Goal: Transaction & Acquisition: Purchase product/service

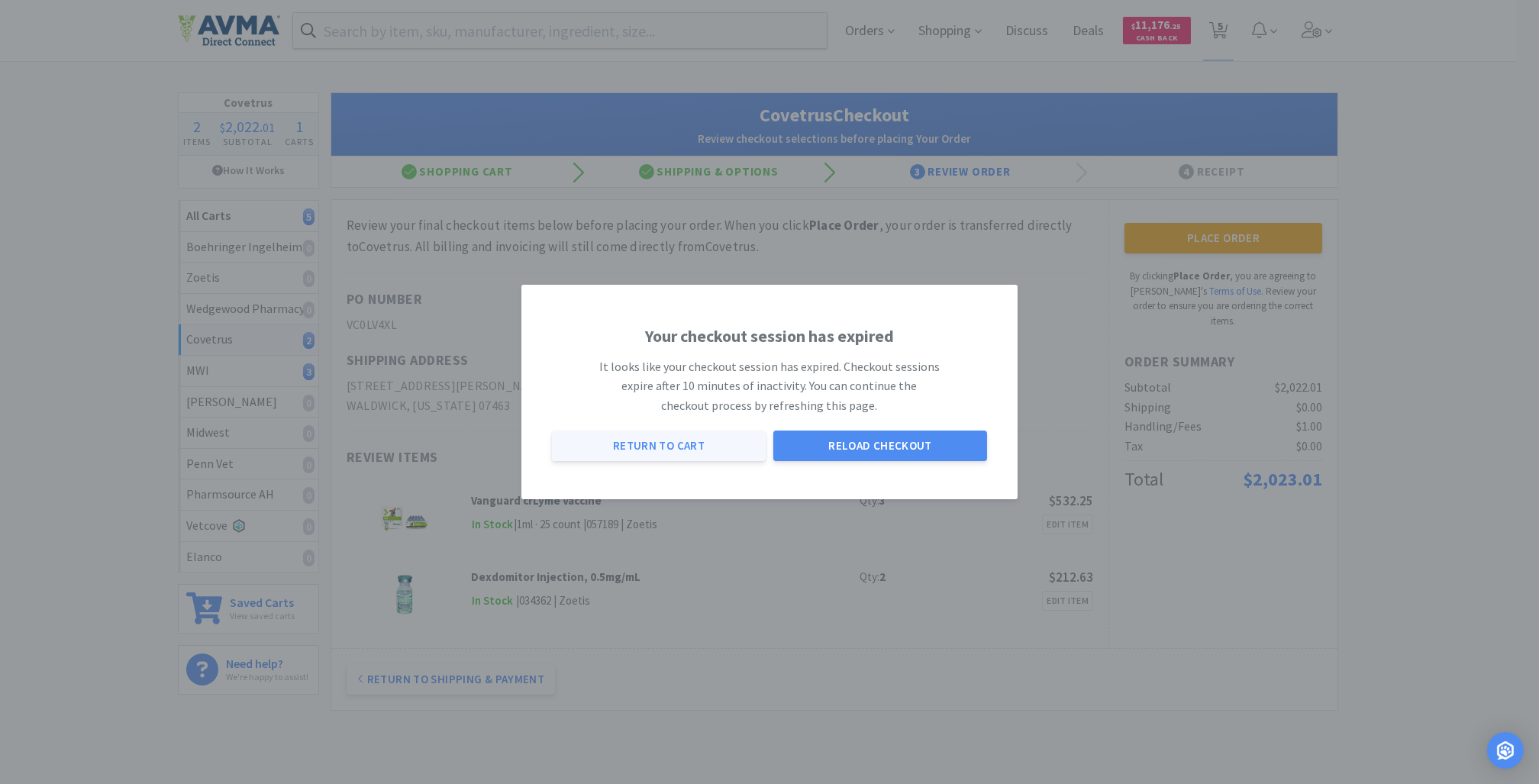
click at [683, 445] on button "Return to Cart" at bounding box center [658, 446] width 213 height 30
select select "2"
select select "3"
select select "1"
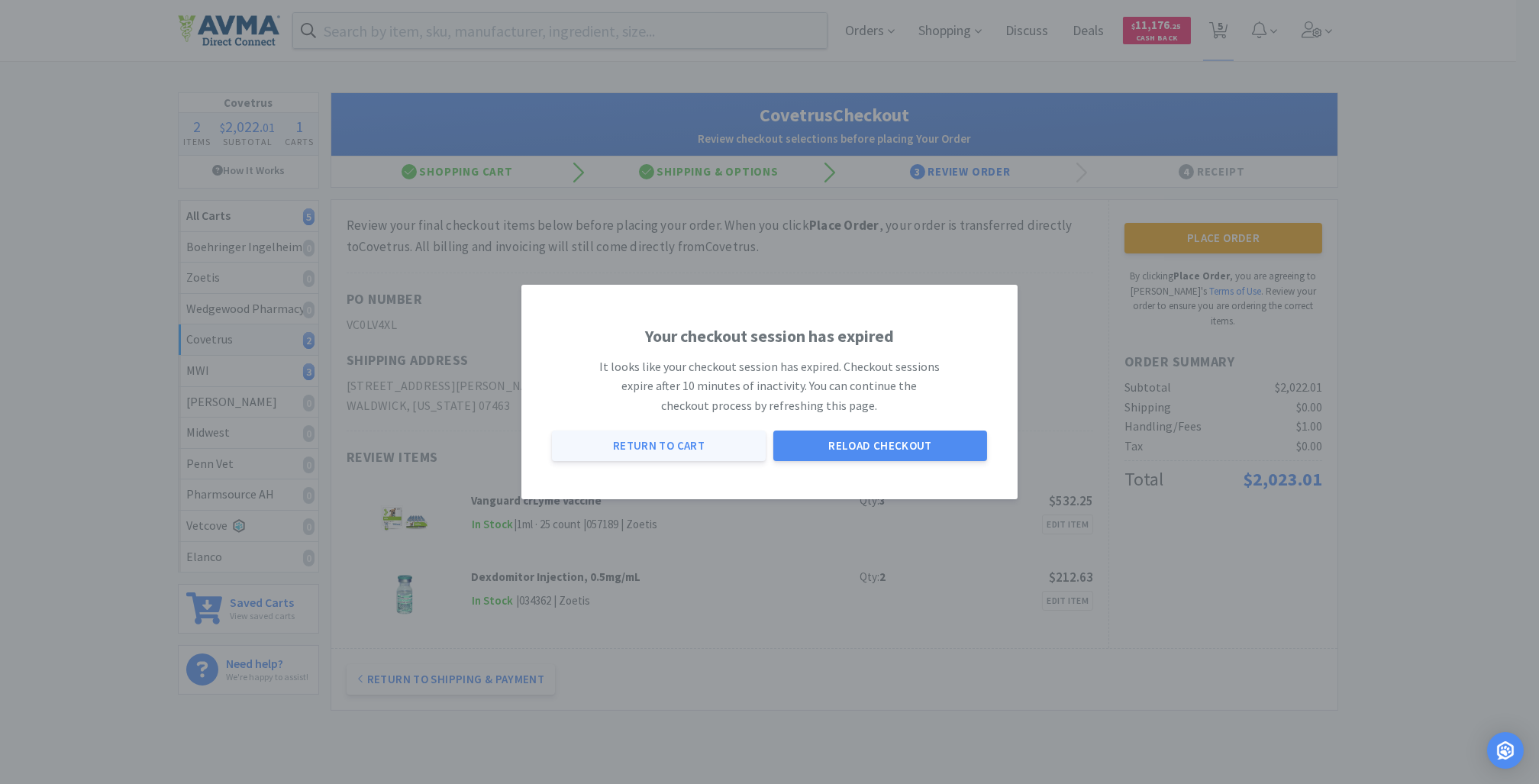
select select "20"
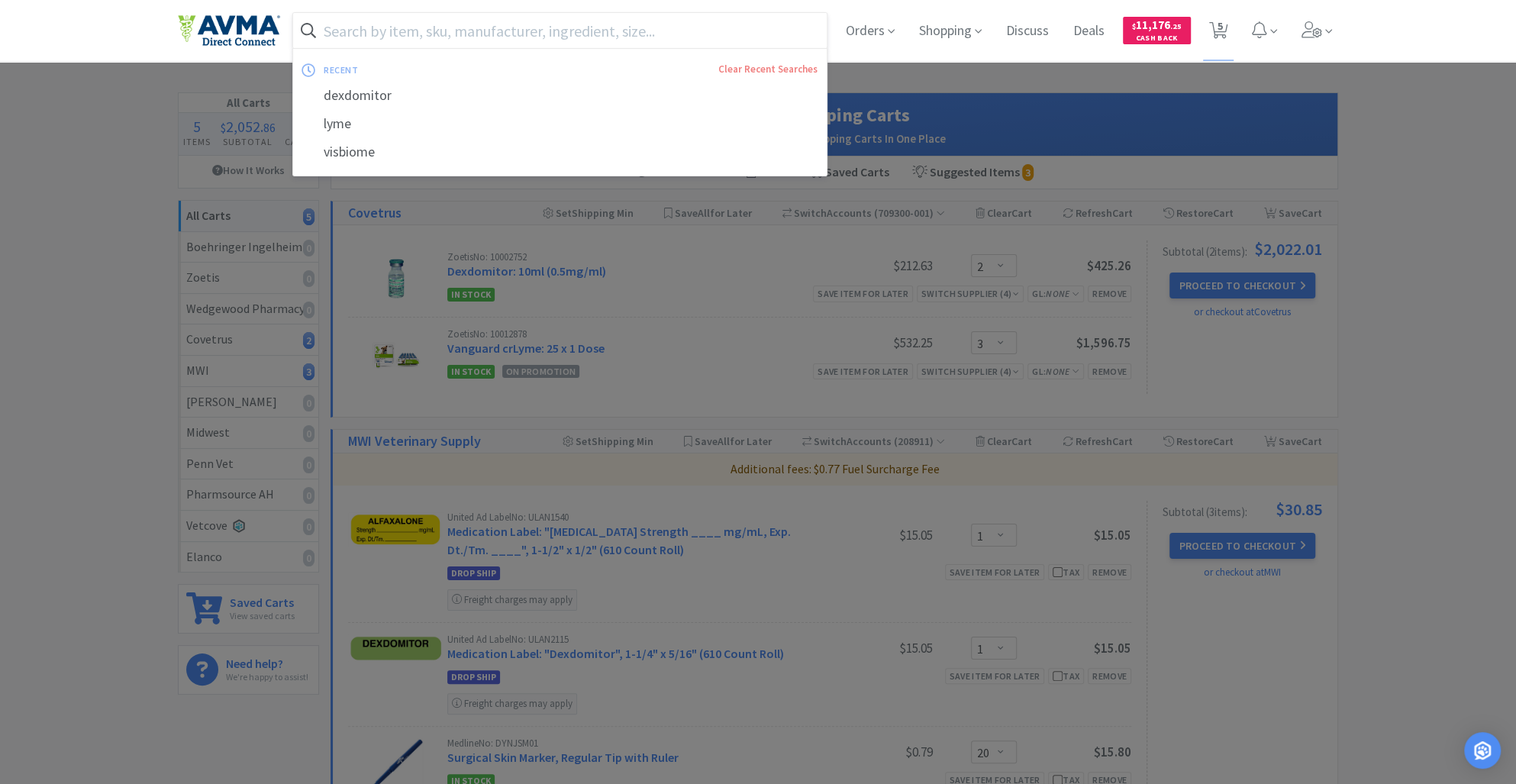
click at [462, 22] on input "text" at bounding box center [560, 30] width 534 height 35
paste input "iM3 Clear Coolant Bottle"
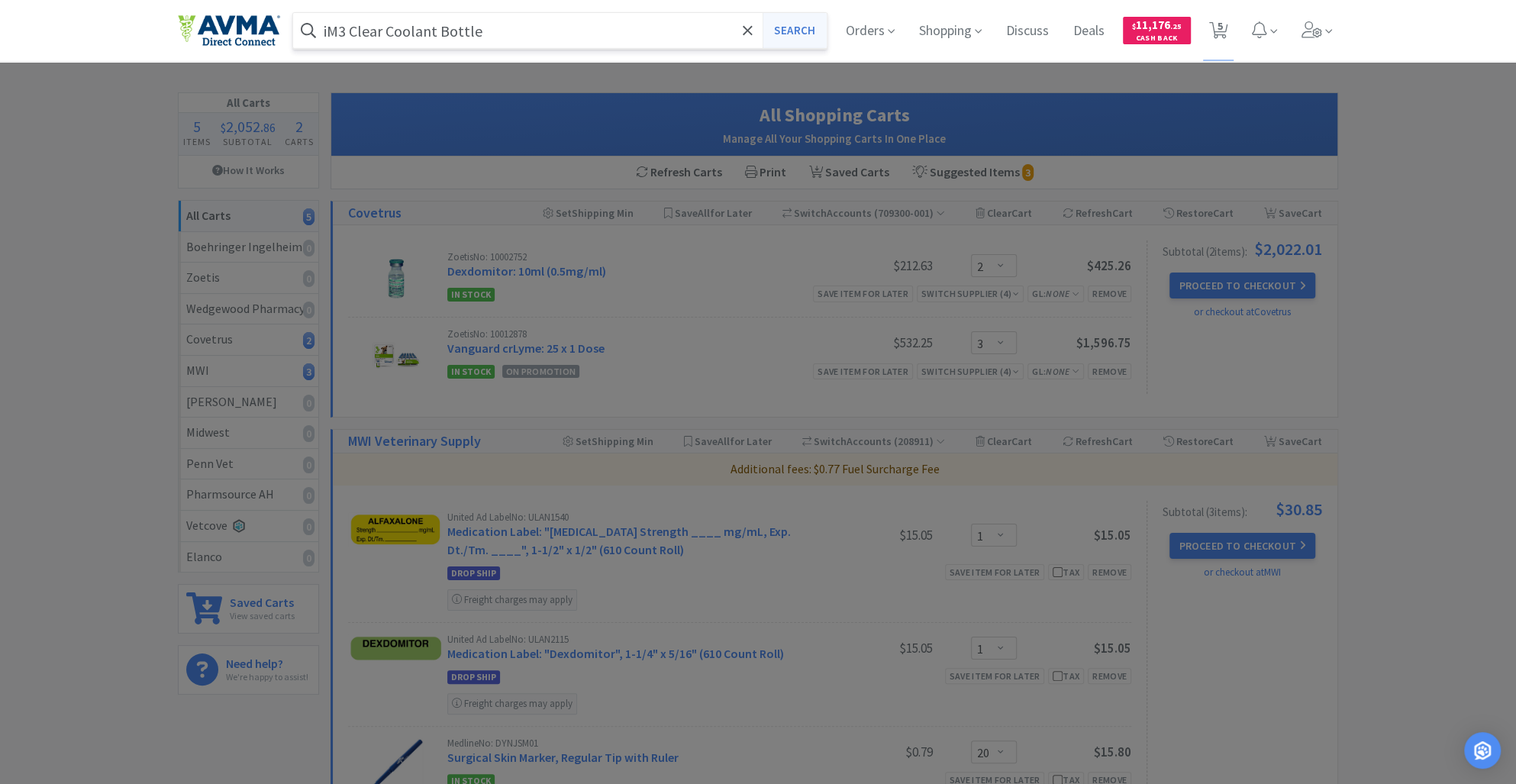
type input "iM3 Clear Coolant Bottle"
click at [787, 30] on button "Search" at bounding box center [794, 30] width 63 height 35
select select "2"
select select "3"
select select "1"
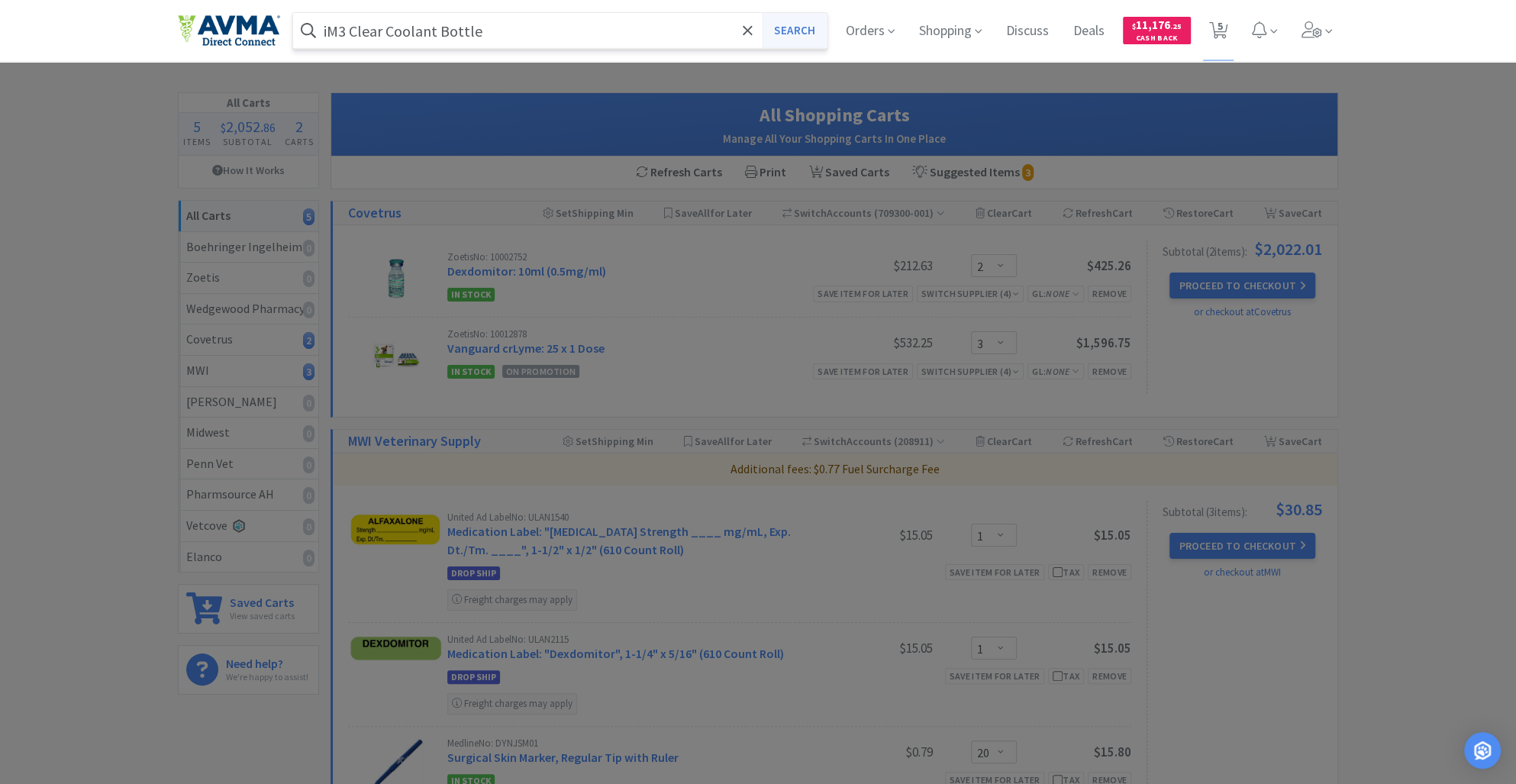
select select "1"
select select "20"
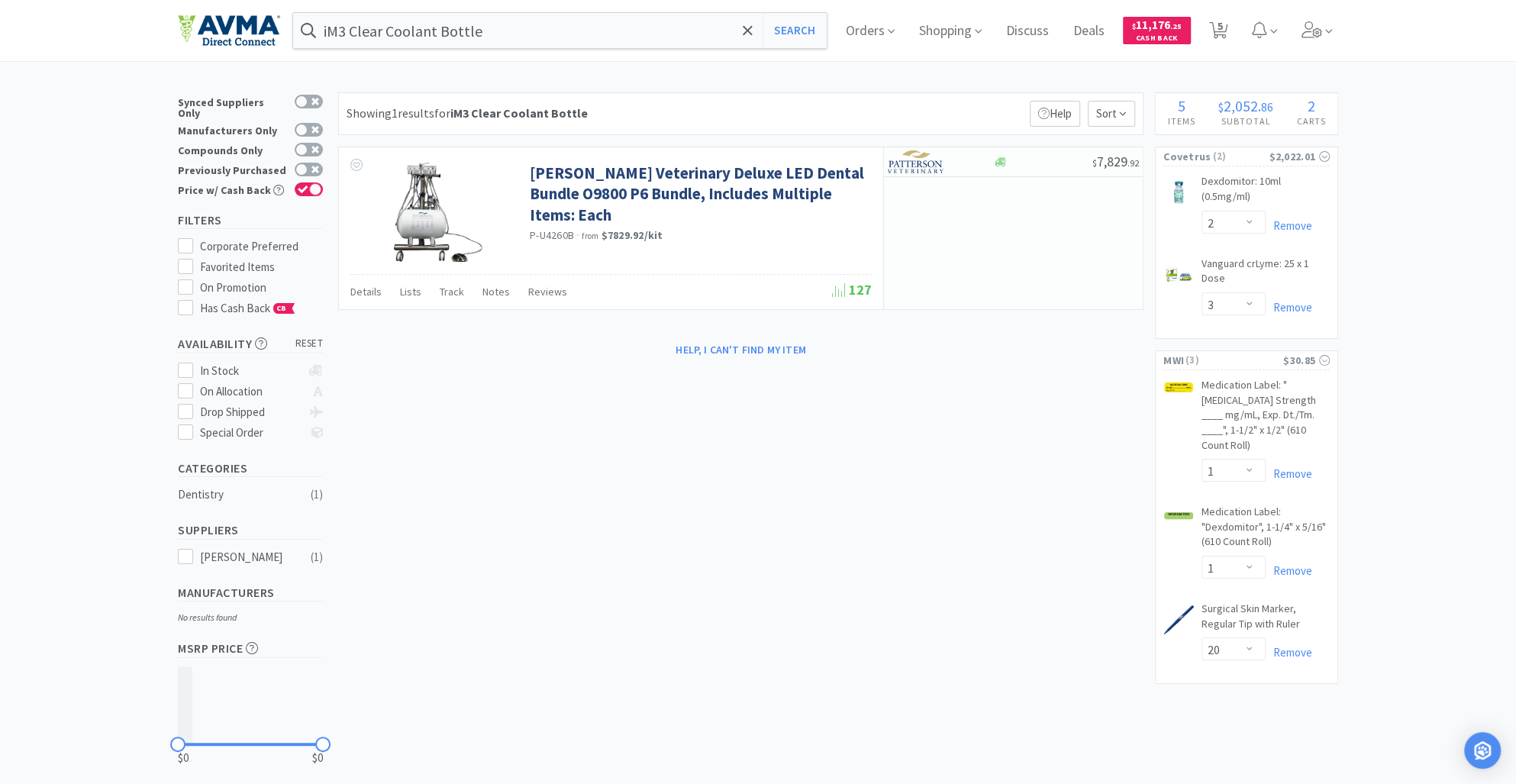
select select "2"
select select "3"
select select "1"
select select "20"
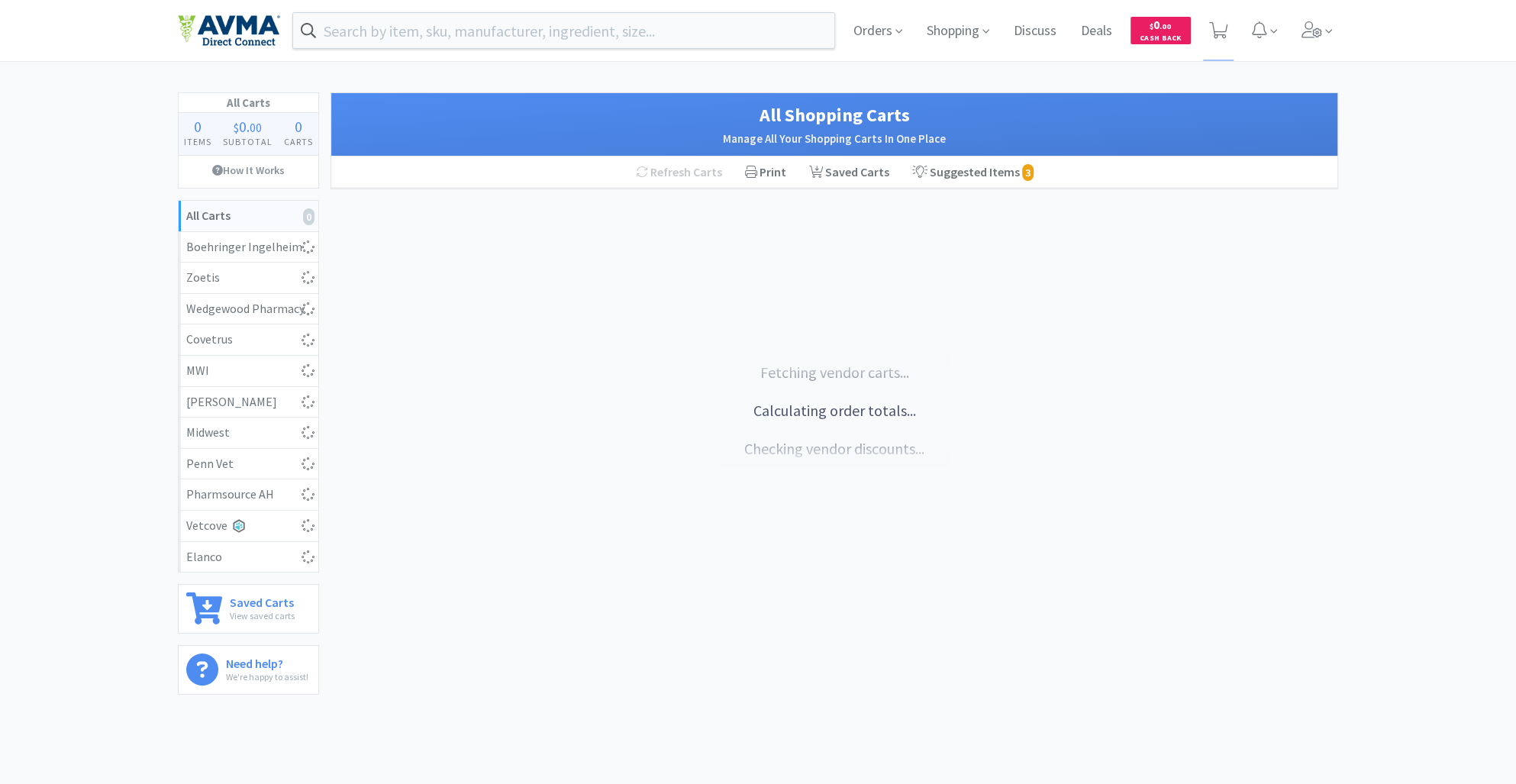
select select "2"
select select "3"
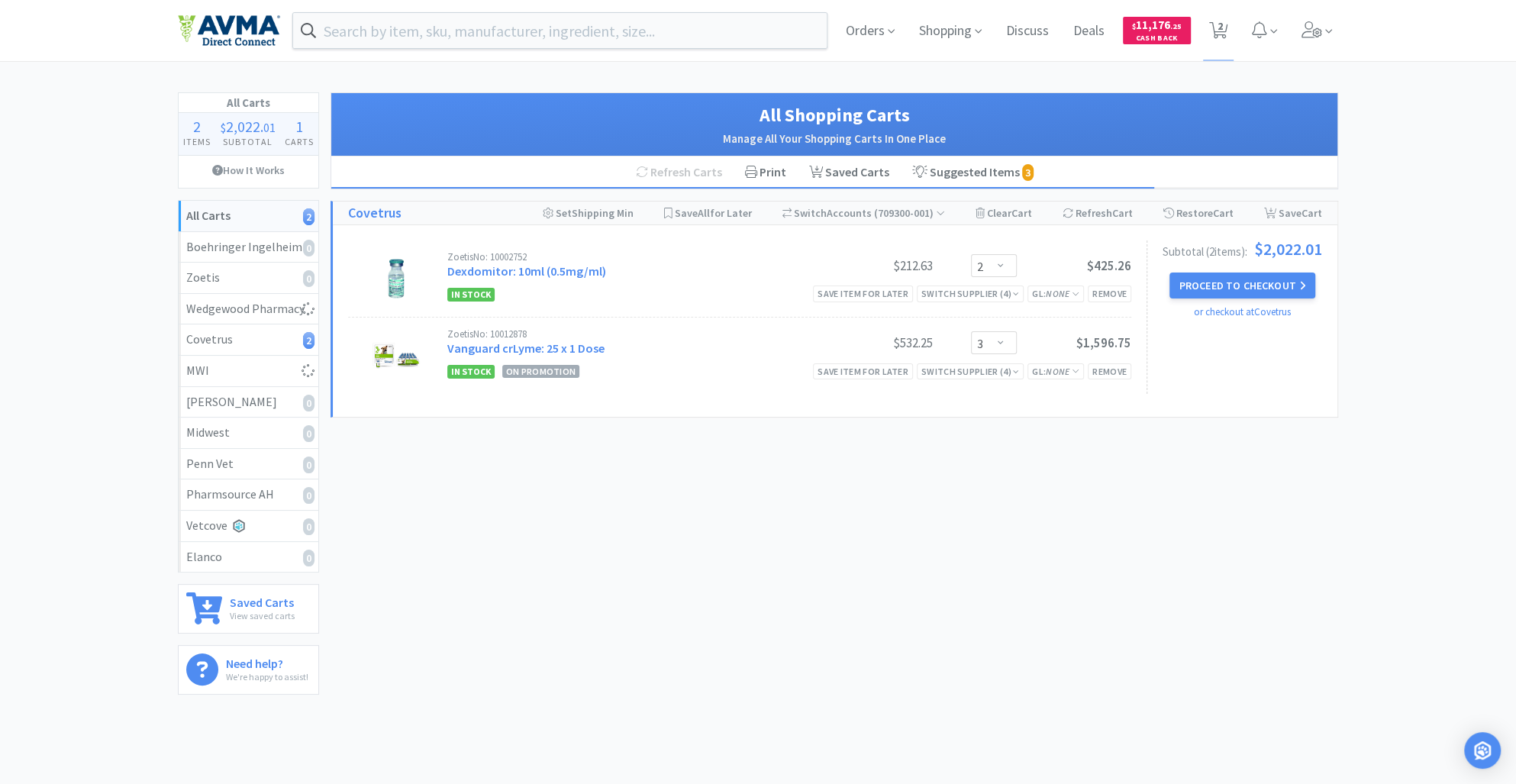
select select "1"
select select "20"
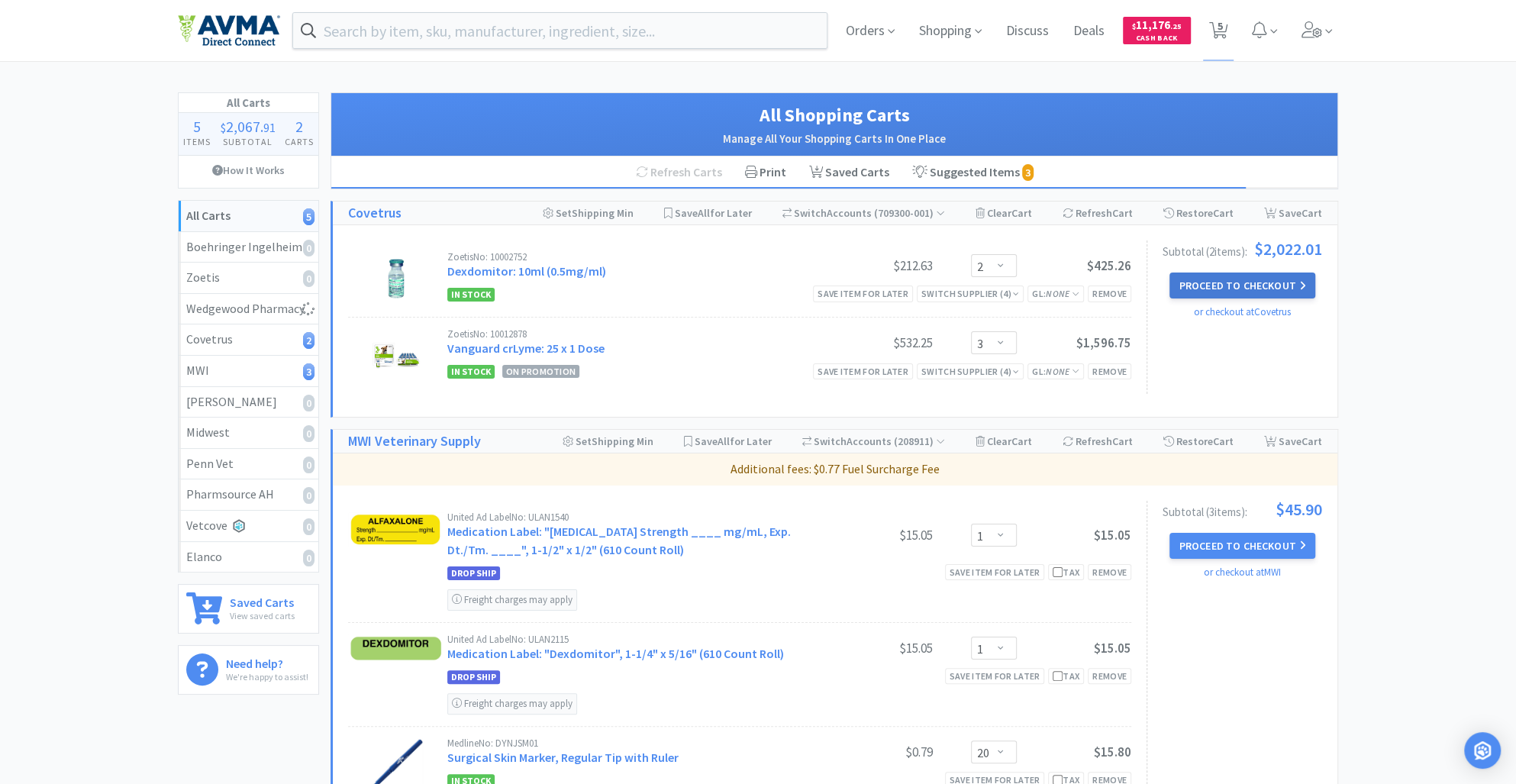
click at [1219, 284] on button "Proceed to Checkout" at bounding box center [1242, 285] width 145 height 26
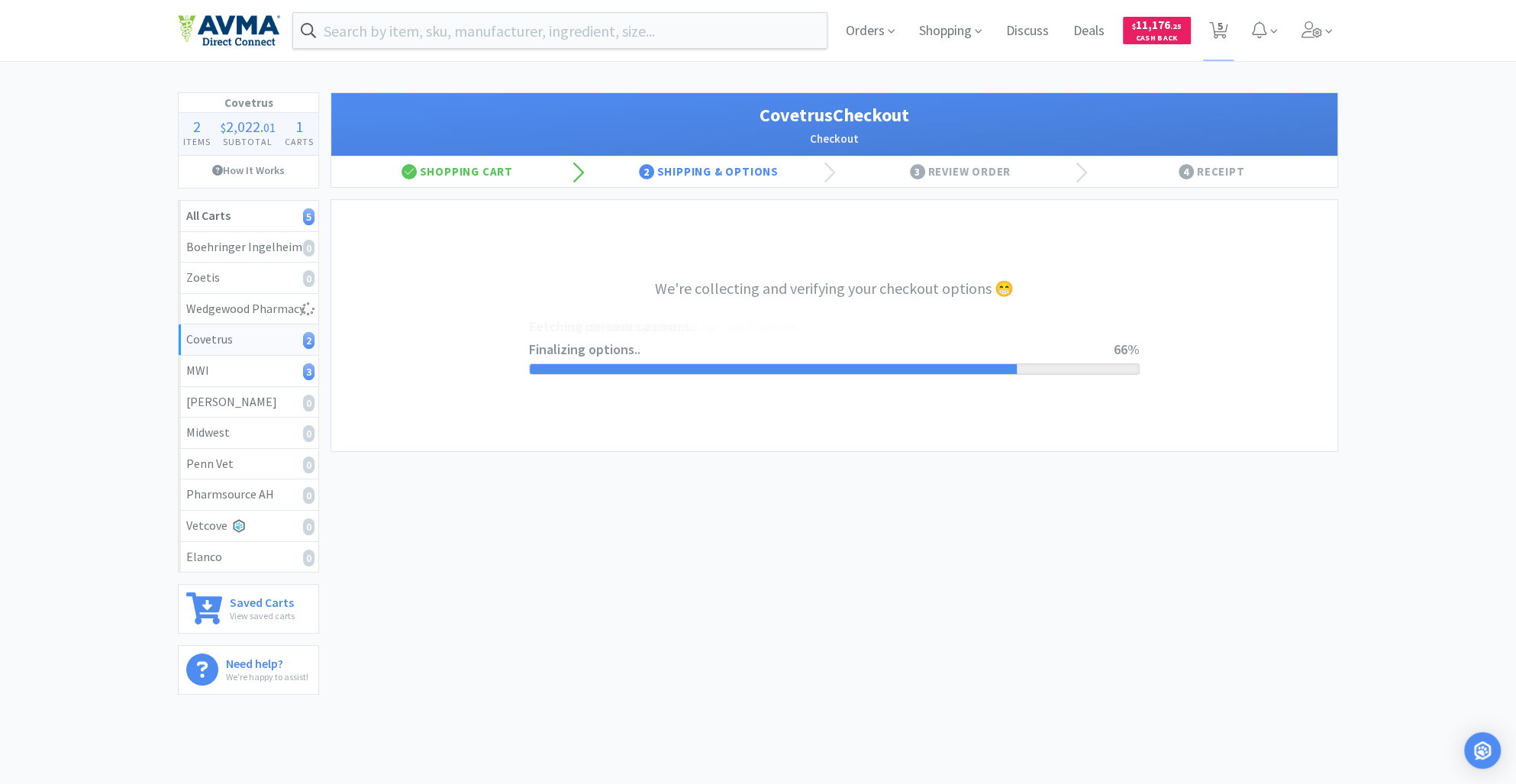
select select "ACCOUNT"
select select "cvt-standard-net"
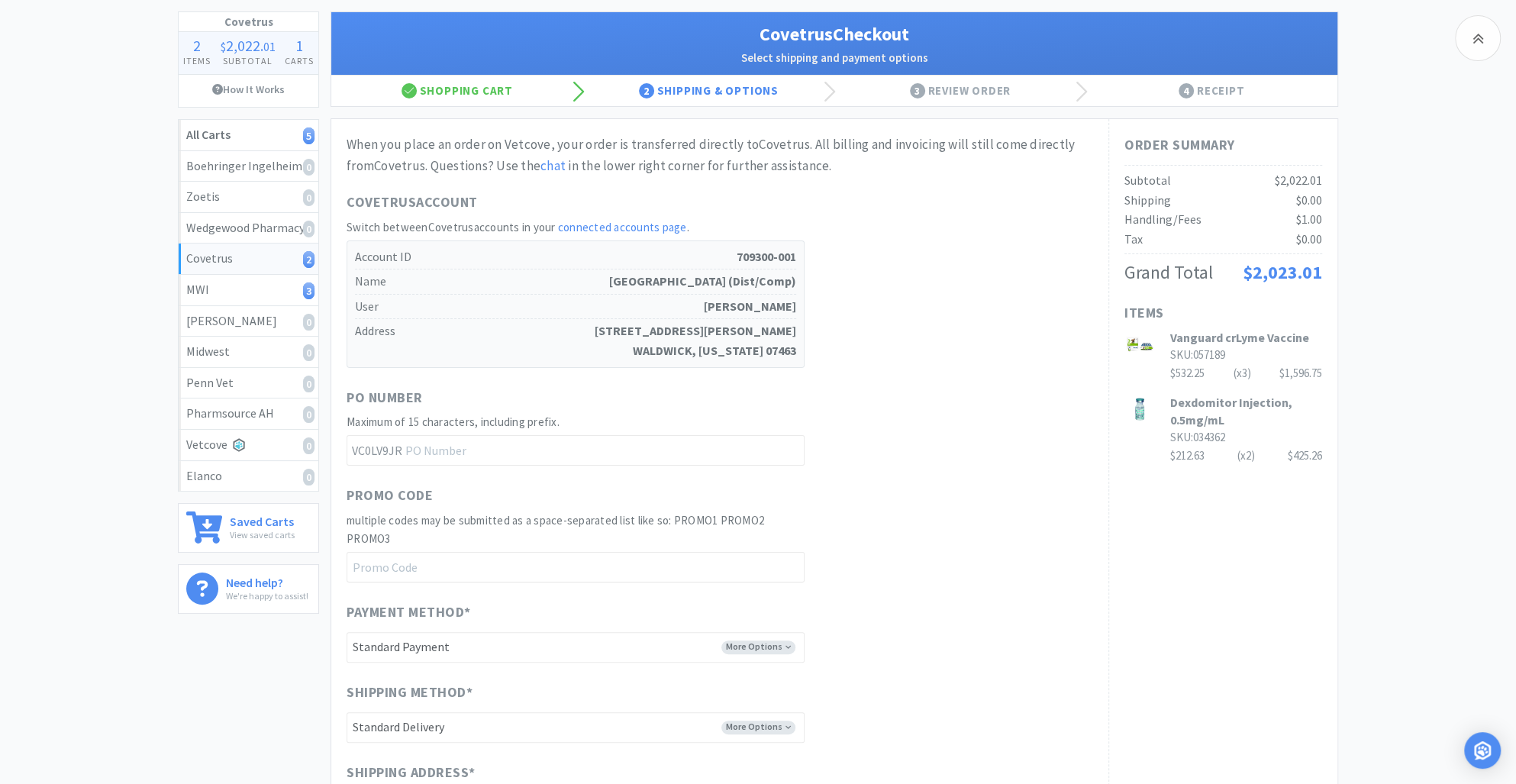
scroll to position [490, 0]
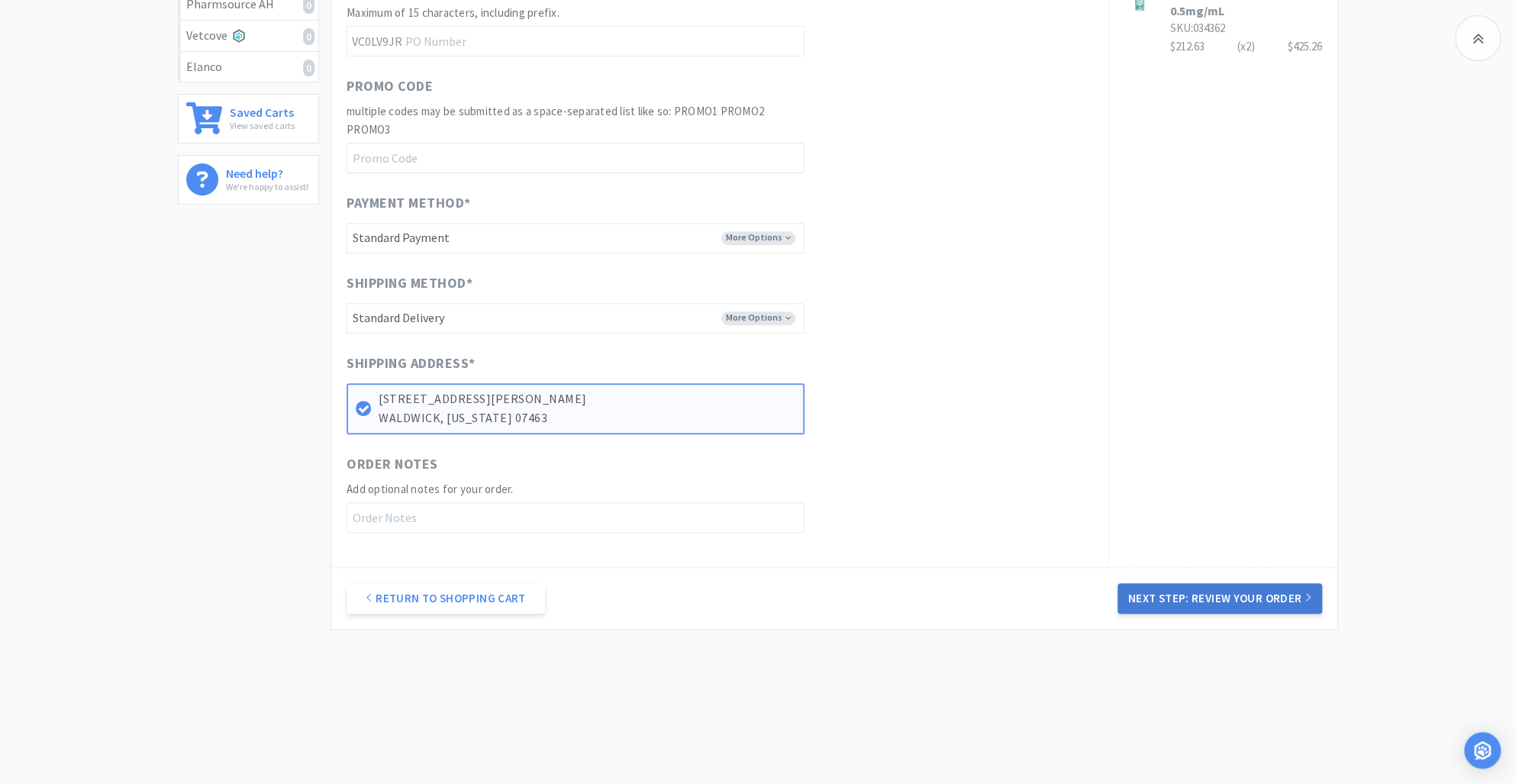
click at [1230, 589] on button "Next Step: Review Your Order" at bounding box center [1220, 598] width 205 height 30
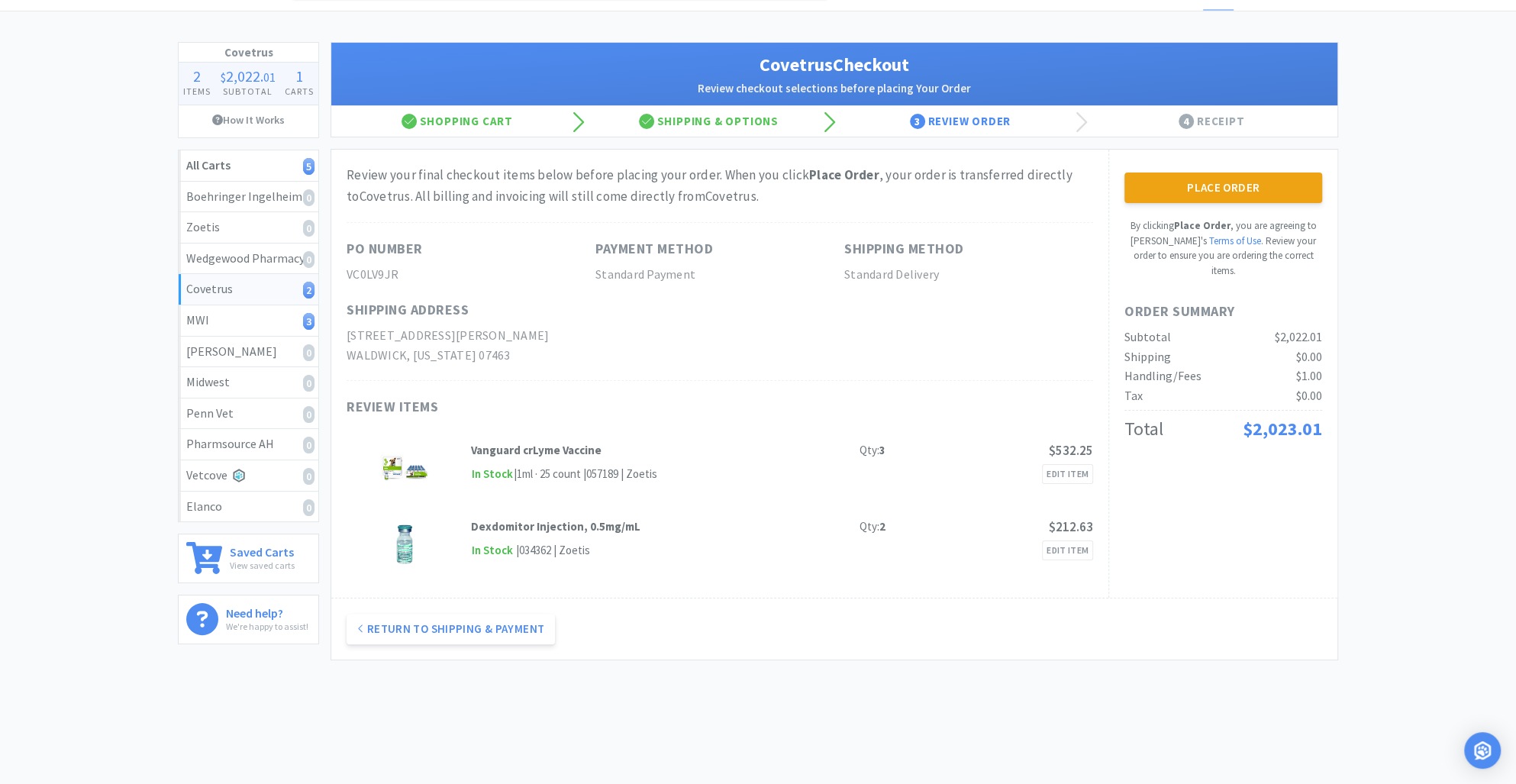
scroll to position [0, 0]
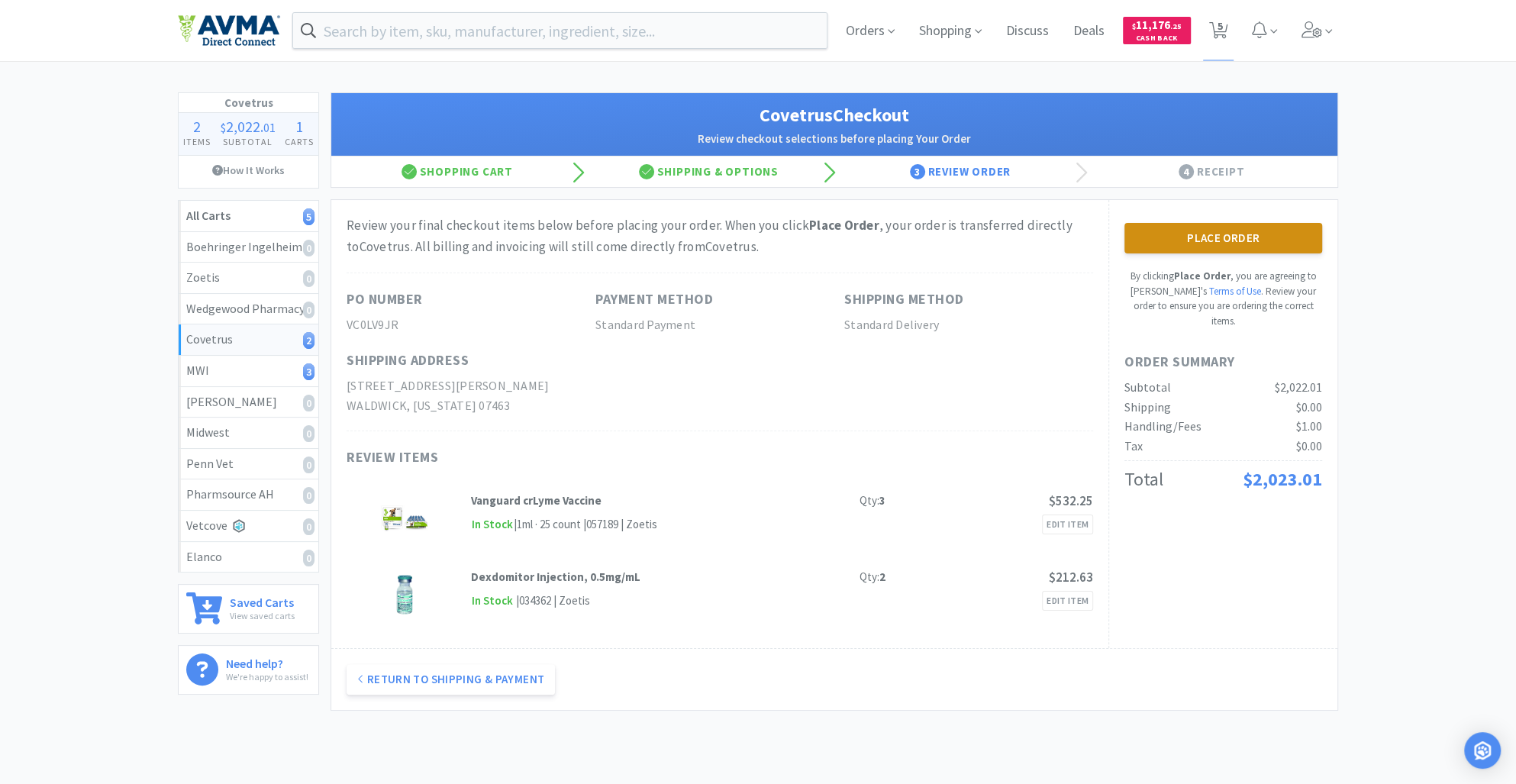
click at [1219, 238] on button "Place Order" at bounding box center [1223, 238] width 197 height 30
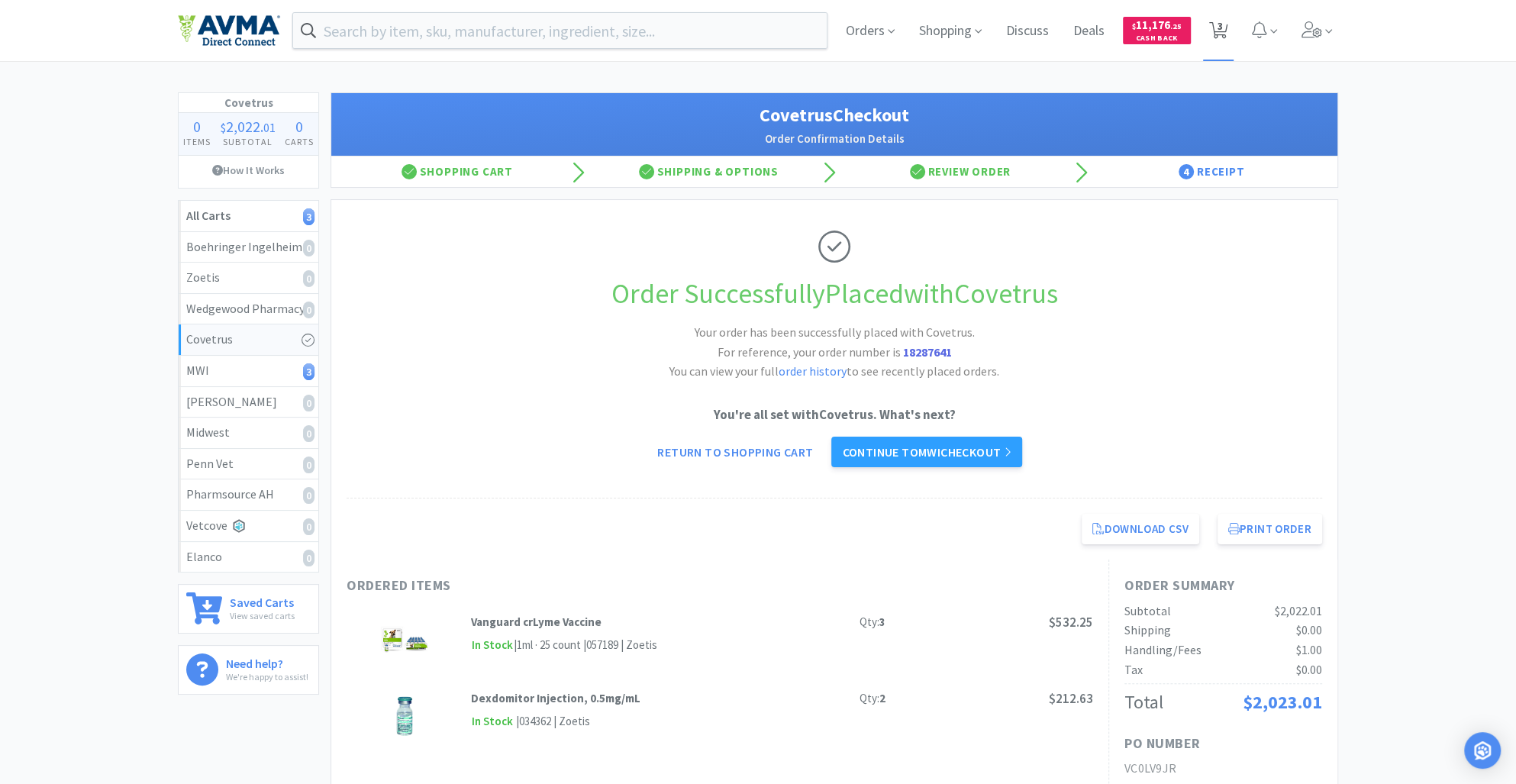
click at [1215, 26] on icon at bounding box center [1219, 30] width 19 height 17
select select "1"
select select "20"
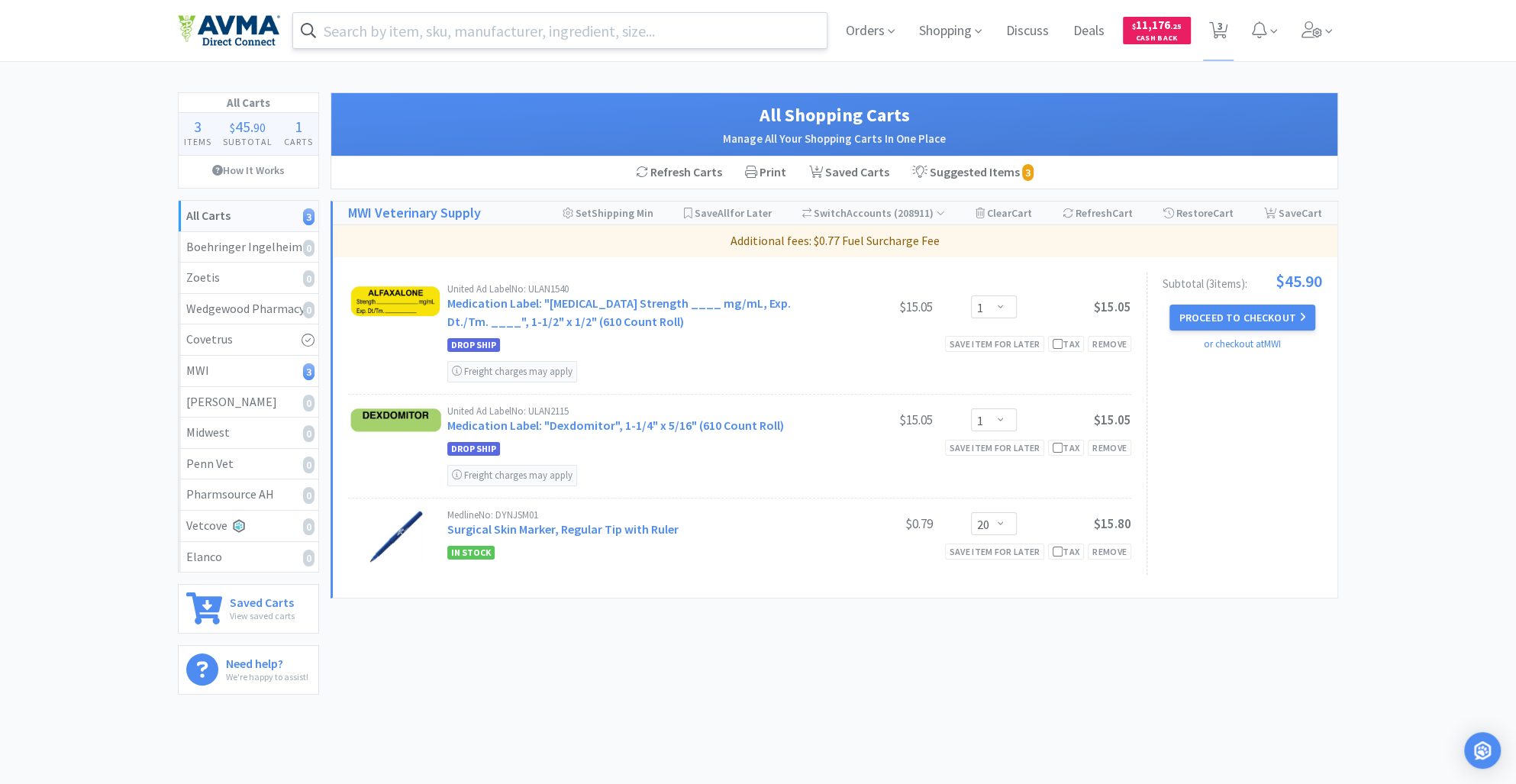
click at [371, 37] on input "text" at bounding box center [560, 30] width 534 height 35
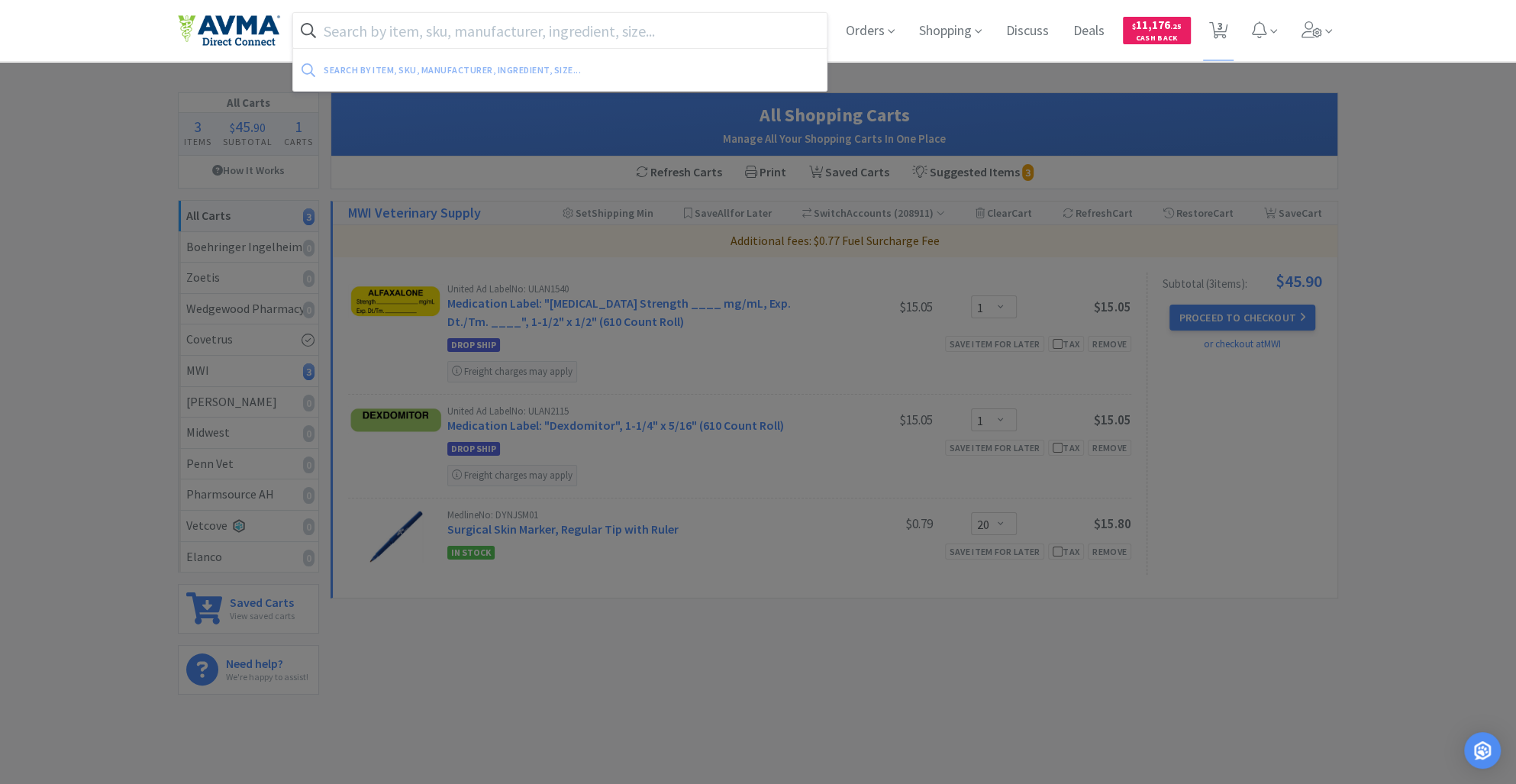
paste input "iM3 Clear Coolant Bottle"
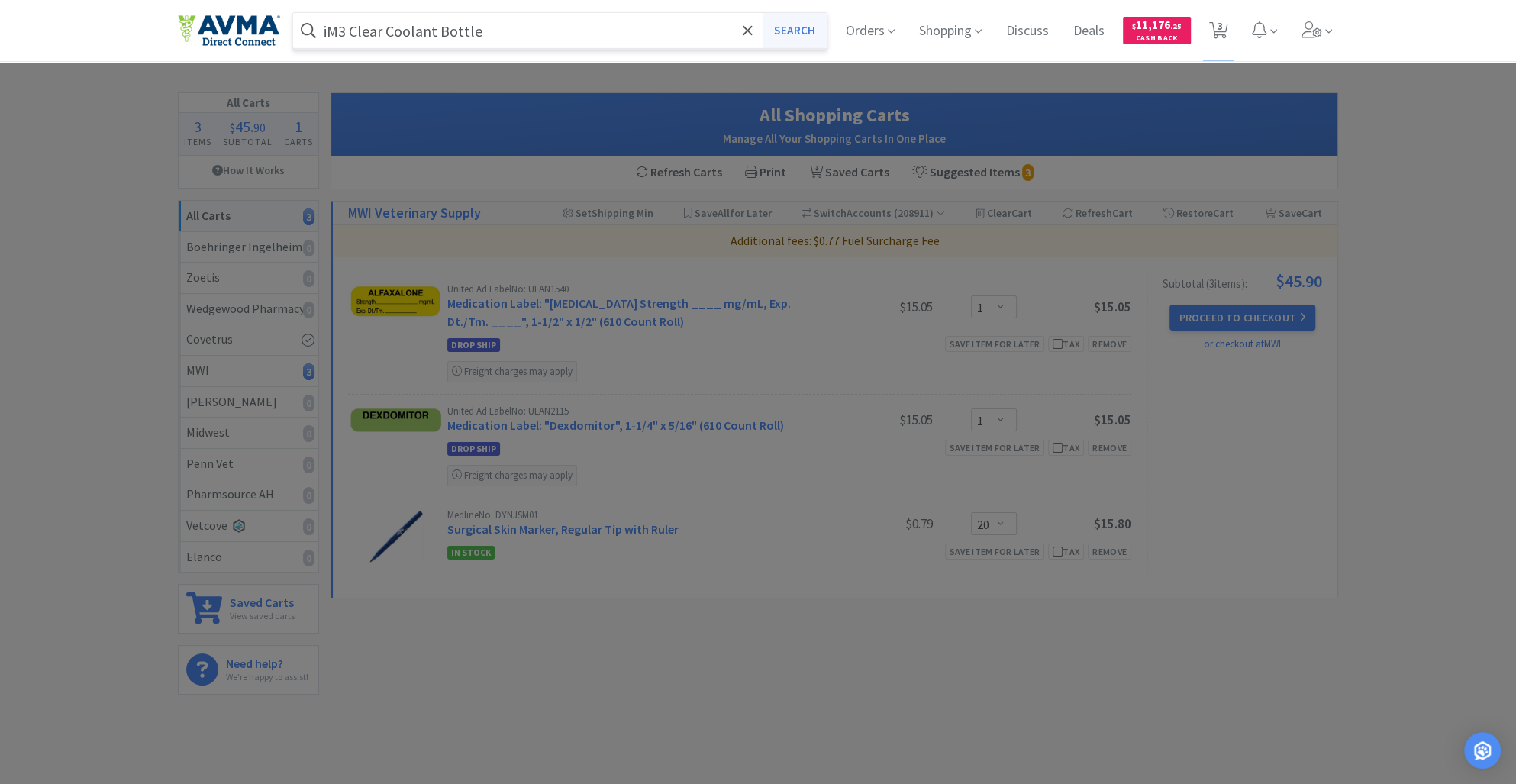
type input "iM3 Clear Coolant Bottle"
click at [785, 29] on button "Search" at bounding box center [794, 30] width 63 height 35
select select "1"
select select "20"
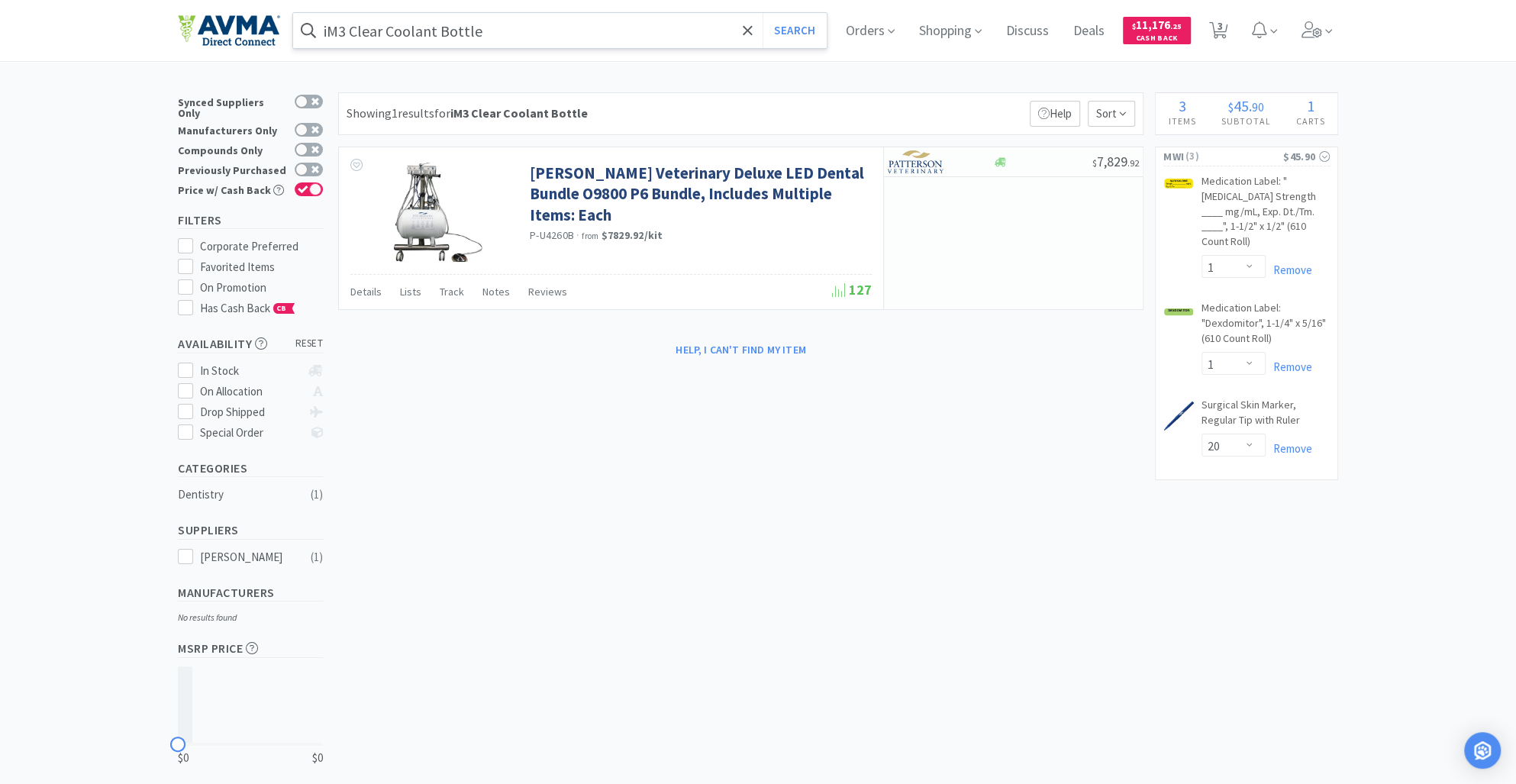
click at [394, 31] on input "iM3 Clear Coolant Bottle" at bounding box center [560, 30] width 534 height 35
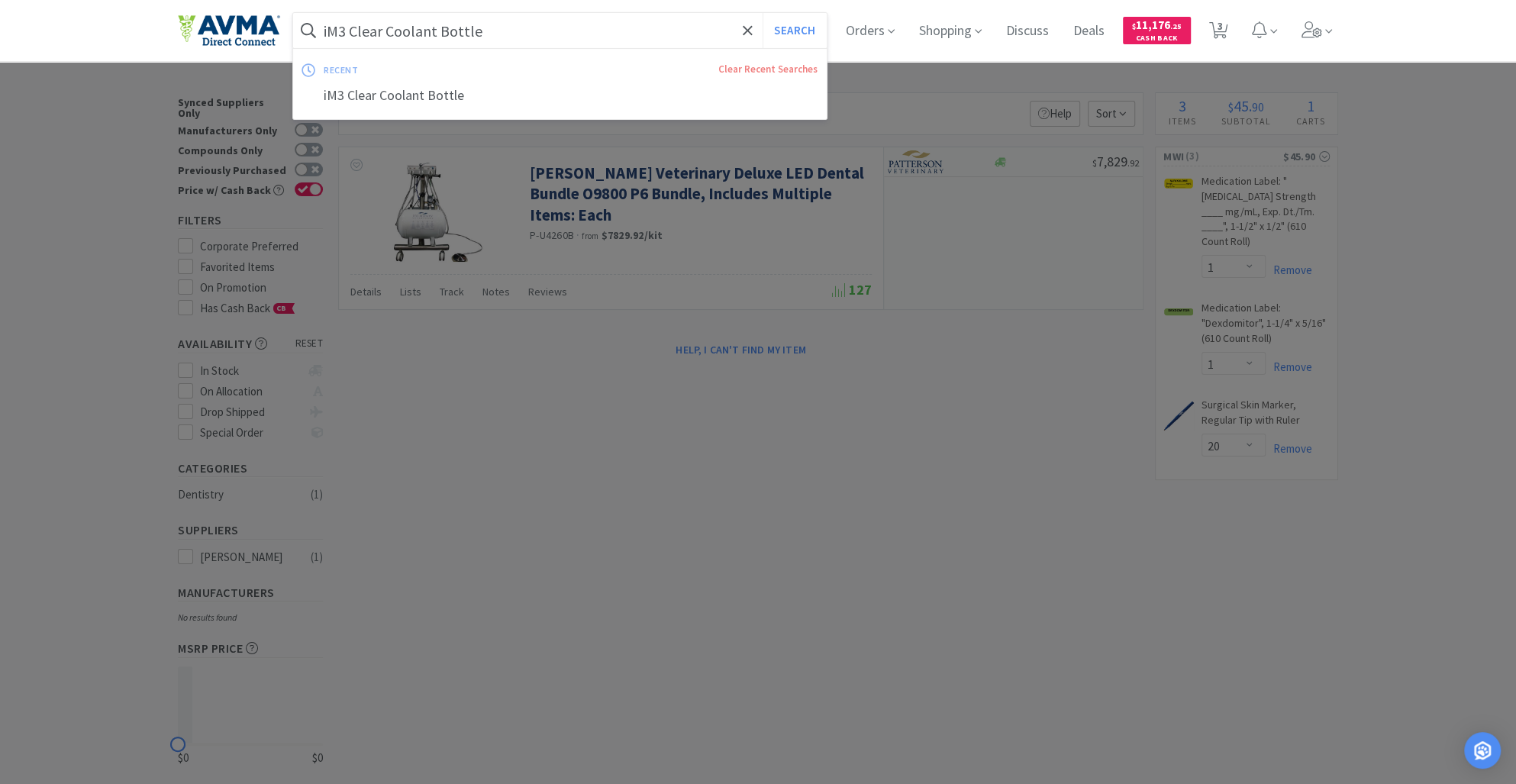
click at [394, 31] on input "iM3 Clear Coolant Bottle" at bounding box center [560, 30] width 534 height 35
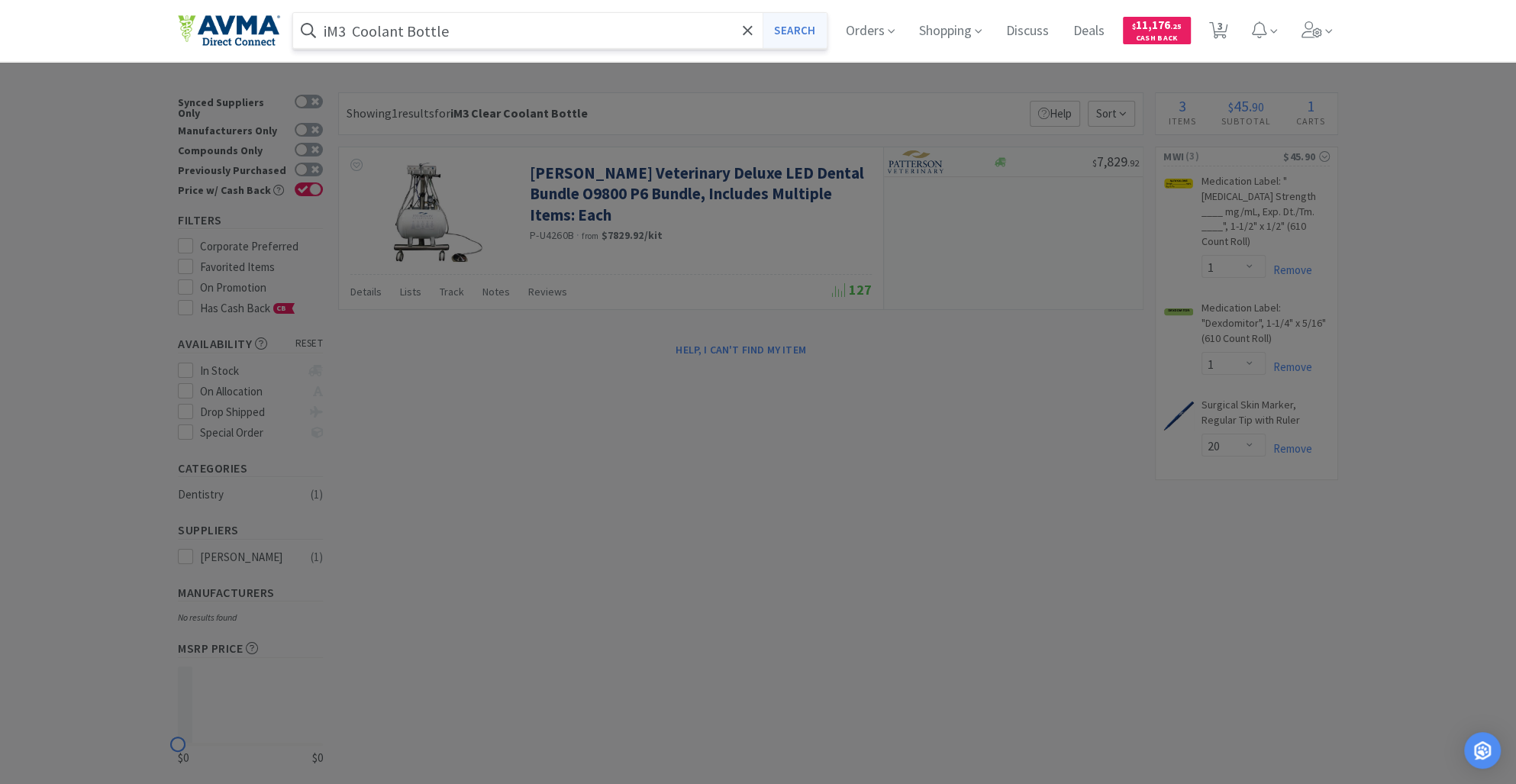
type input "iM3 Coolant Bottle"
click at [800, 26] on button "Search" at bounding box center [794, 30] width 63 height 35
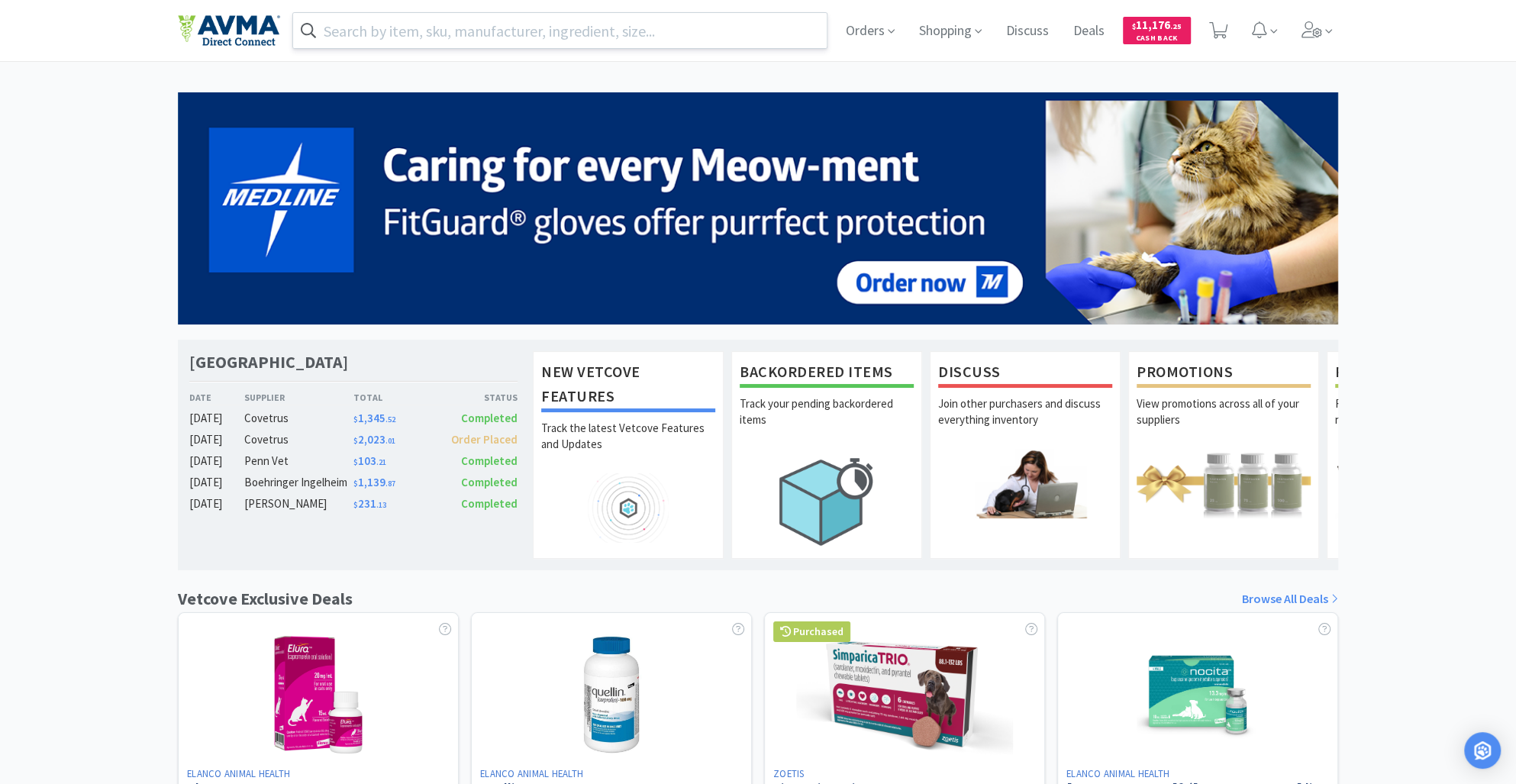
click at [350, 31] on input "text" at bounding box center [560, 30] width 534 height 35
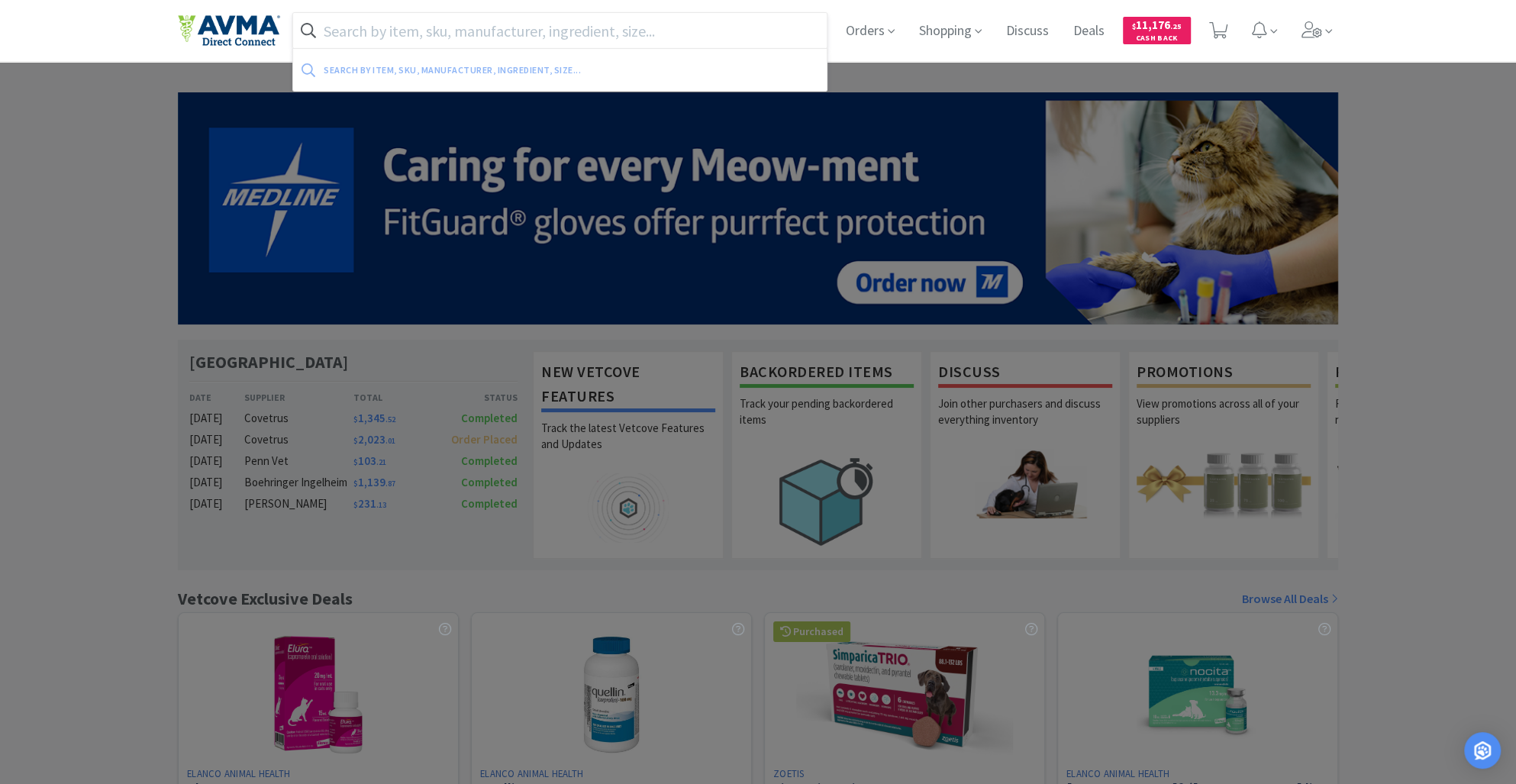
paste input "iM3 Amber Coolant Bottle"
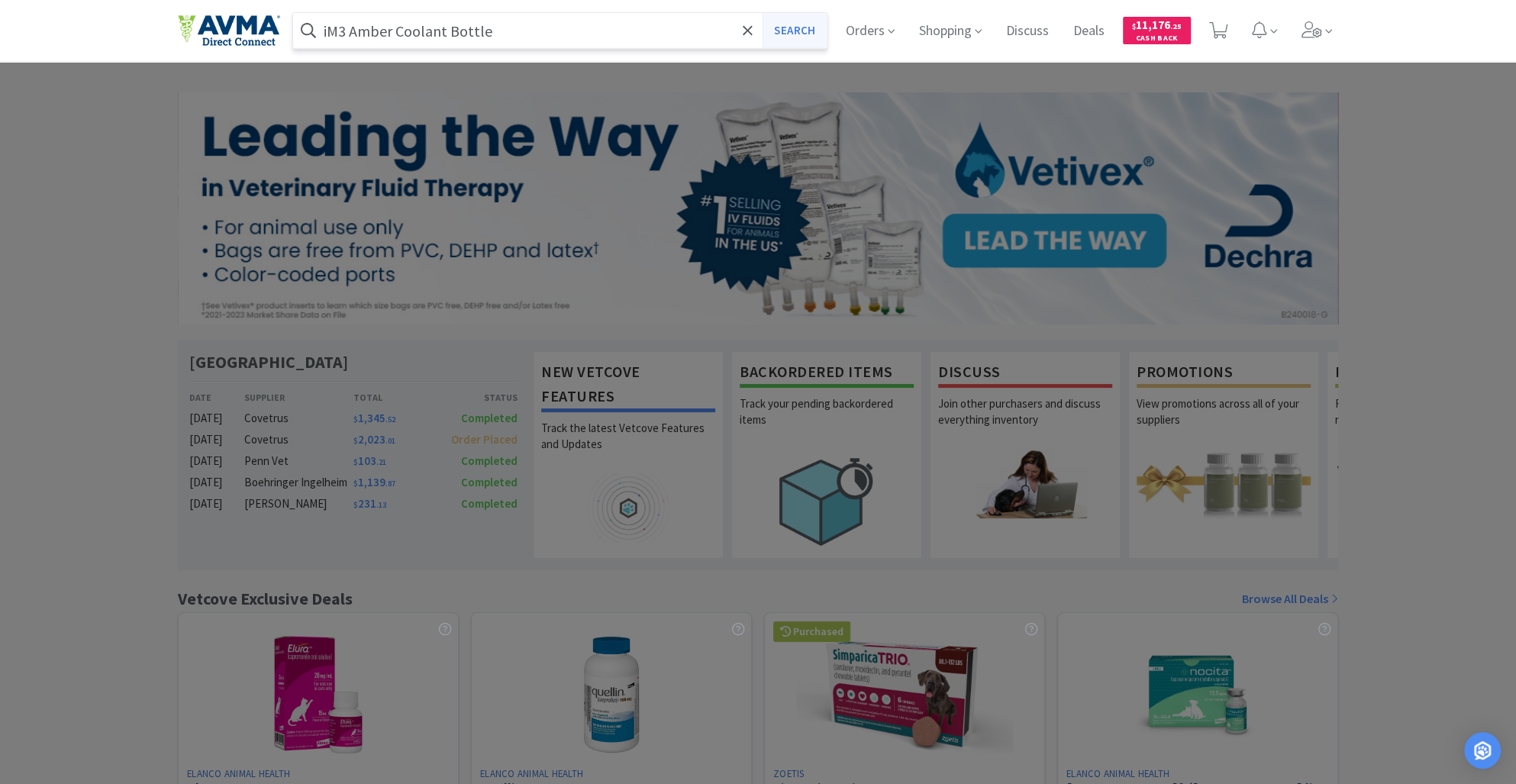
type input "iM3 Amber Coolant Bottle"
click at [788, 32] on button "Search" at bounding box center [794, 30] width 63 height 35
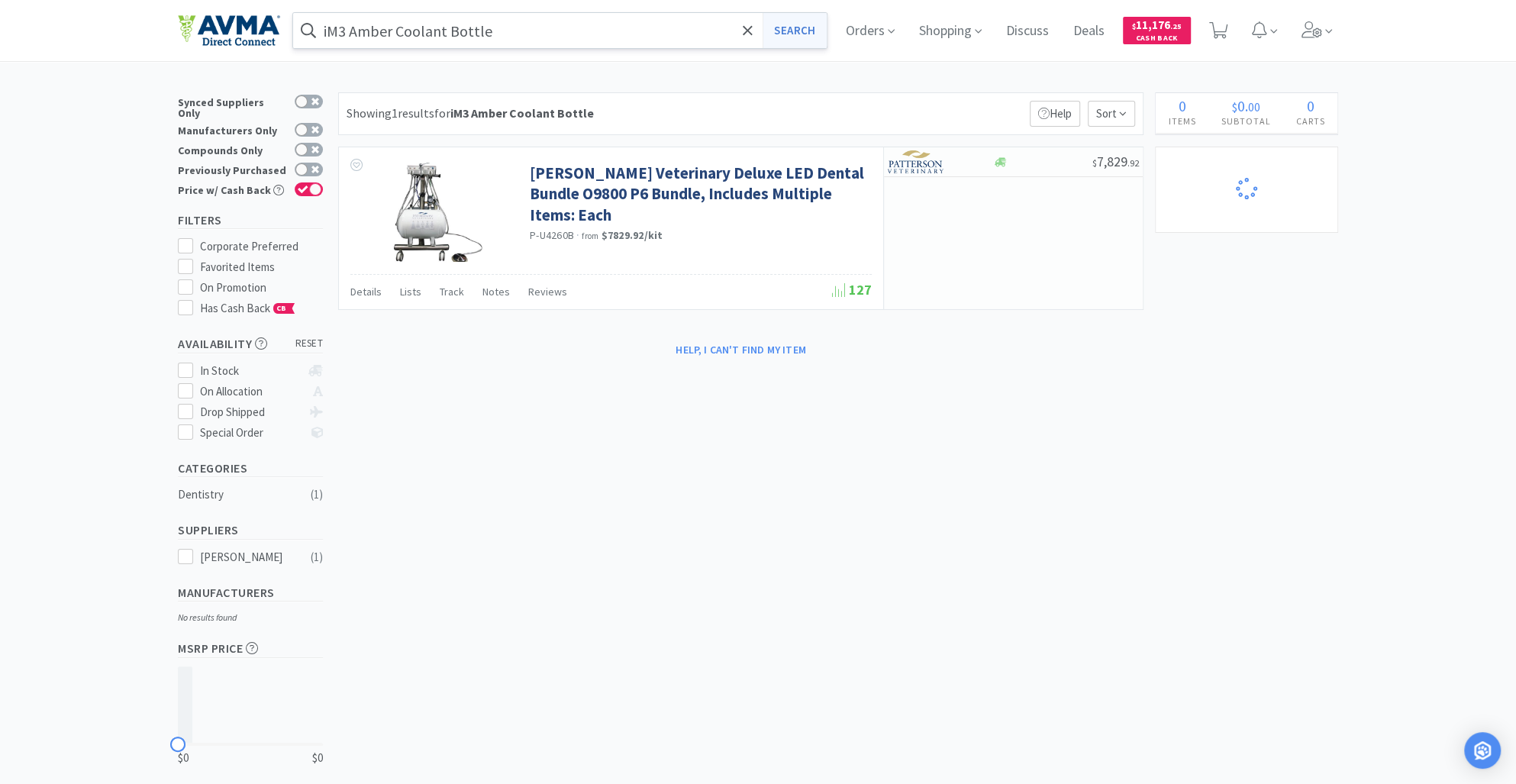
select select "1"
select select "20"
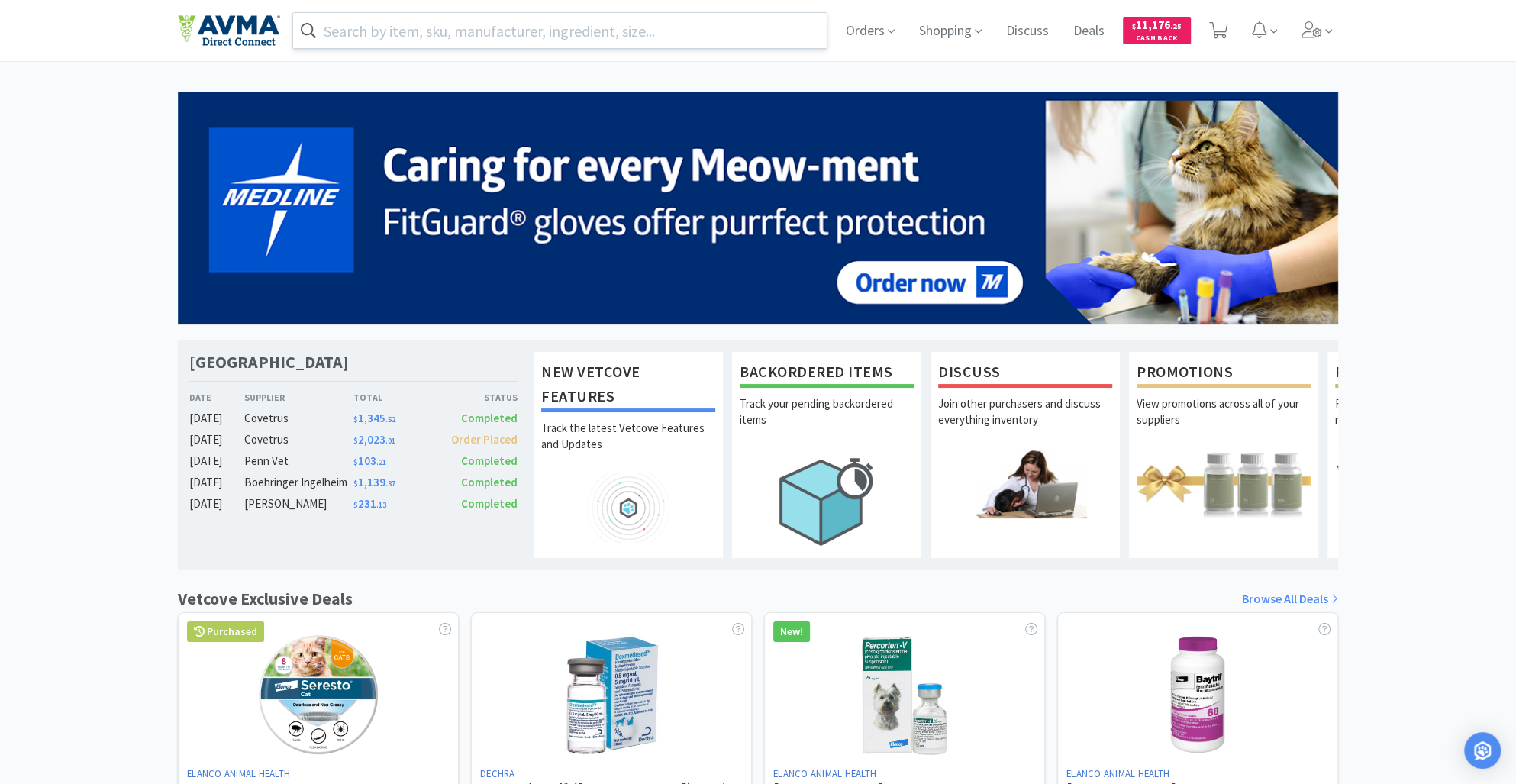
click at [410, 21] on input "text" at bounding box center [560, 30] width 534 height 35
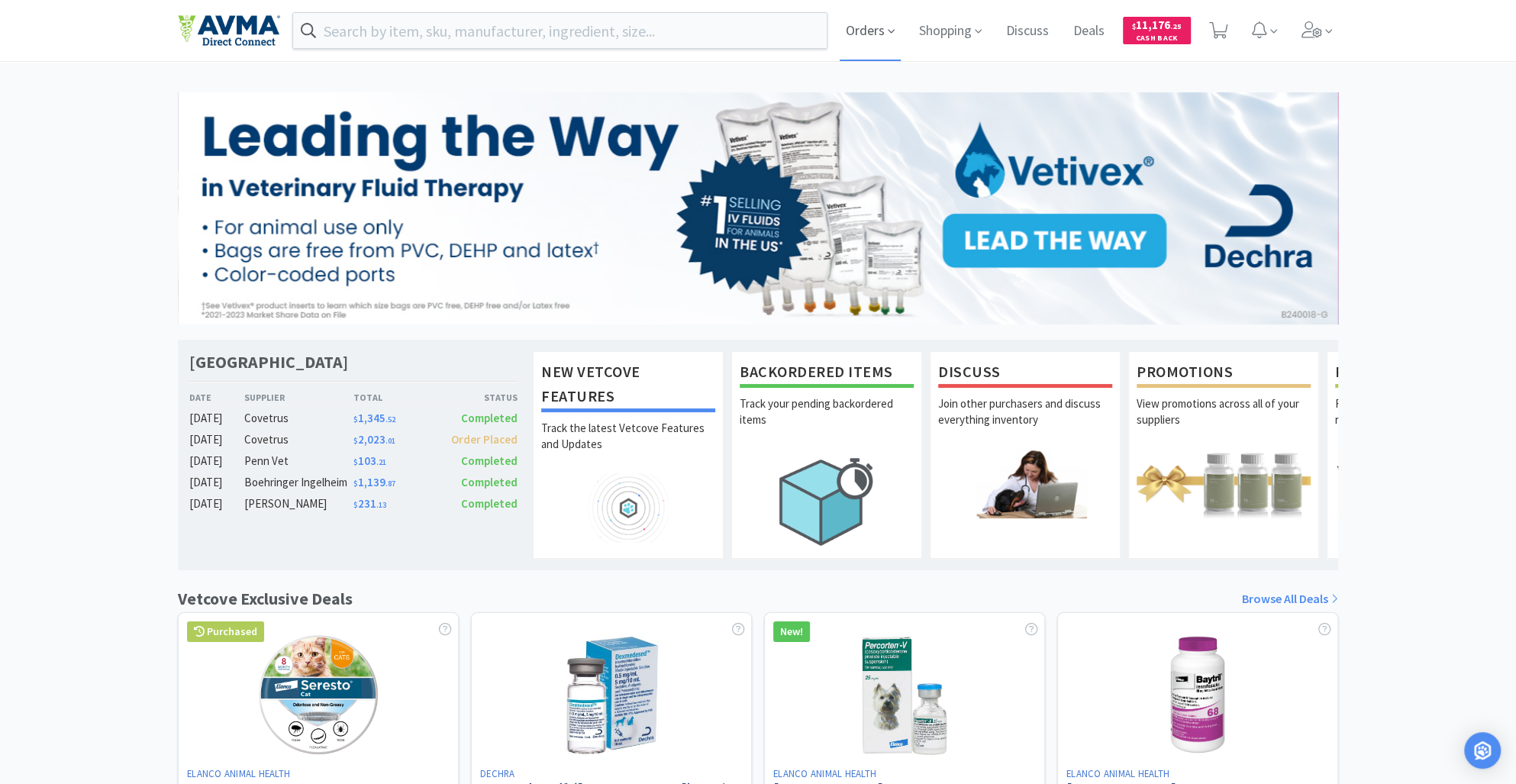
click at [859, 29] on span "Orders" at bounding box center [870, 30] width 61 height 61
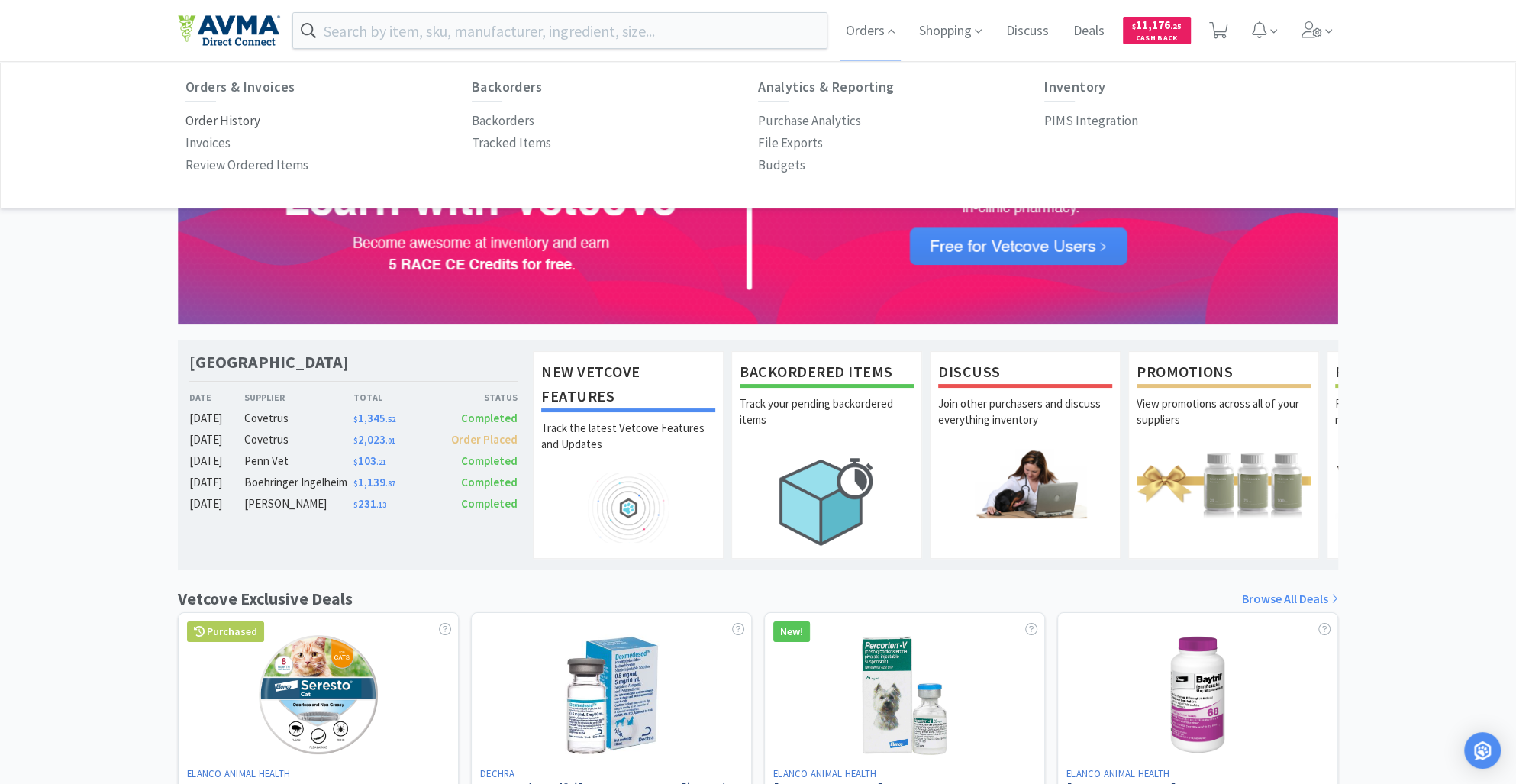
click at [243, 122] on p "Order History" at bounding box center [223, 121] width 75 height 21
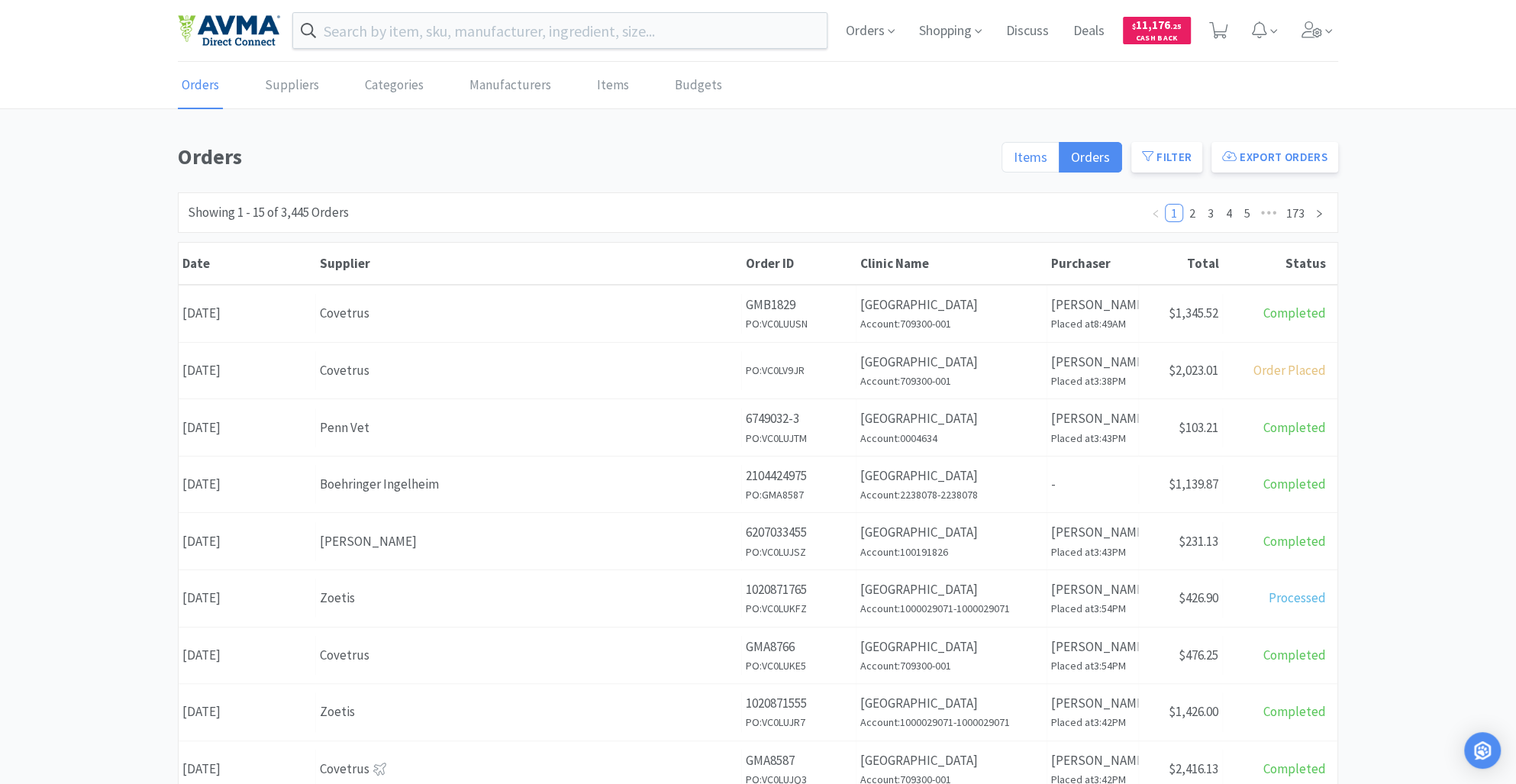
click at [1035, 154] on span "Items" at bounding box center [1030, 156] width 33 height 17
click at [1014, 162] on input "Items" at bounding box center [1014, 162] width 0 height 0
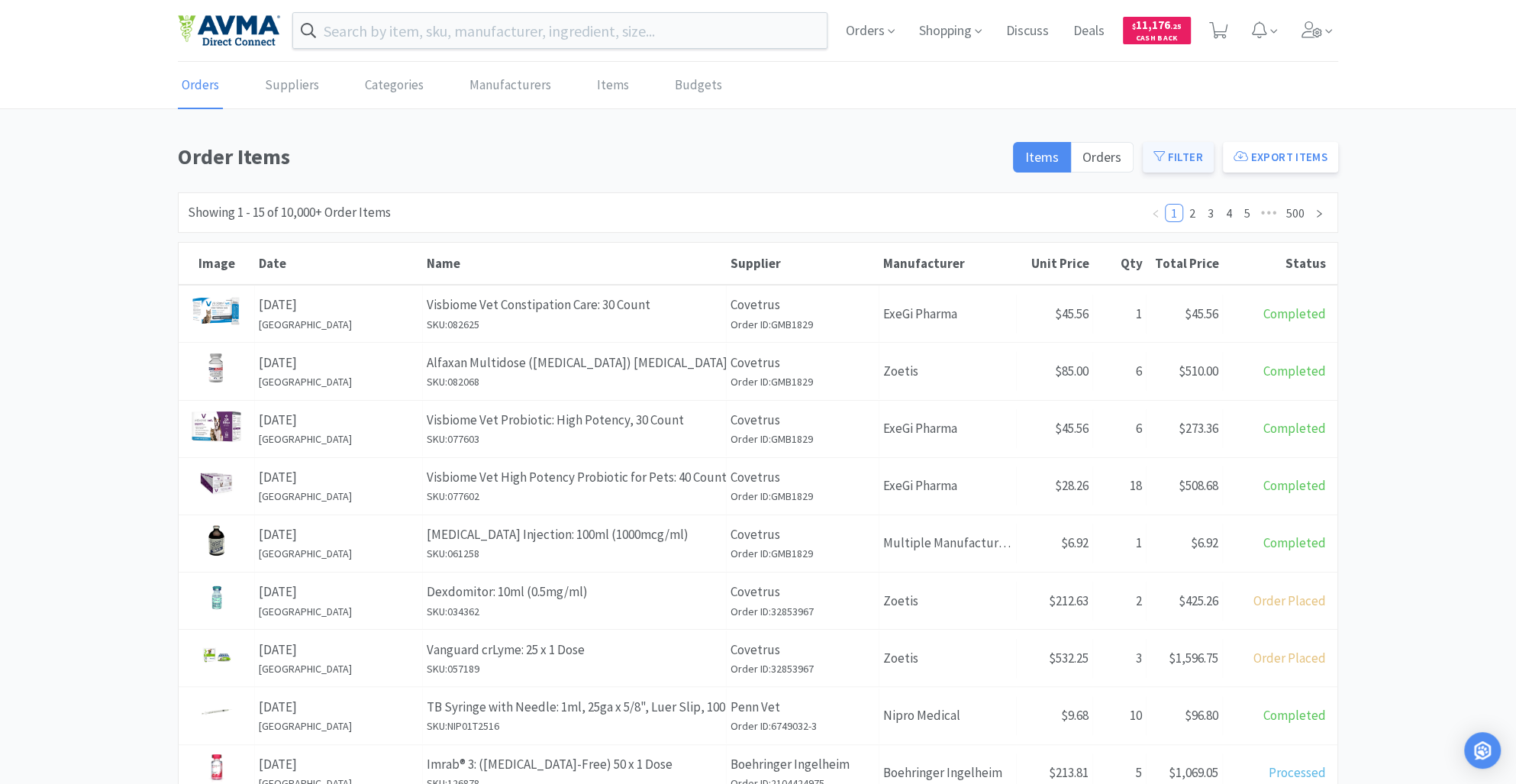
click at [1182, 146] on button "Filter" at bounding box center [1178, 157] width 71 height 30
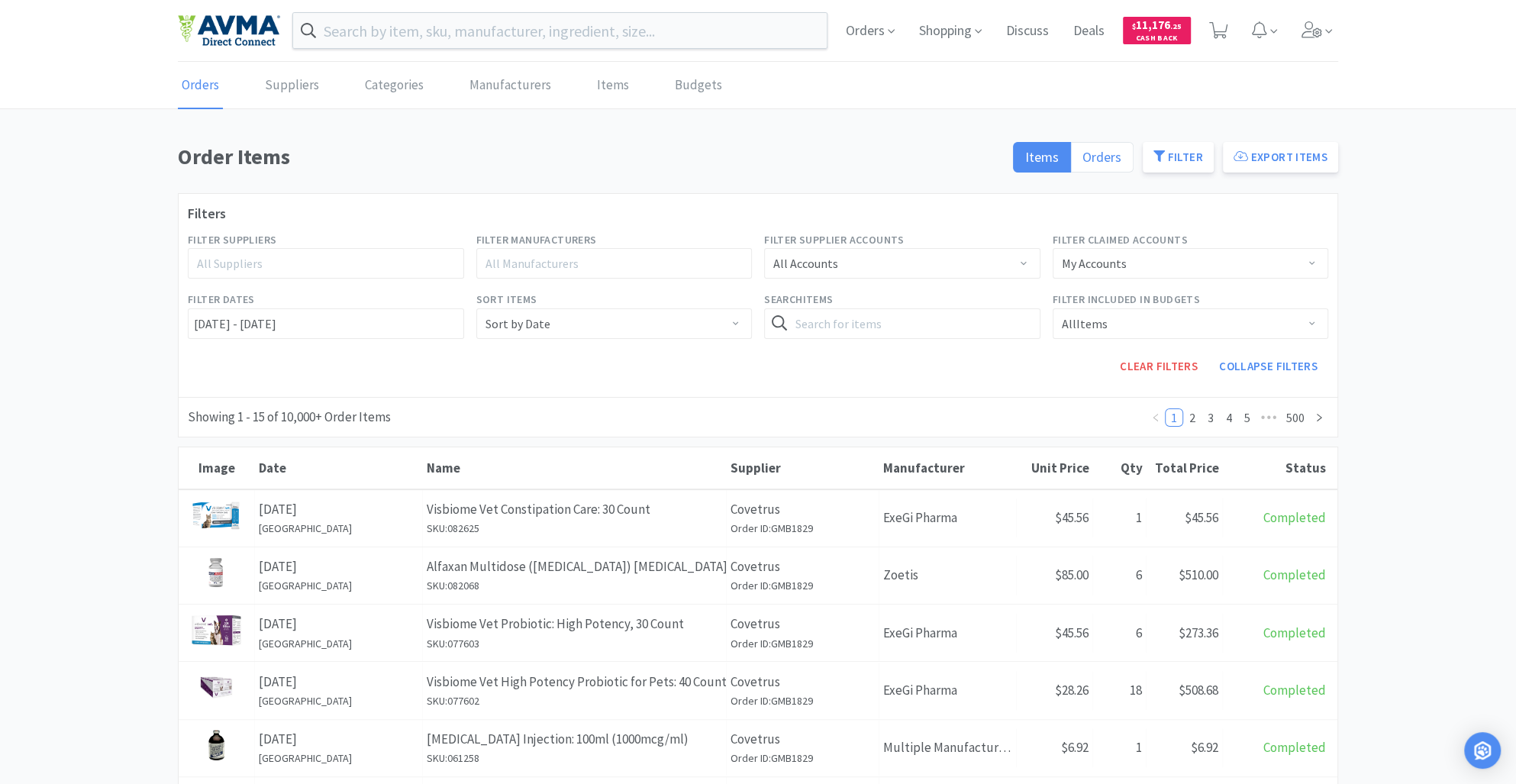
click at [1102, 158] on span "Orders" at bounding box center [1102, 156] width 39 height 17
click at [1082, 162] on input "Orders" at bounding box center [1082, 162] width 0 height 0
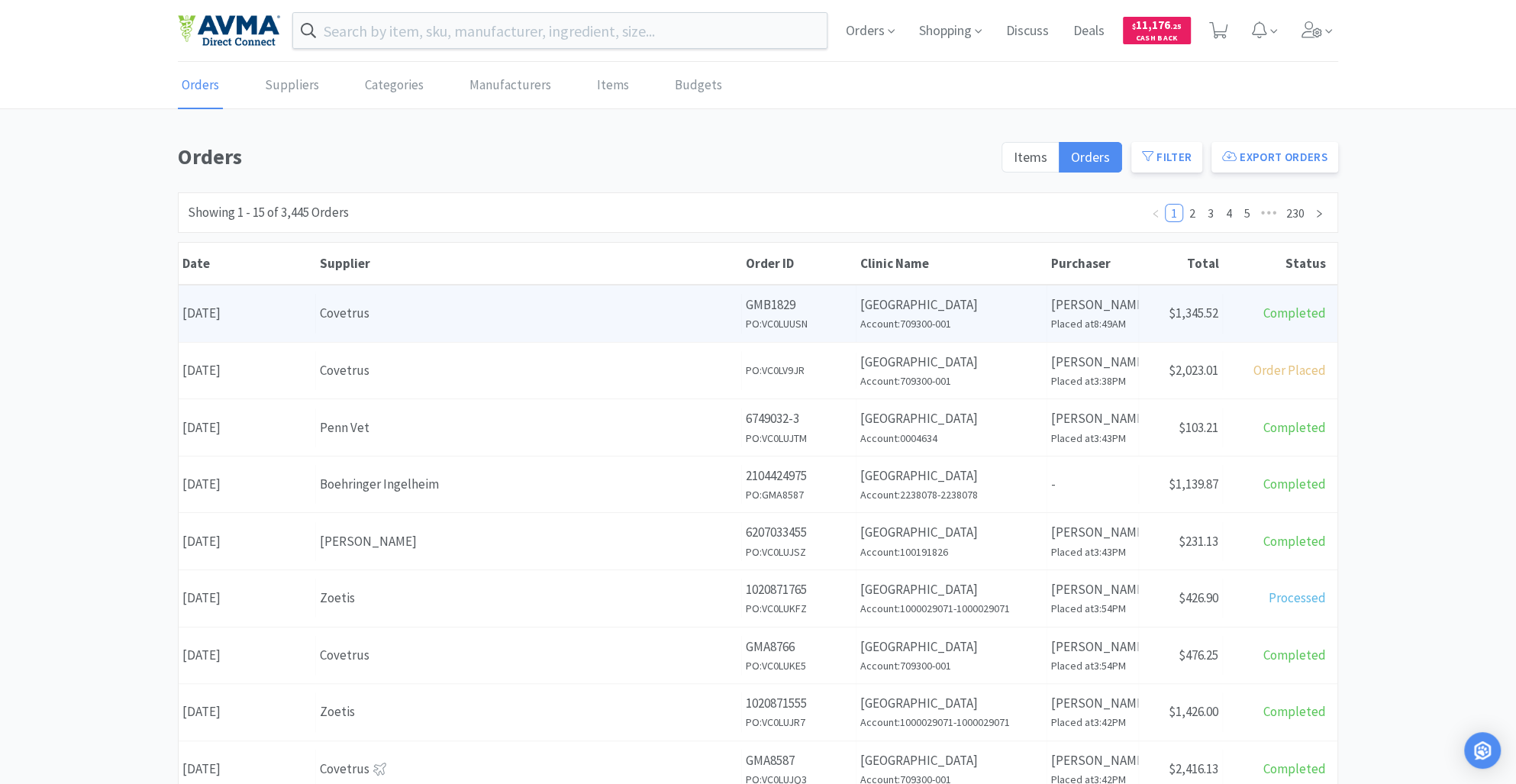
click at [483, 324] on div "Supplier Covetrus" at bounding box center [529, 312] width 426 height 39
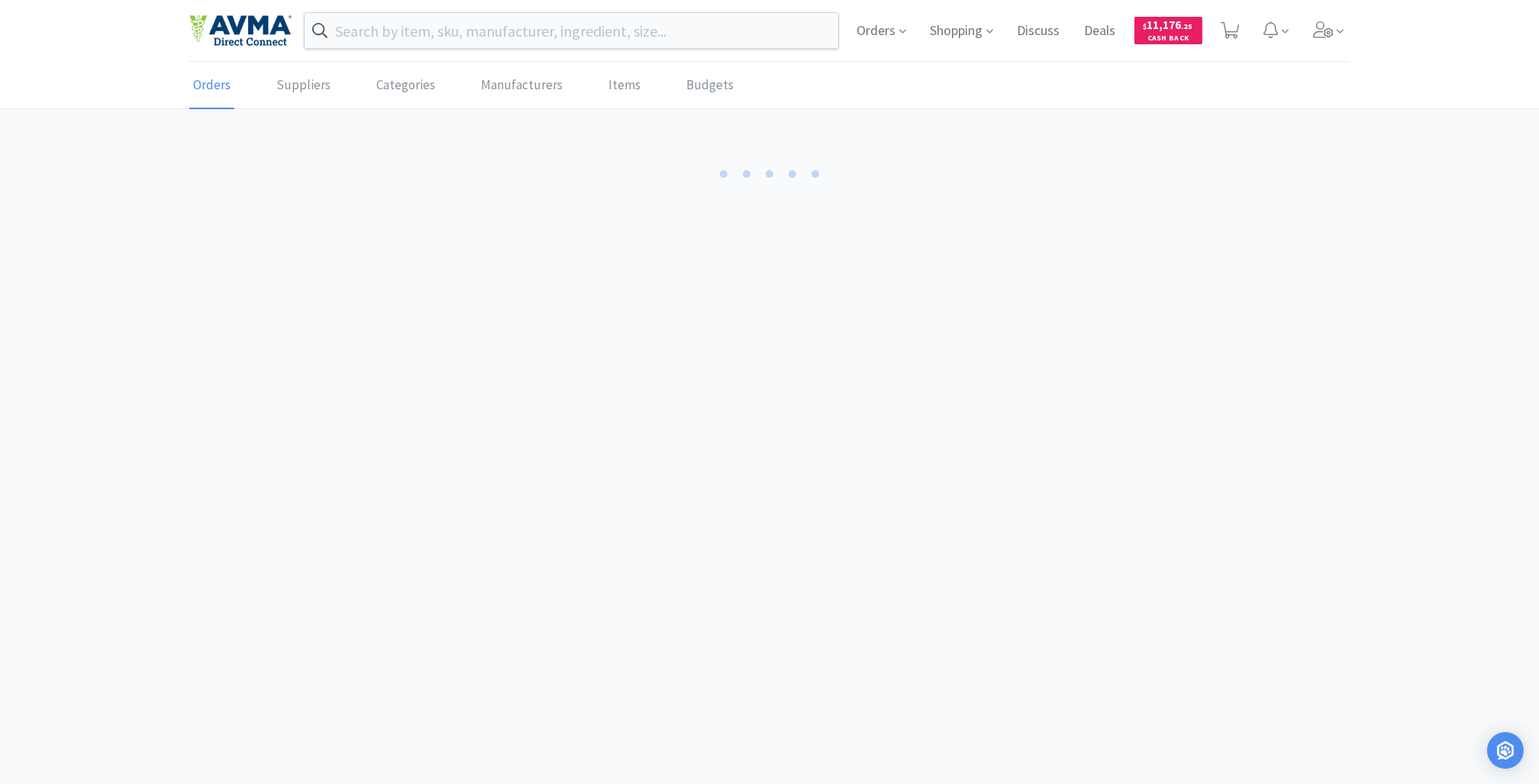
click at [483, 324] on body "Orders Shopping Discuss Discuss Deals Deals $ 11,176 . 25 Cash Back Orders Supp…" at bounding box center [769, 392] width 1539 height 784
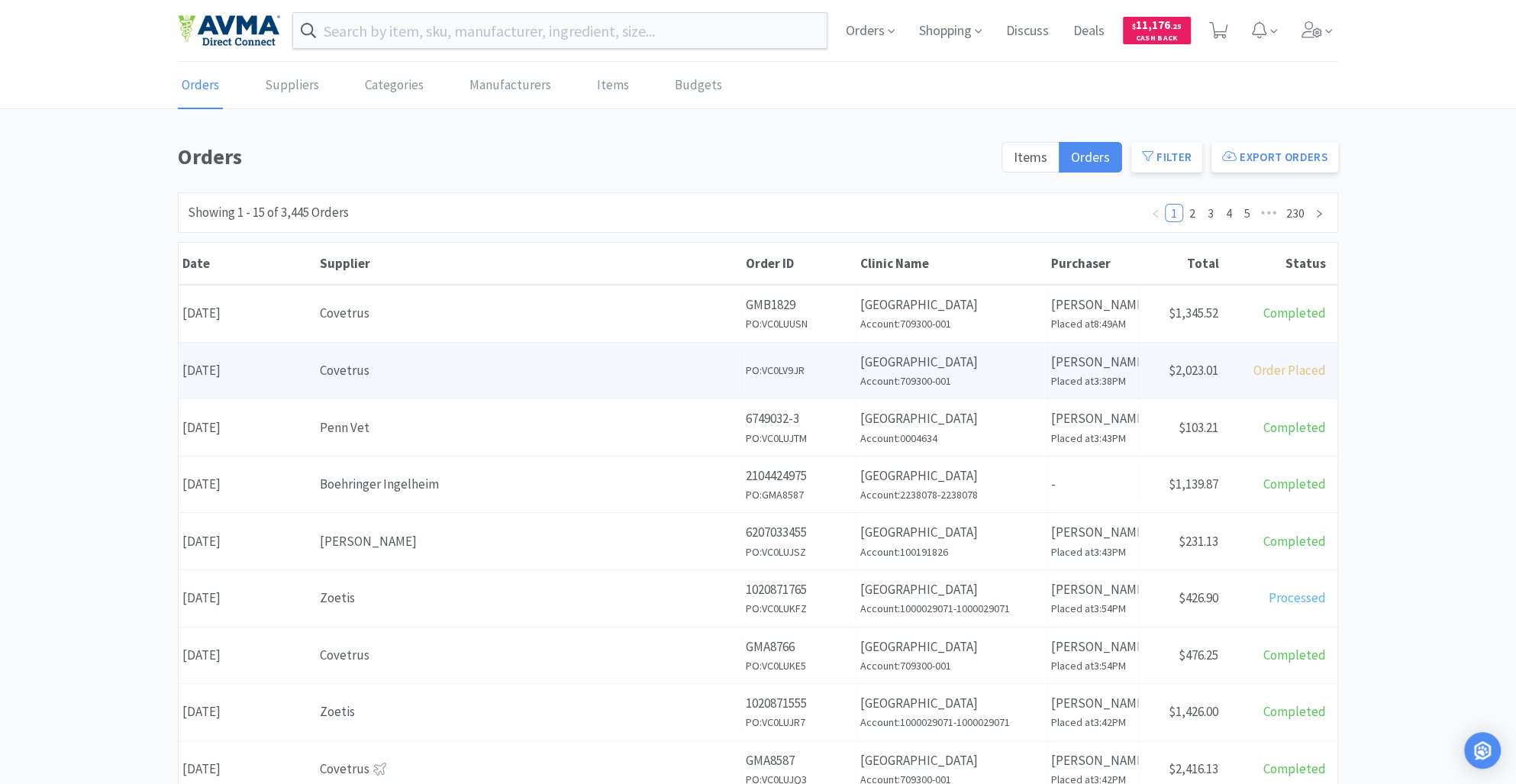
click at [367, 378] on div "Covetrus" at bounding box center [529, 371] width 417 height 21
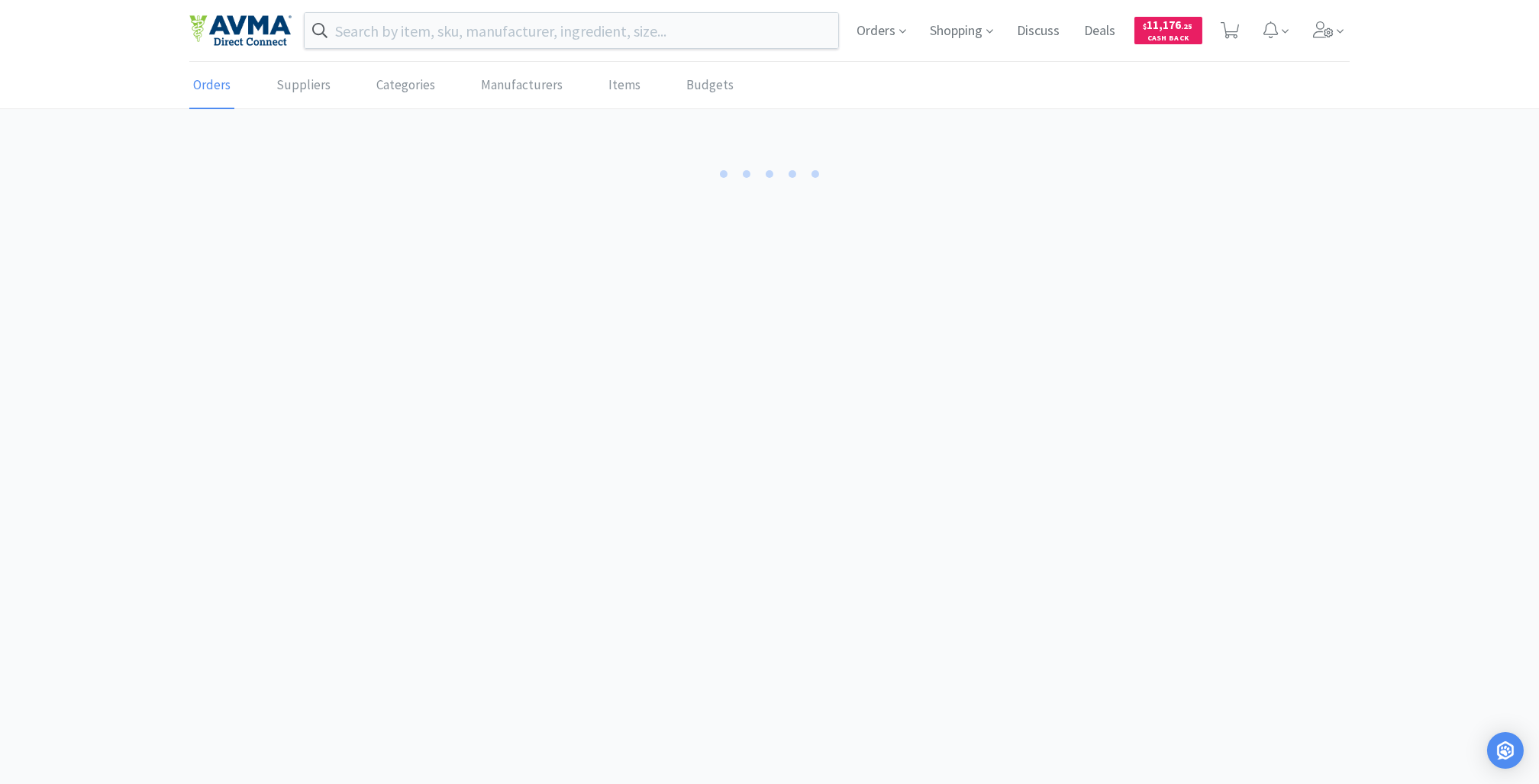
click at [367, 378] on body "Orders Shopping Discuss Discuss Deals Deals $ 11,176 . 25 Cash Back Orders Supp…" at bounding box center [769, 392] width 1539 height 784
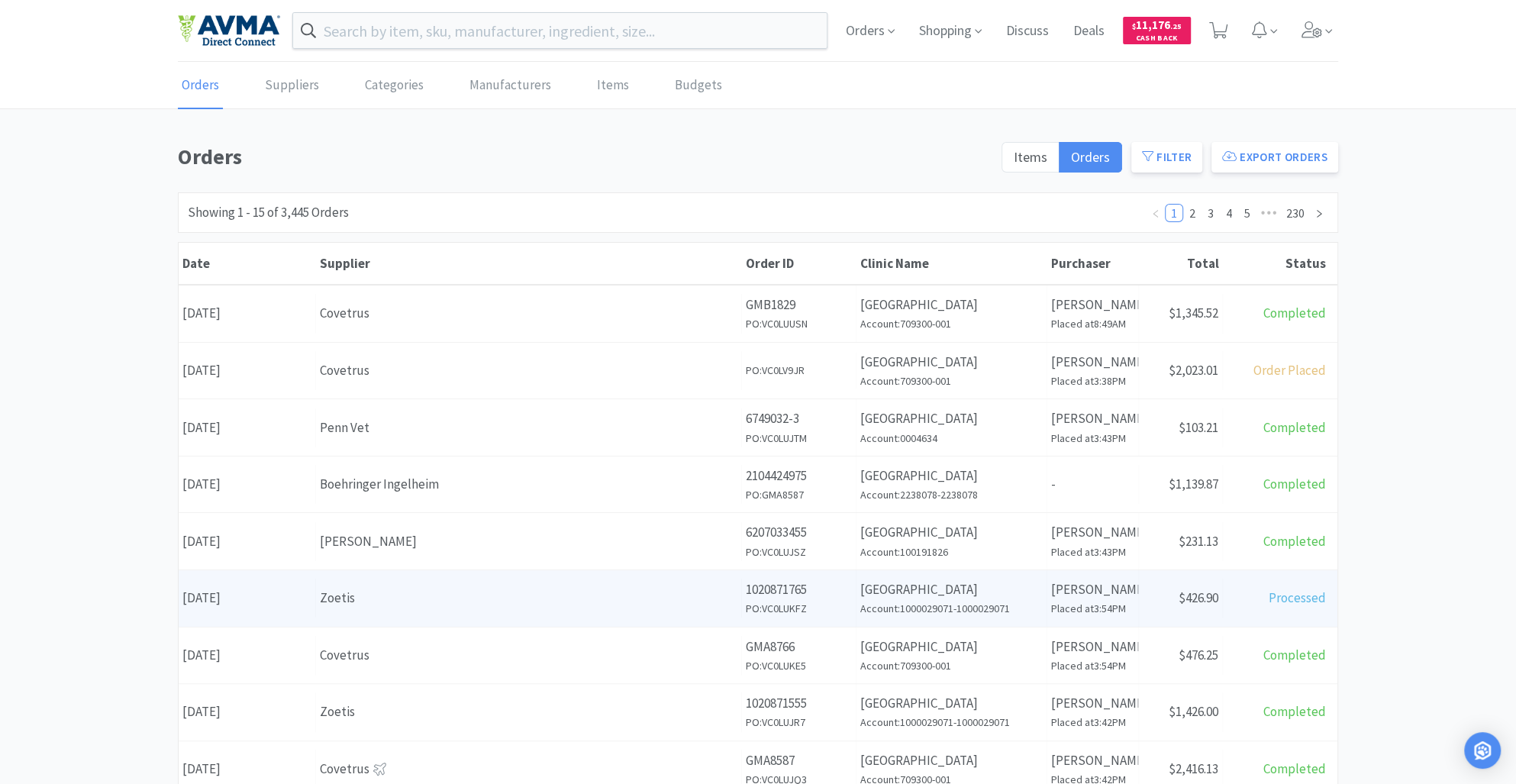
click at [404, 601] on div "Zoetis" at bounding box center [529, 598] width 417 height 21
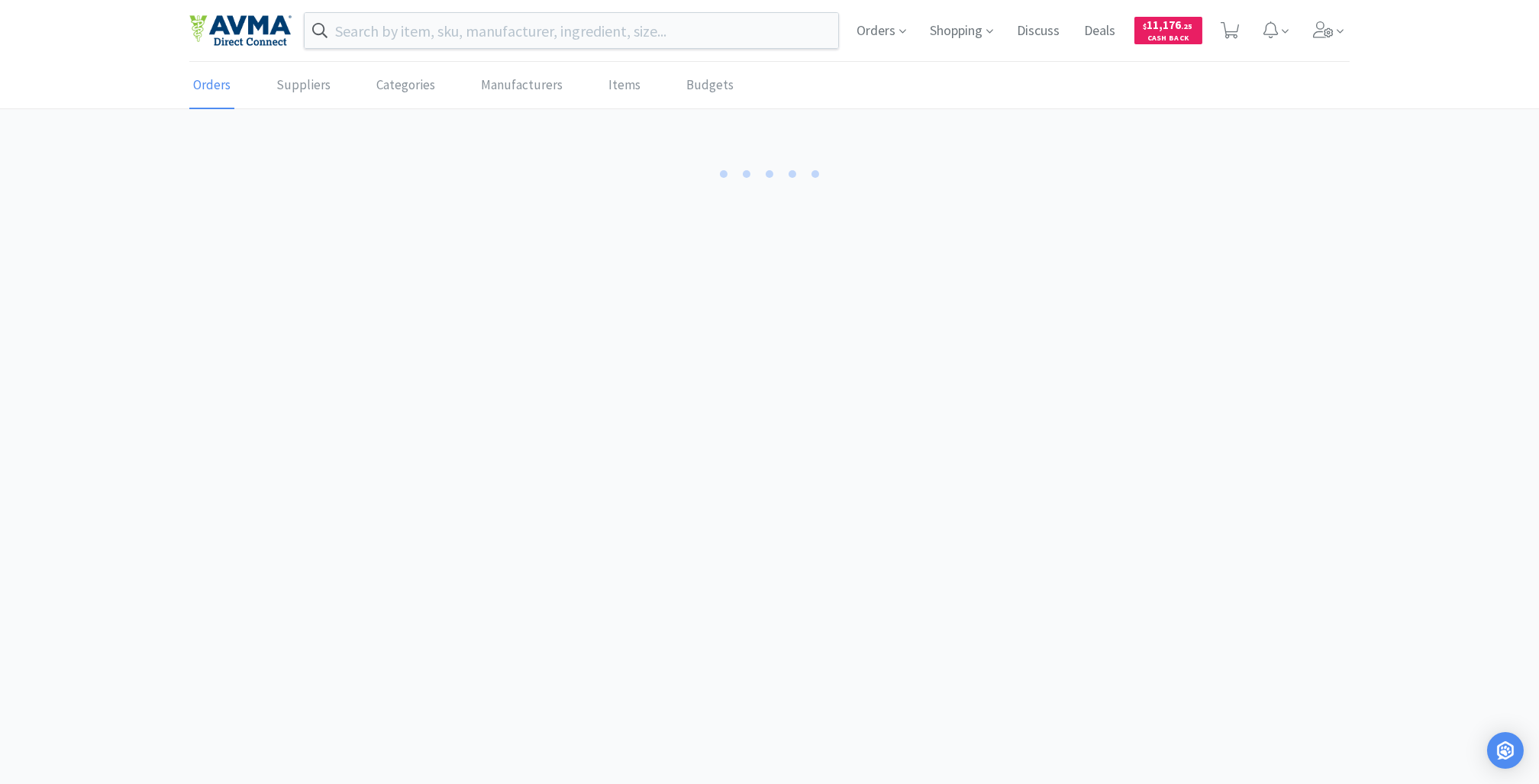
click at [404, 601] on body "Orders Shopping Discuss Discuss Deals Deals $ 11,176 . 25 Cash Back Orders Supp…" at bounding box center [769, 392] width 1539 height 784
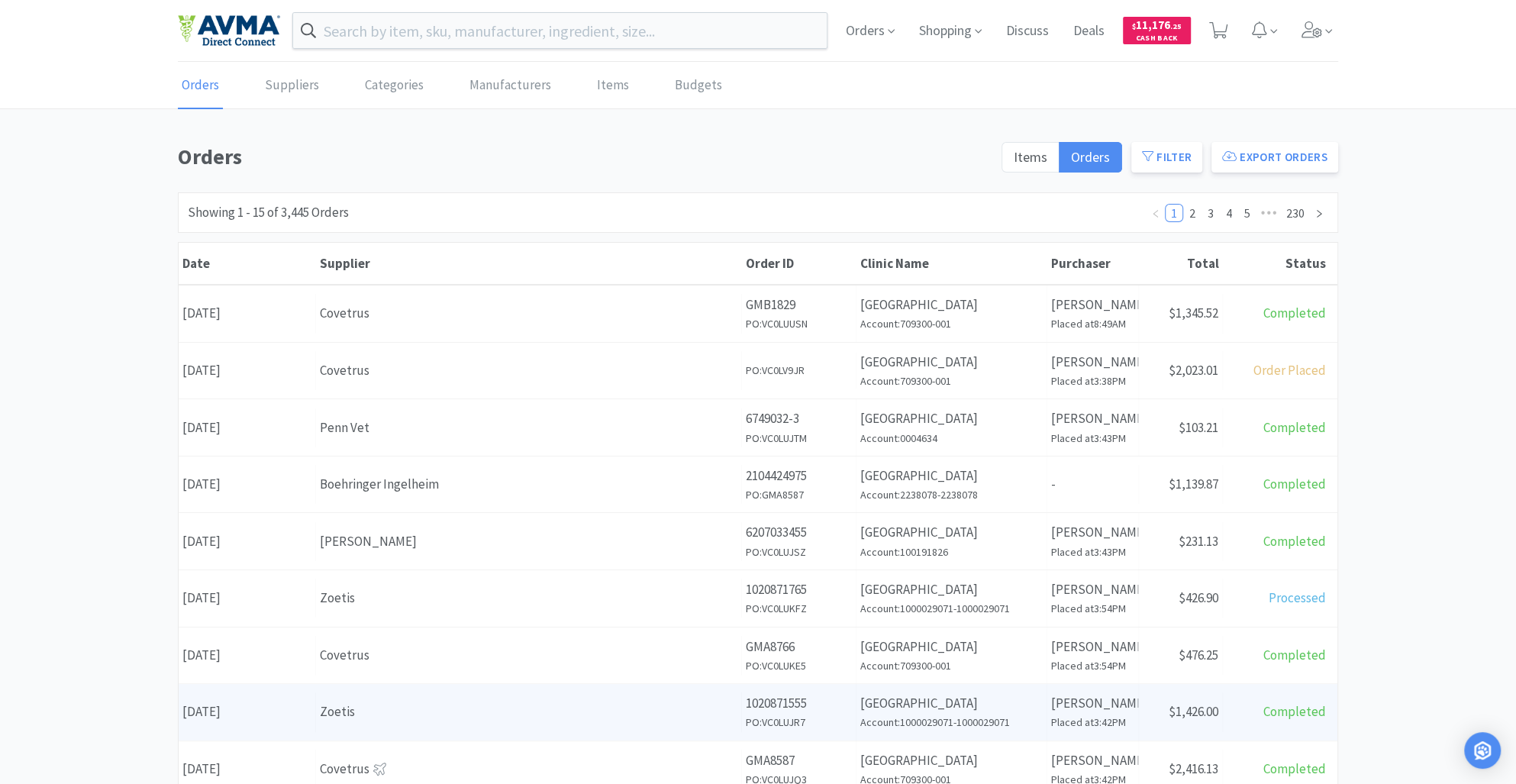
click at [394, 706] on div "Zoetis" at bounding box center [529, 712] width 417 height 21
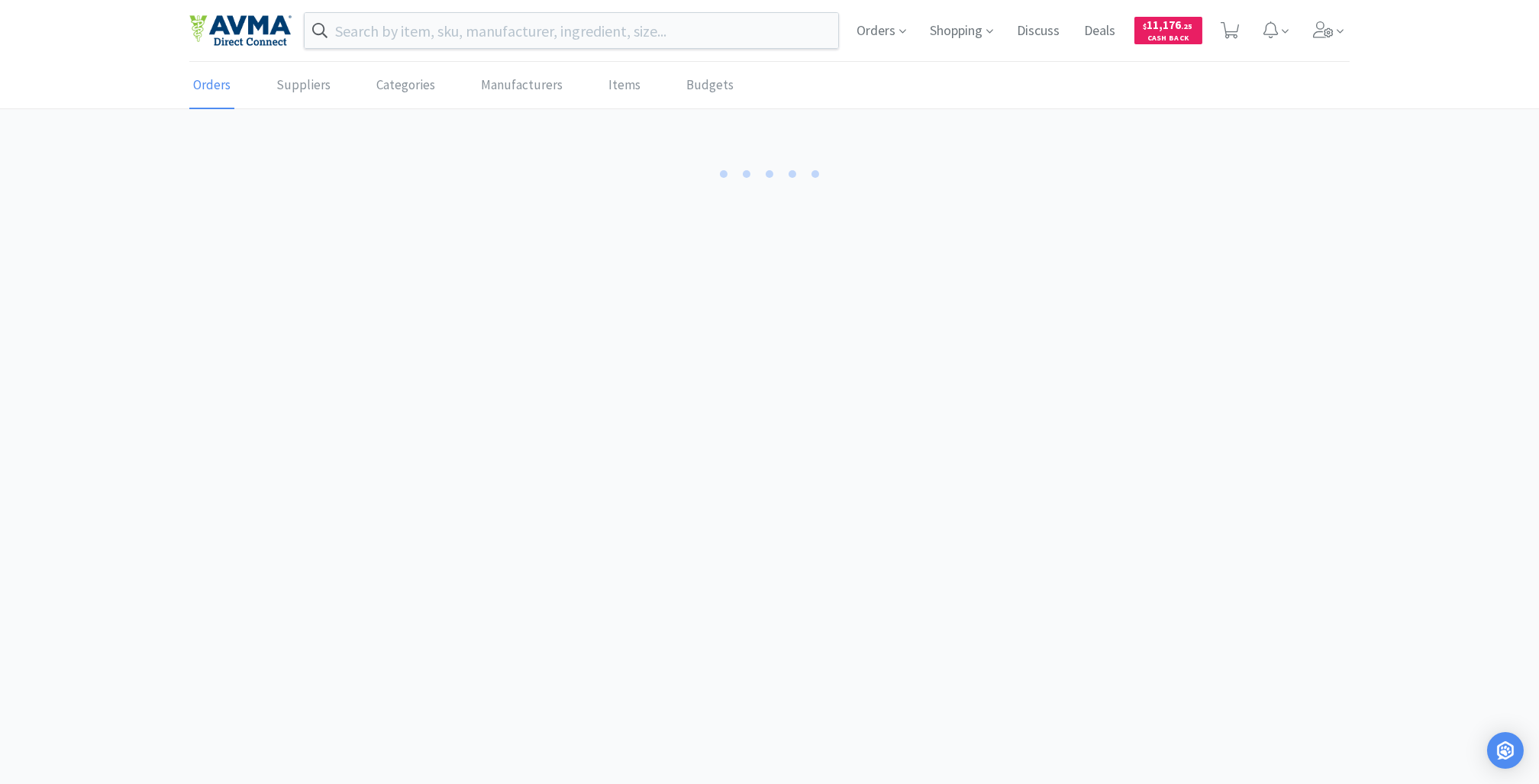
click at [394, 706] on body "Orders Shopping Discuss Discuss Deals Deals $ 11,176 . 25 Cash Back Orders Supp…" at bounding box center [769, 392] width 1539 height 784
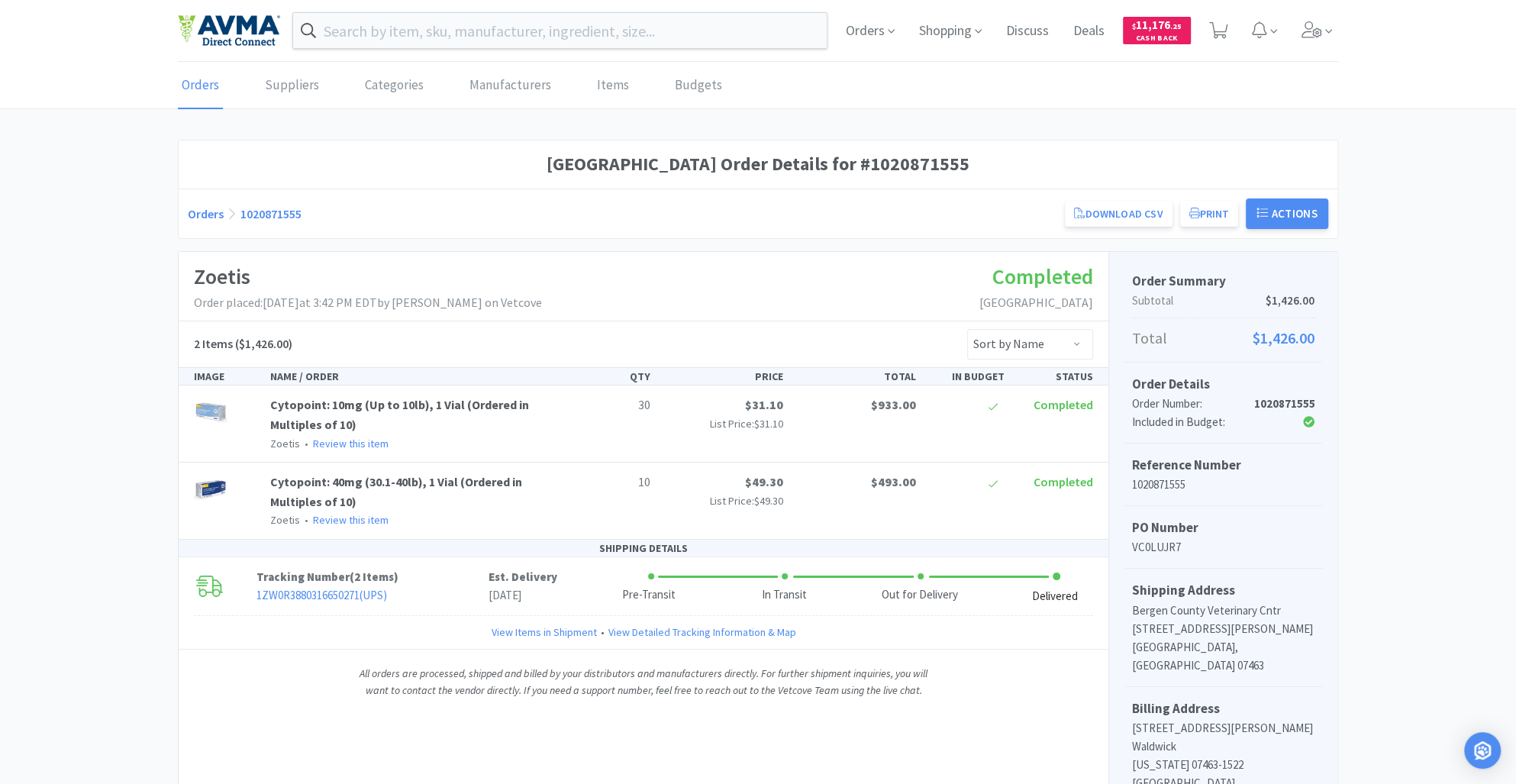
click at [642, 485] on p "10" at bounding box center [612, 482] width 76 height 20
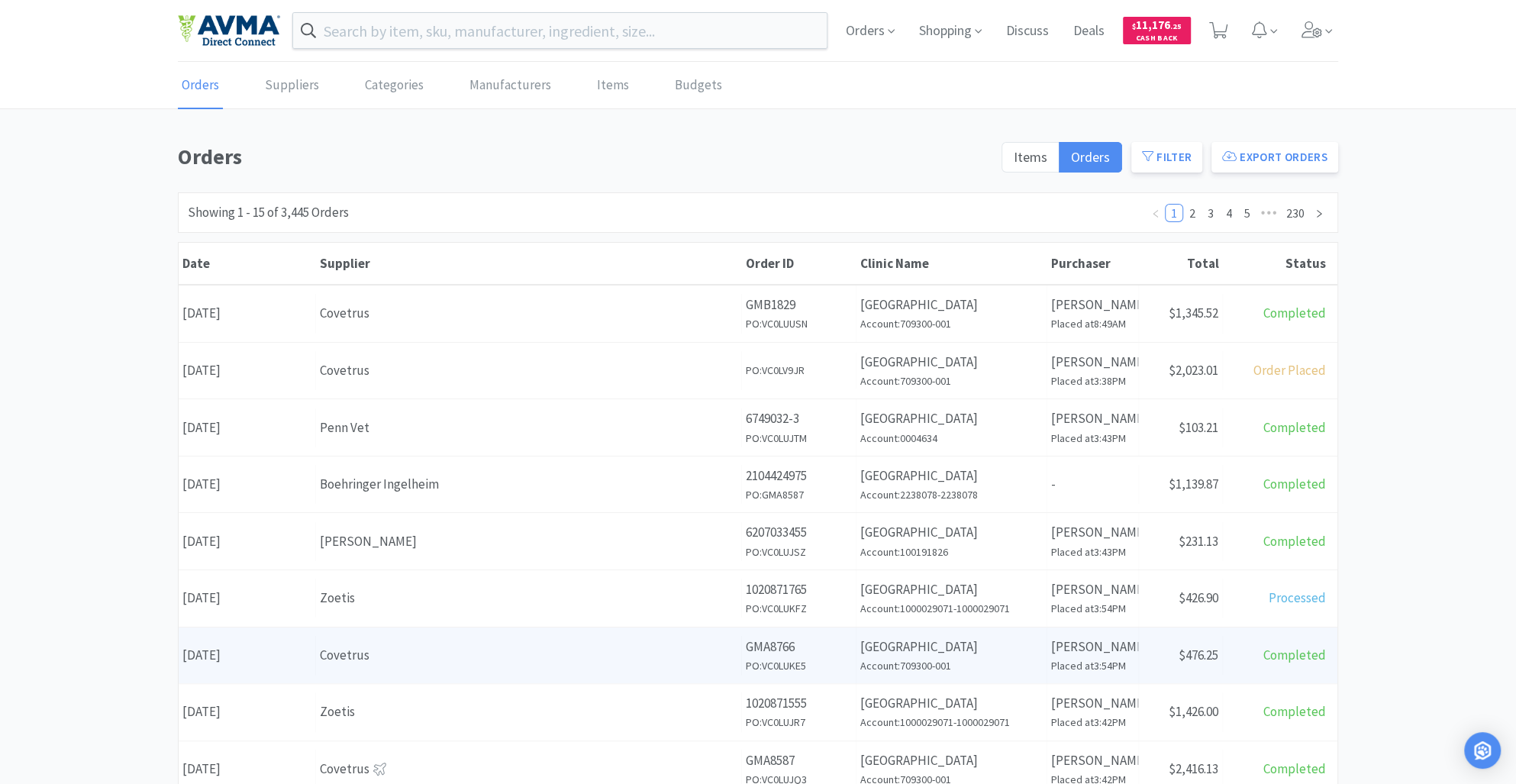
click at [402, 662] on div "Covetrus" at bounding box center [529, 655] width 417 height 21
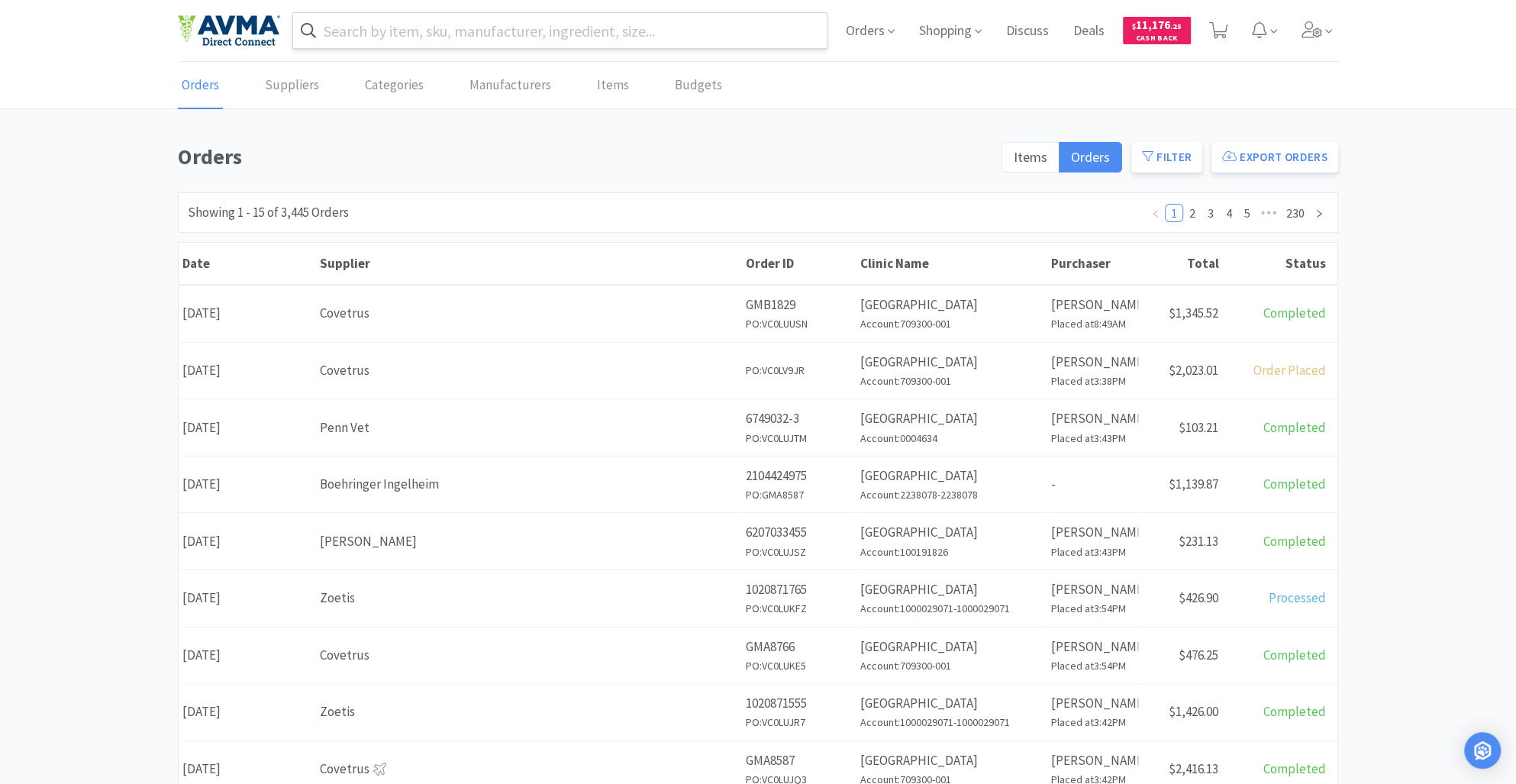
click at [325, 37] on input "text" at bounding box center [560, 30] width 534 height 35
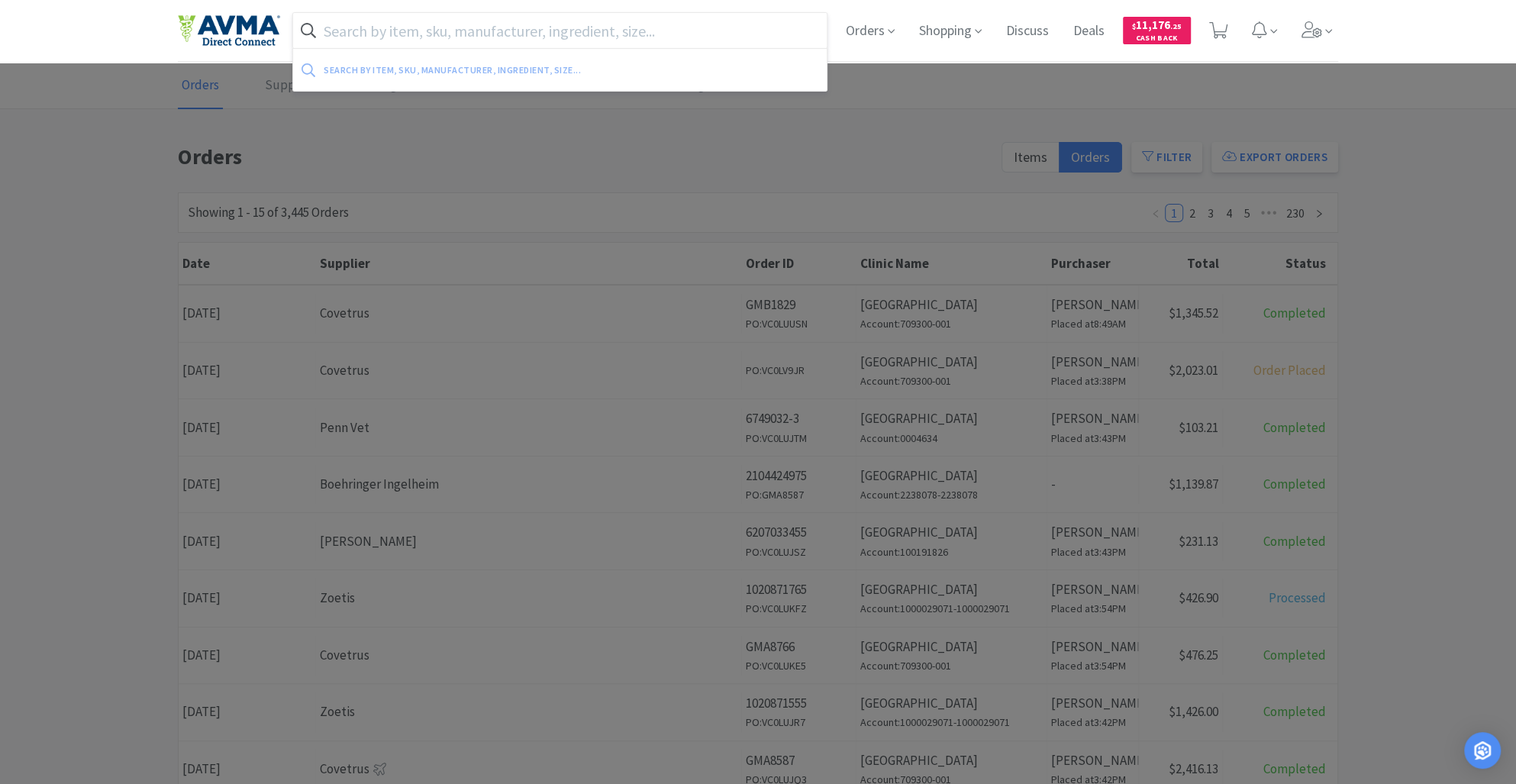
type input "c"
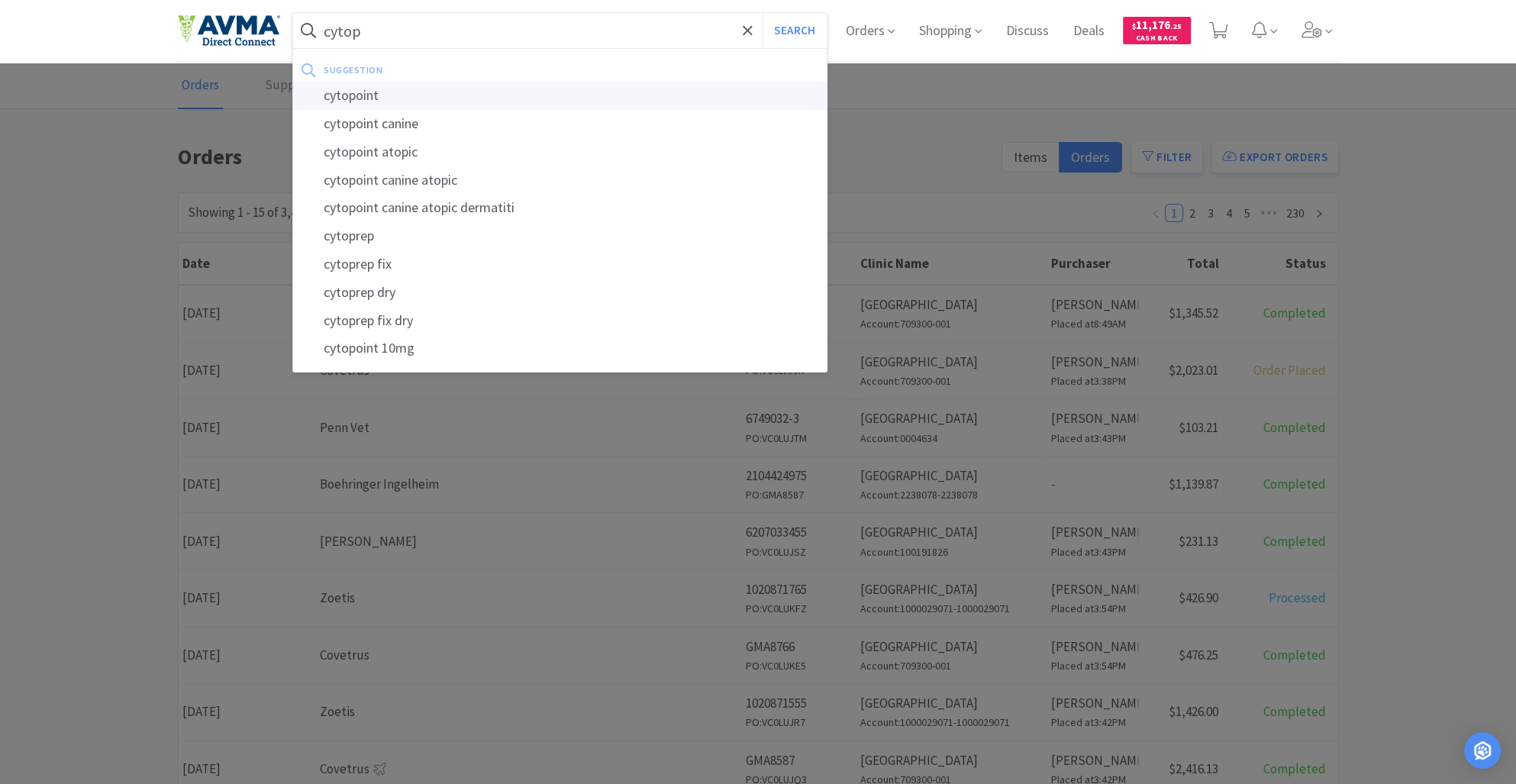
click at [409, 89] on div "cytopoint" at bounding box center [560, 96] width 534 height 29
type input "cytopoint"
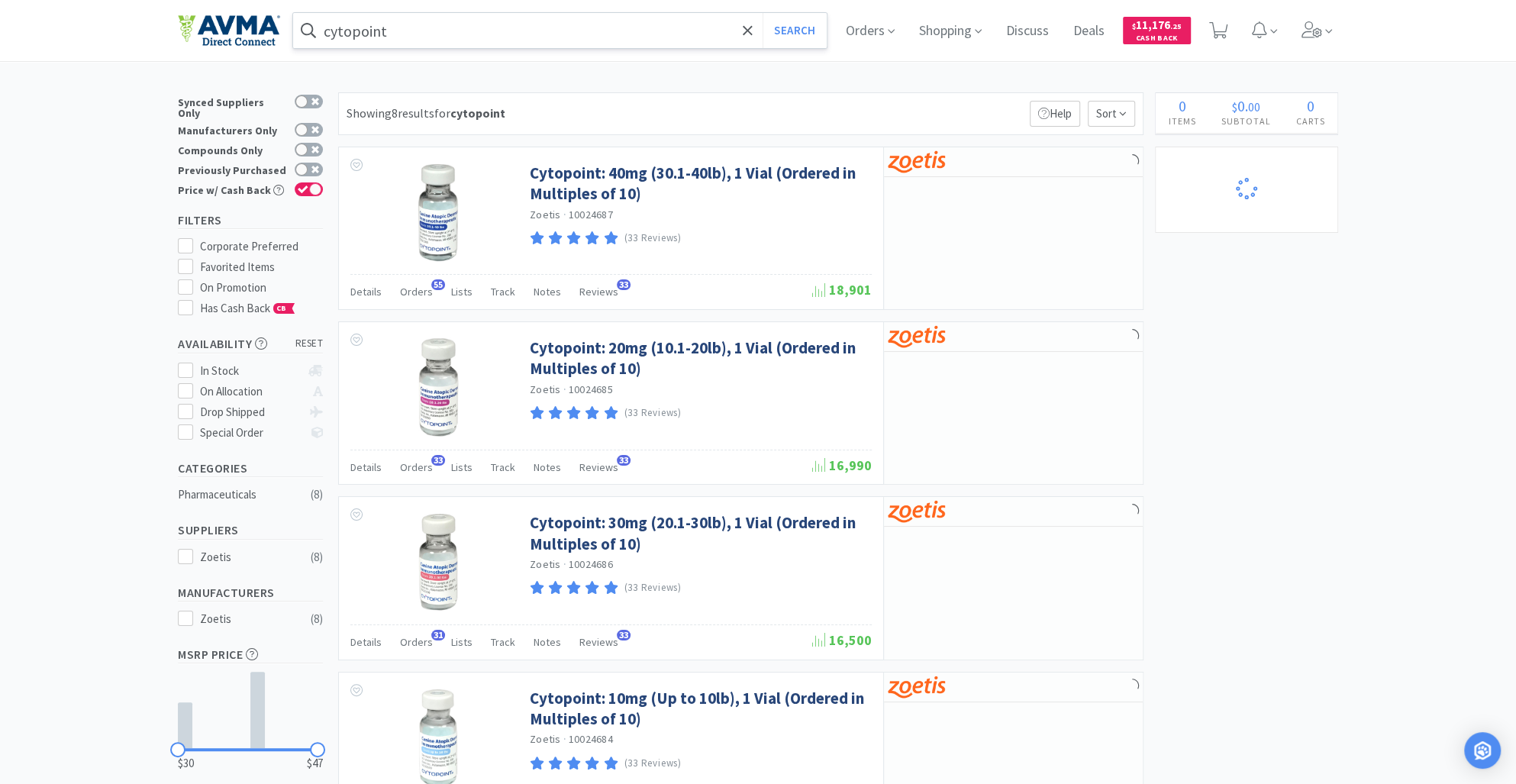
select select "1"
select select "20"
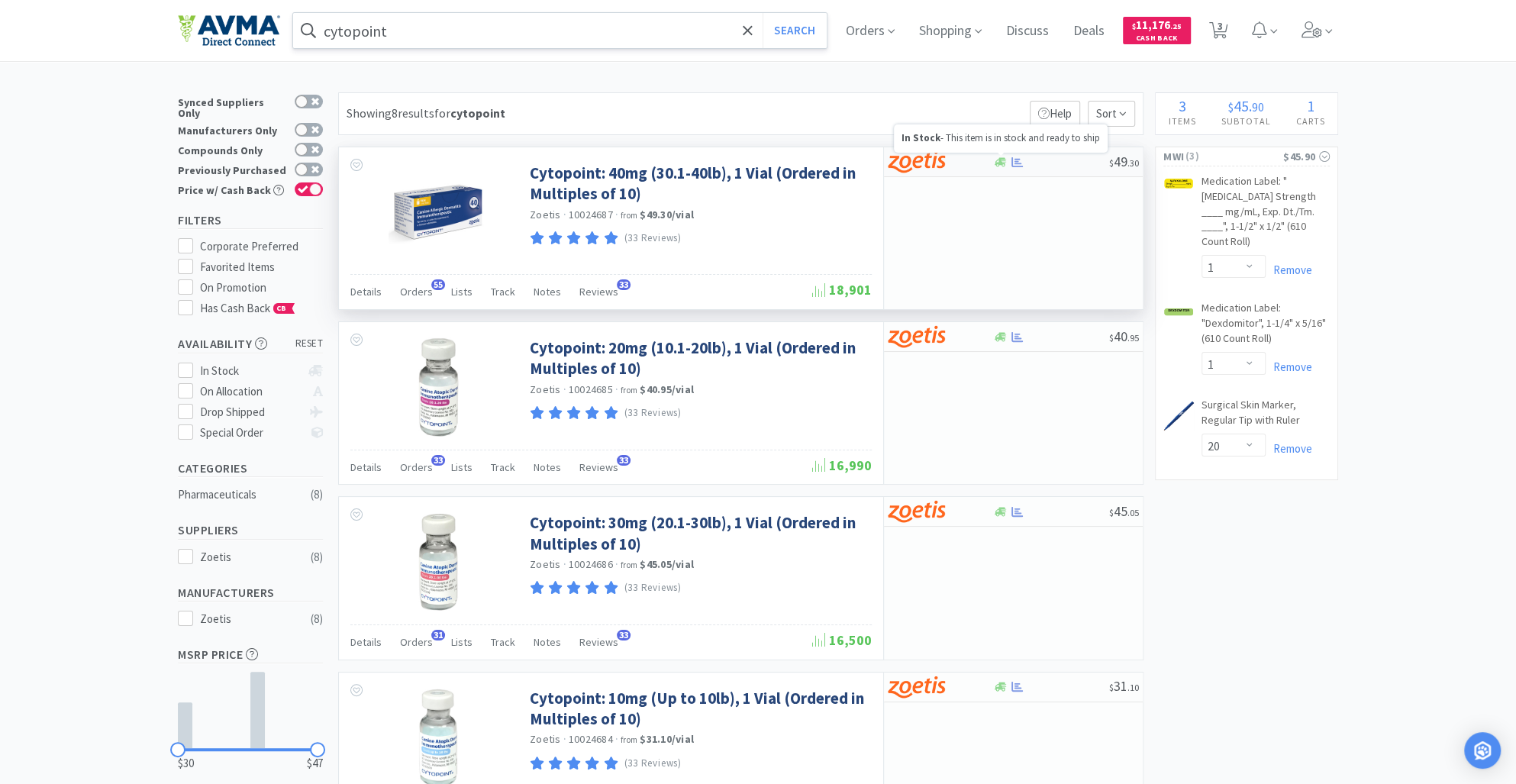
click at [997, 163] on icon at bounding box center [1001, 162] width 11 height 10
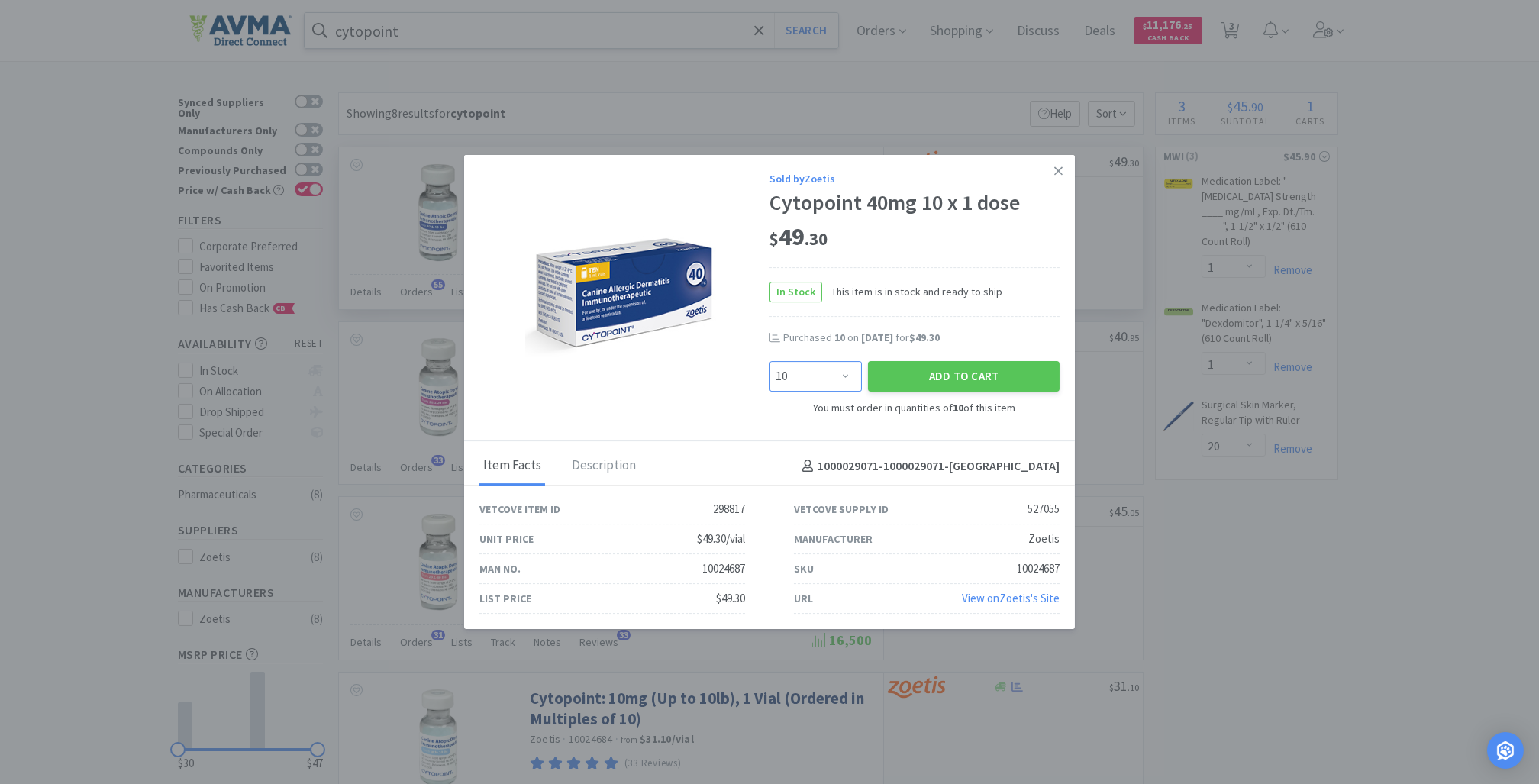
click at [840, 381] on select "Enter Quantity 10 20 30 40 50 60 70 80 90 100 110 120 130 140 150 160 170 180 1…" at bounding box center [816, 376] width 92 height 30
select select "40"
click at [770, 361] on select "Enter Quantity 10 20 30 40 50 60 70 80 90 100 110 120 130 140 150 160 170 180 1…" at bounding box center [816, 376] width 92 height 30
click at [963, 369] on button "Add to Cart" at bounding box center [963, 376] width 192 height 30
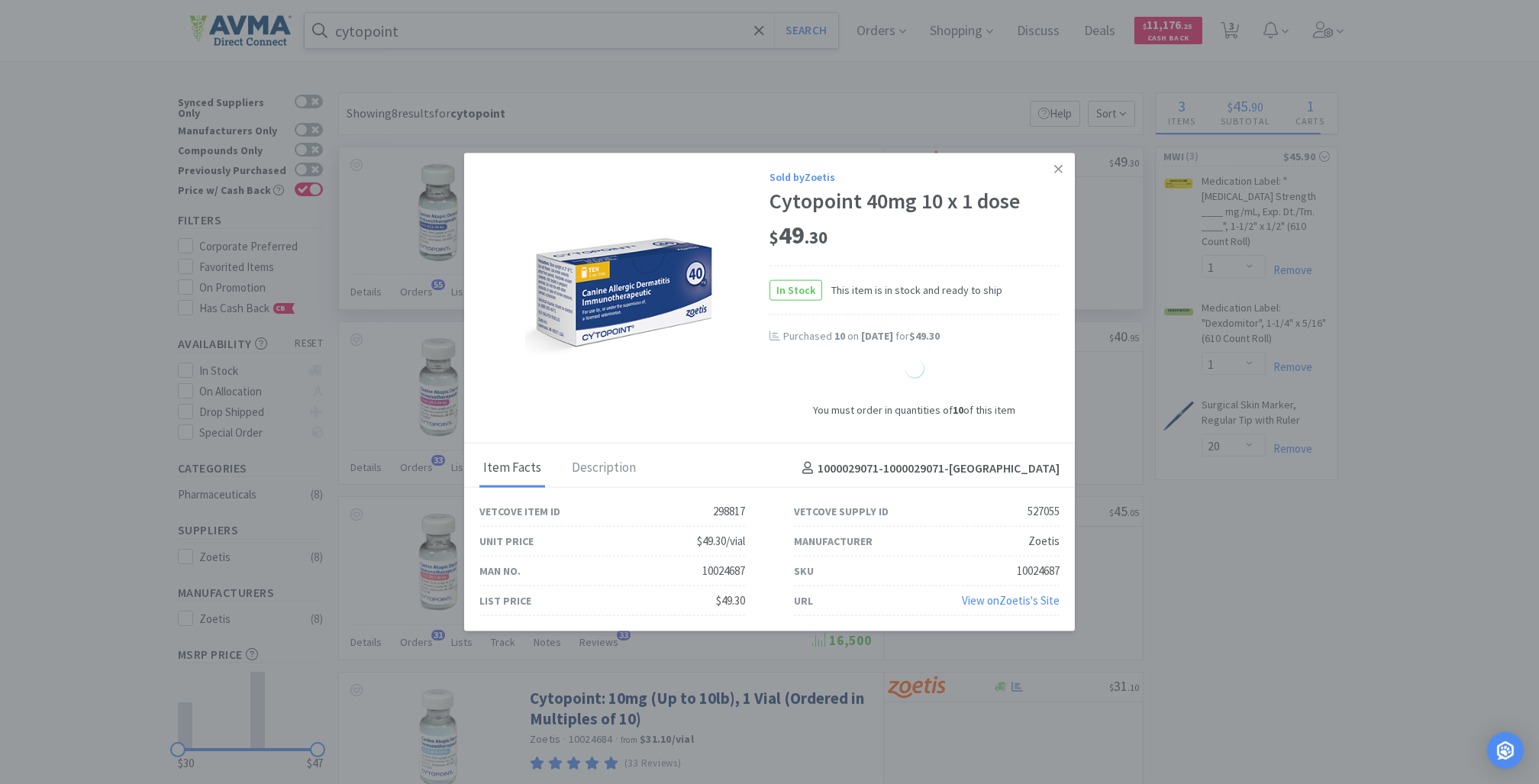
select select "40"
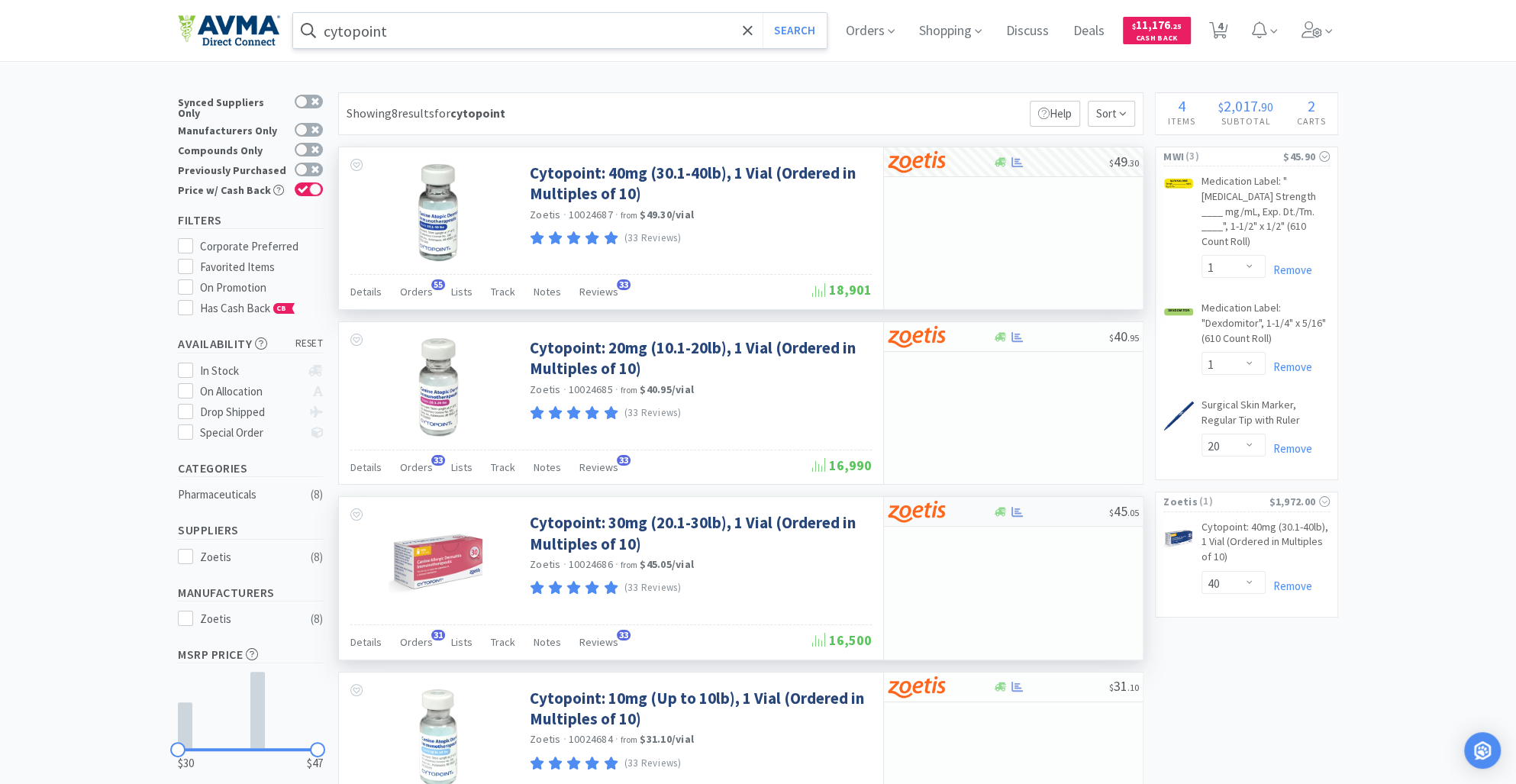
click at [1005, 506] on div at bounding box center [1000, 512] width 15 height 11
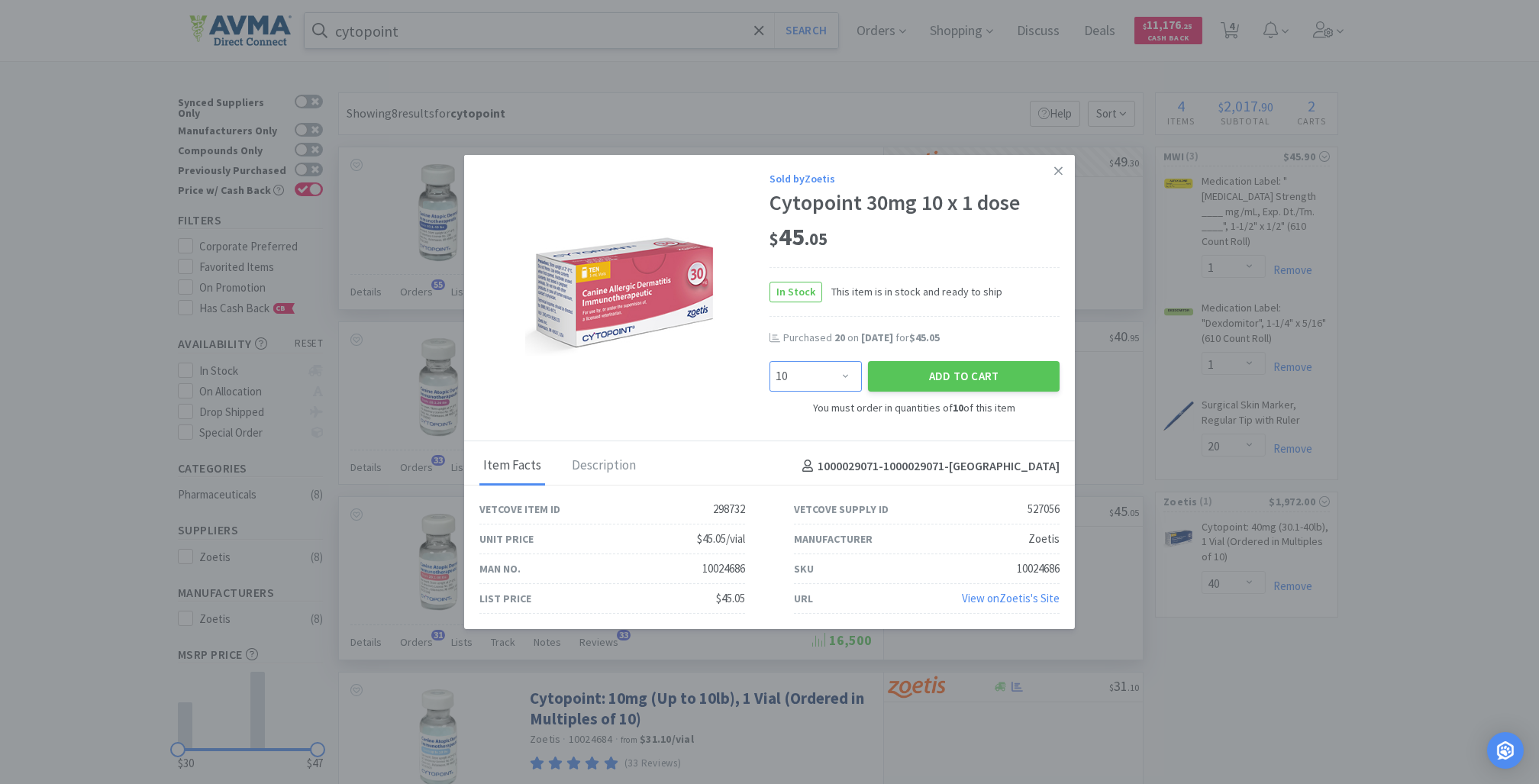
click at [847, 375] on select "Enter Quantity 10 20 30 40 50 60 70 80 90 100 110 120 130 140 150 160 170 180 1…" at bounding box center [816, 376] width 92 height 30
select select "30"
click at [770, 361] on select "Enter Quantity 10 20 30 40 50 60 70 80 90 100 110 120 130 140 150 160 170 180 1…" at bounding box center [816, 376] width 92 height 30
click at [963, 374] on button "Add to Cart" at bounding box center [963, 376] width 192 height 30
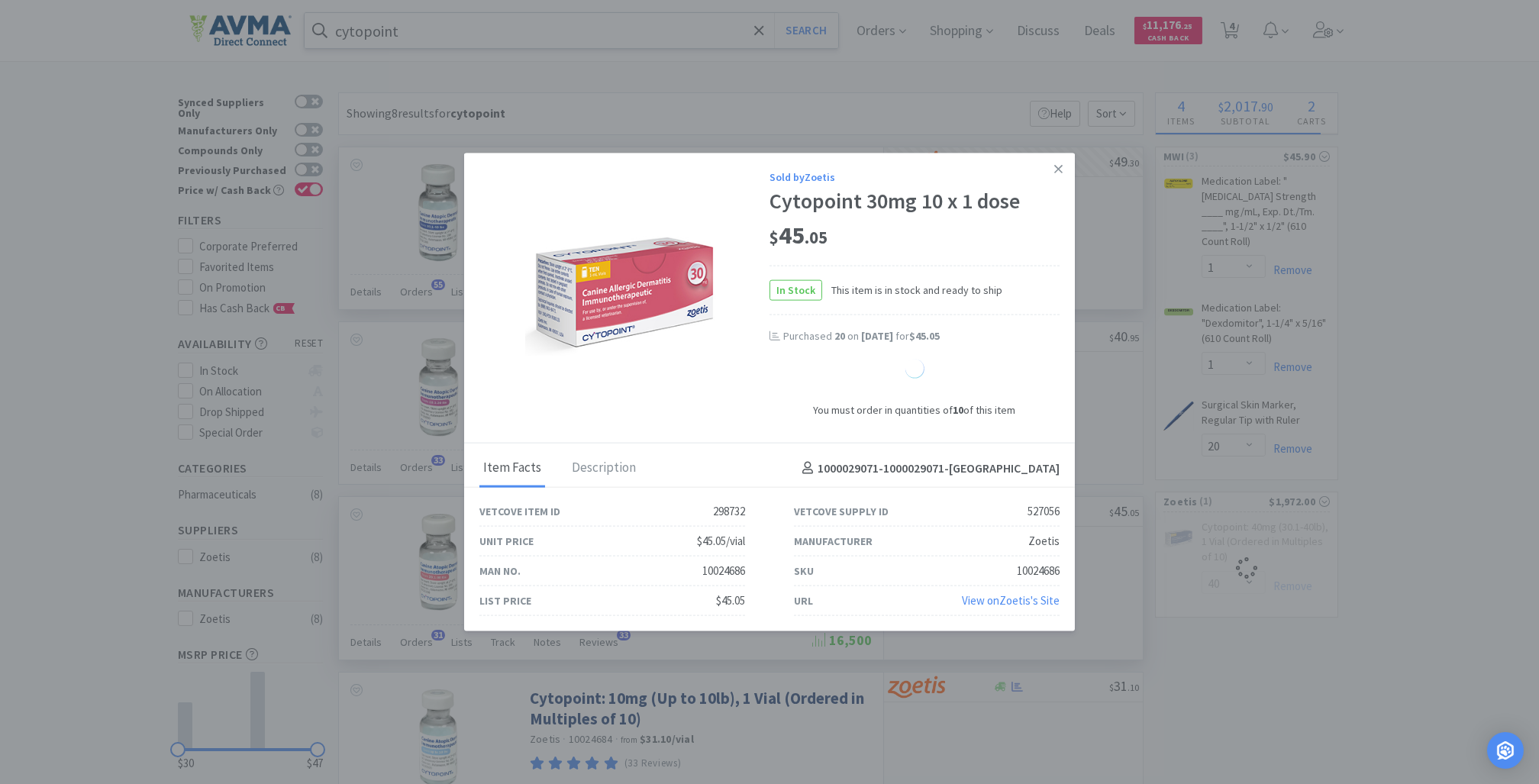
select select "30"
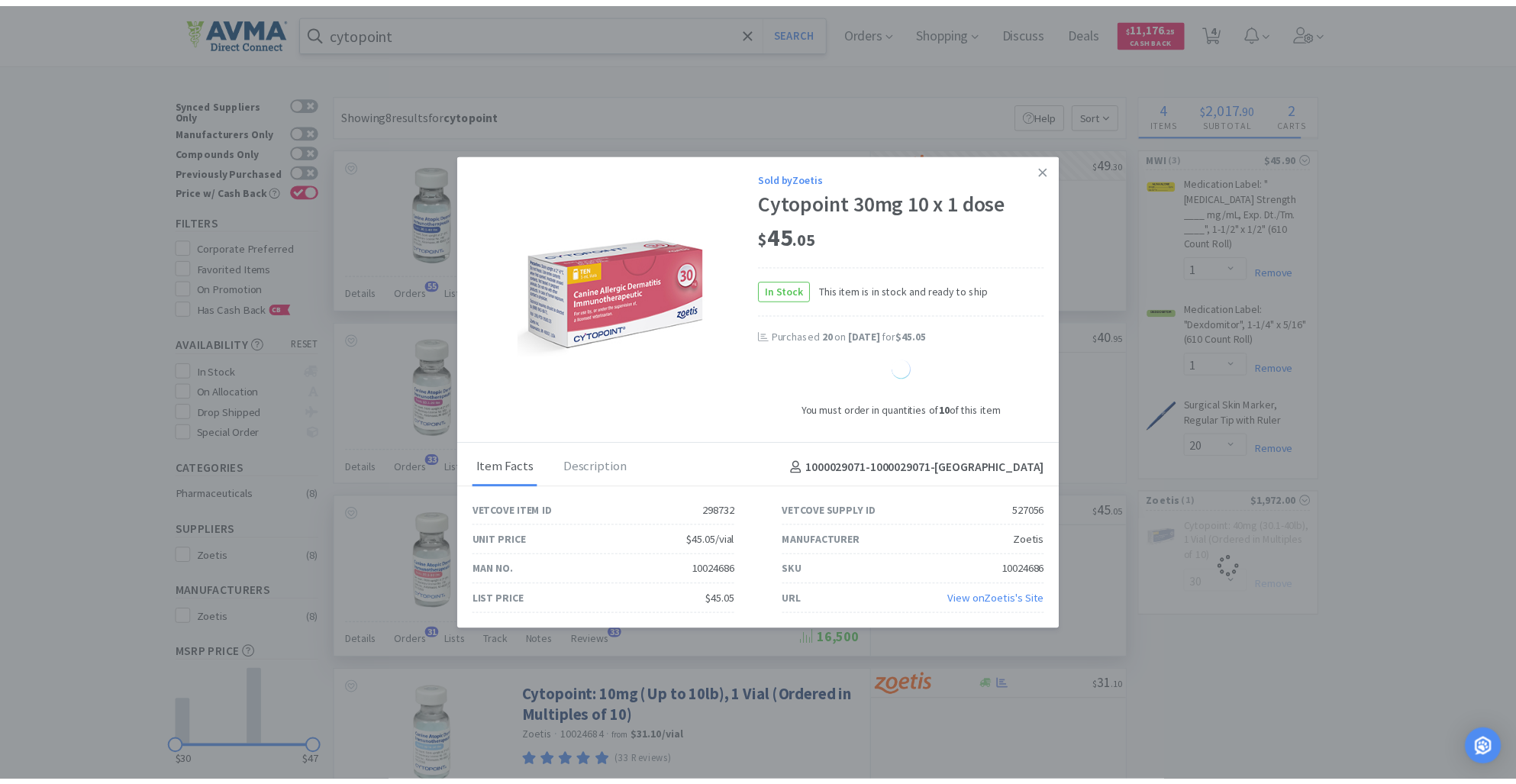
select select "40"
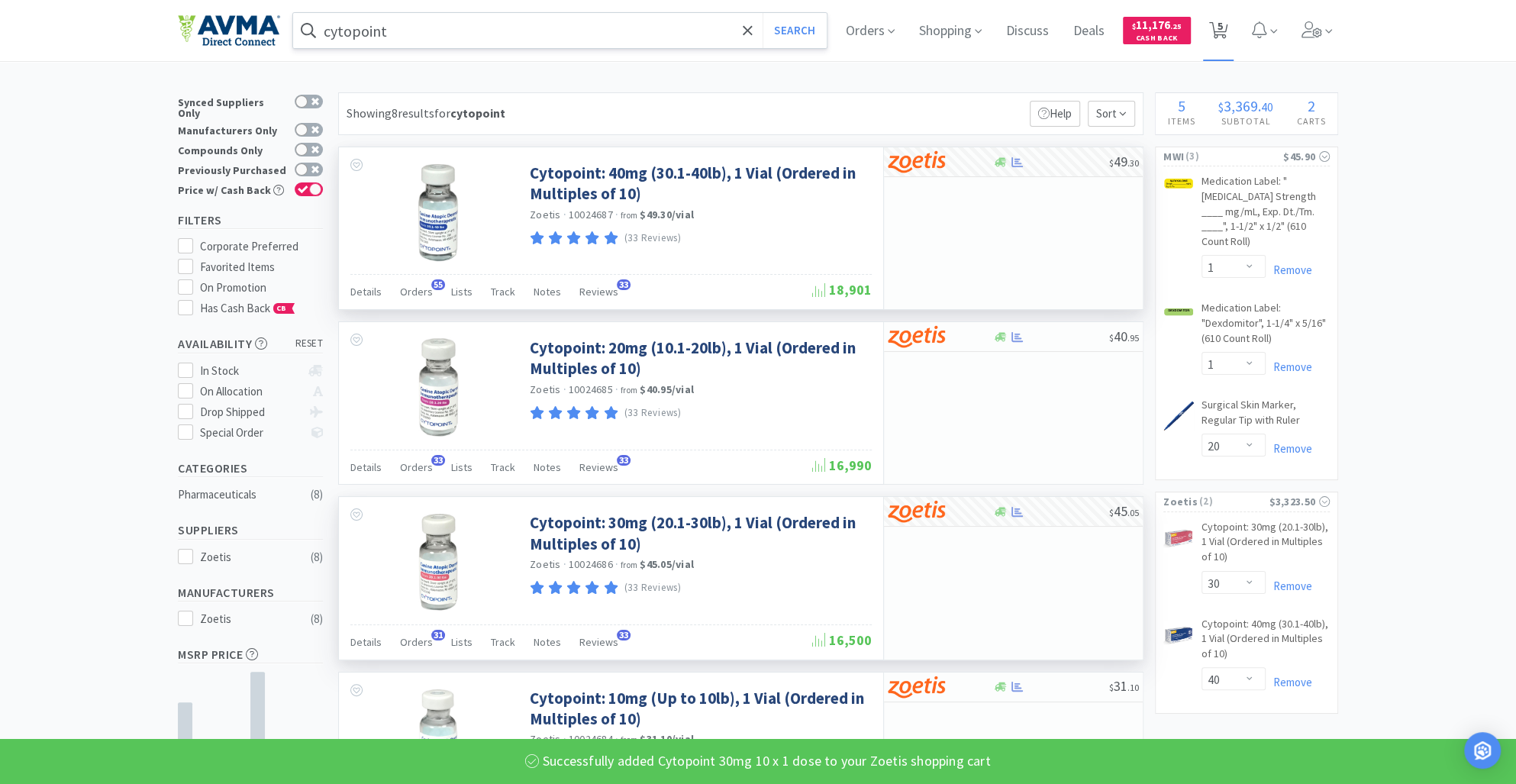
click at [1227, 28] on icon at bounding box center [1219, 30] width 19 height 17
select select "30"
select select "40"
select select "1"
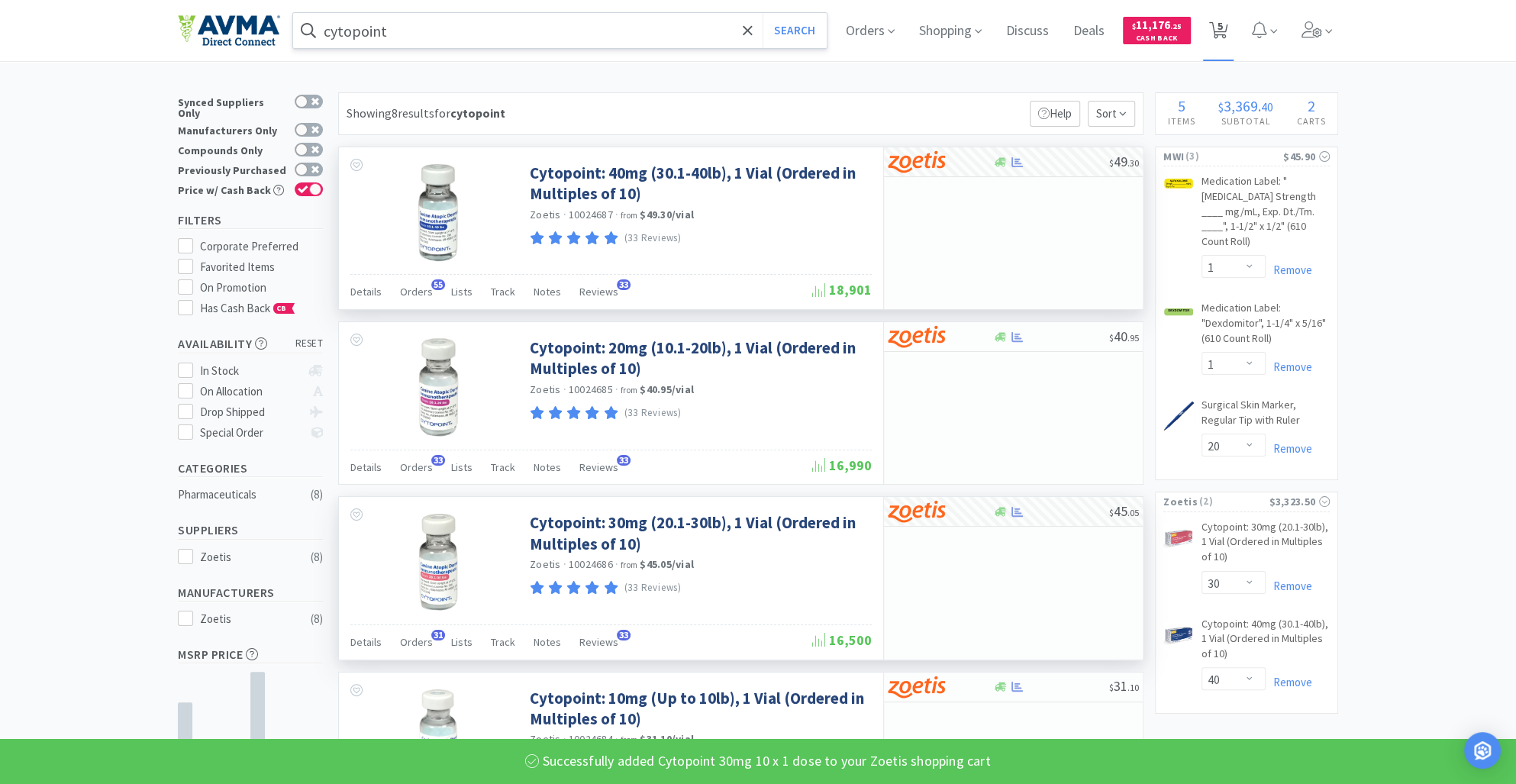
select select "20"
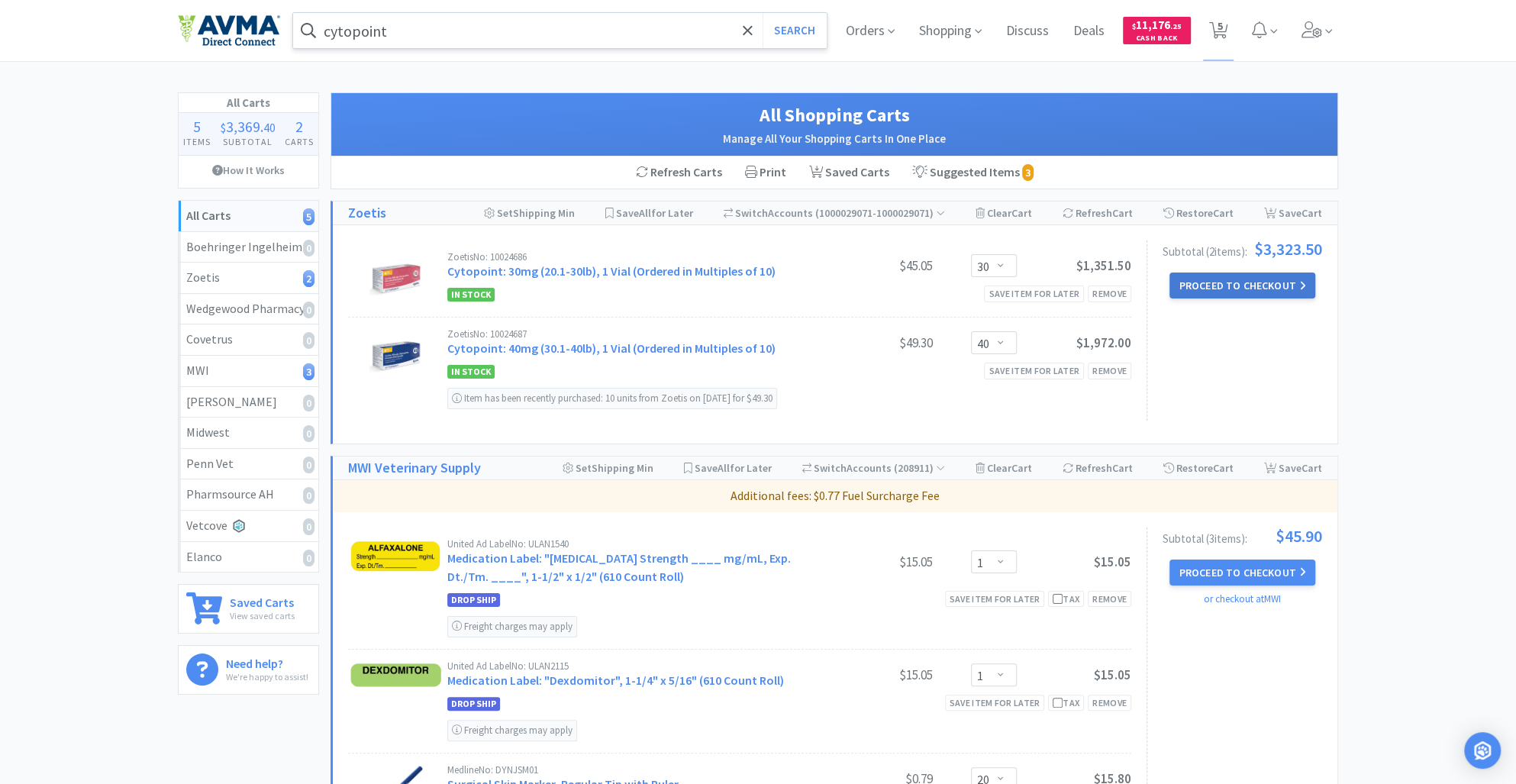
click at [1227, 285] on button "Proceed to Checkout" at bounding box center [1242, 285] width 145 height 26
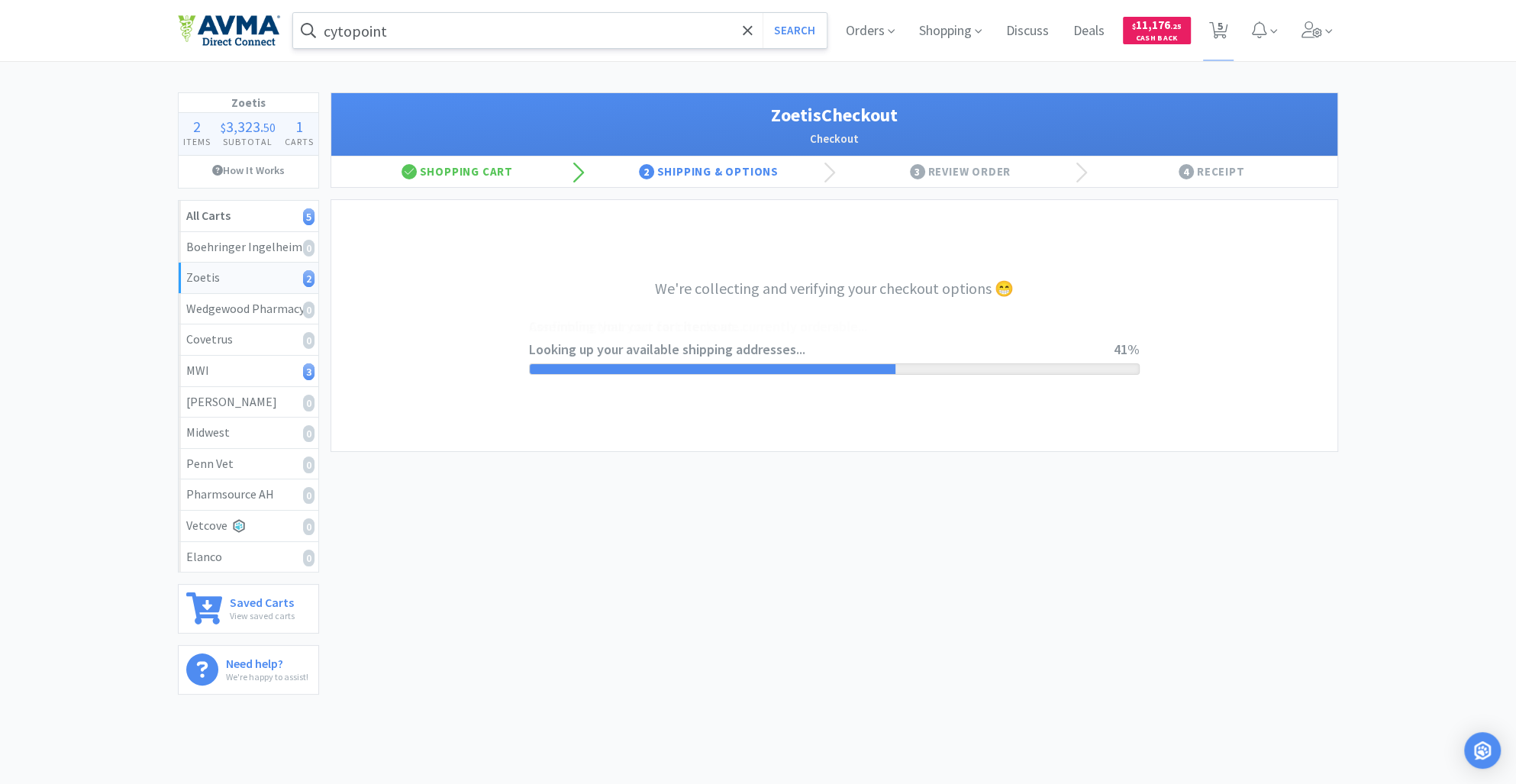
select select "invoice"
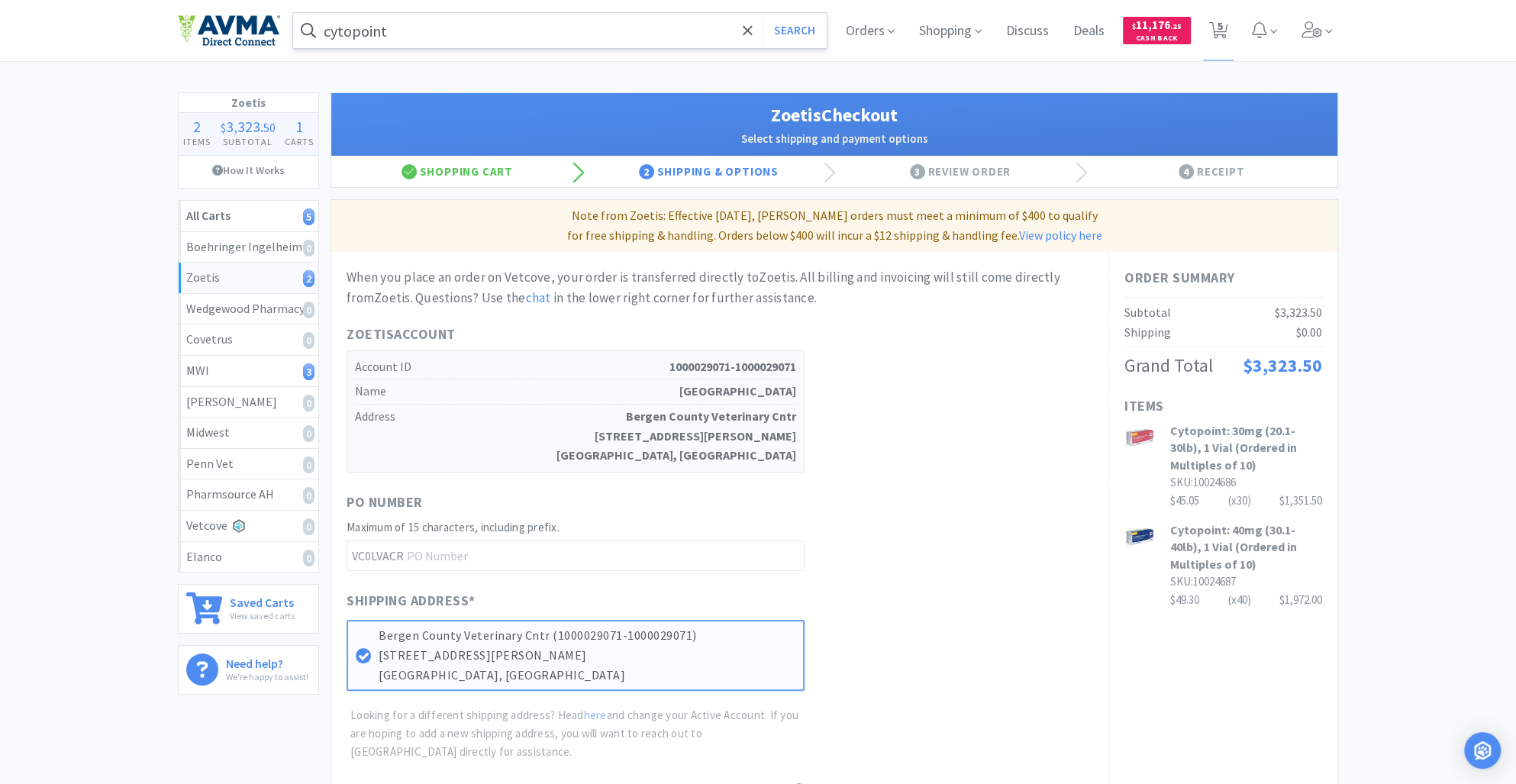
scroll to position [309, 0]
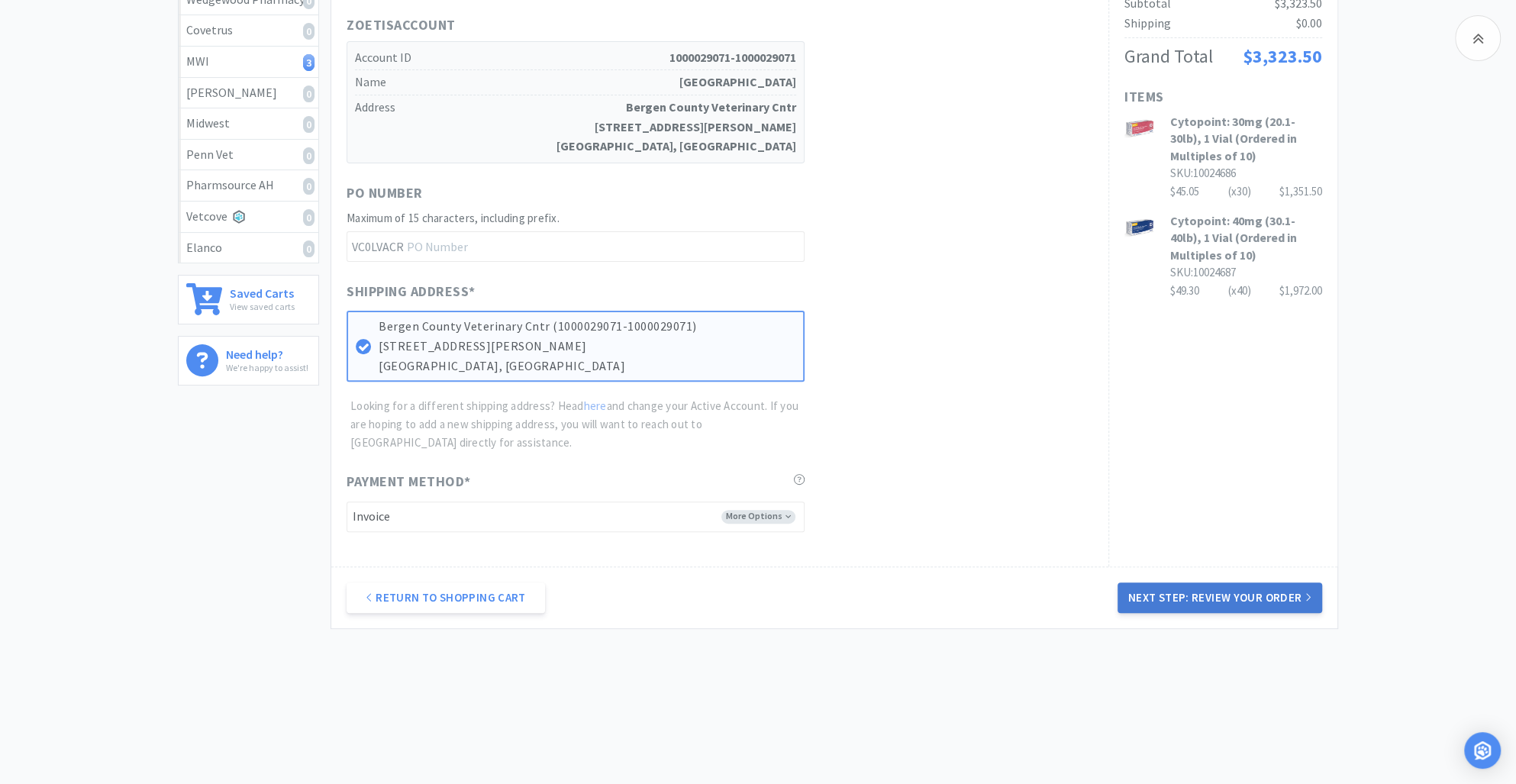
click at [1195, 589] on button "Next Step: Review Your Order" at bounding box center [1220, 597] width 205 height 30
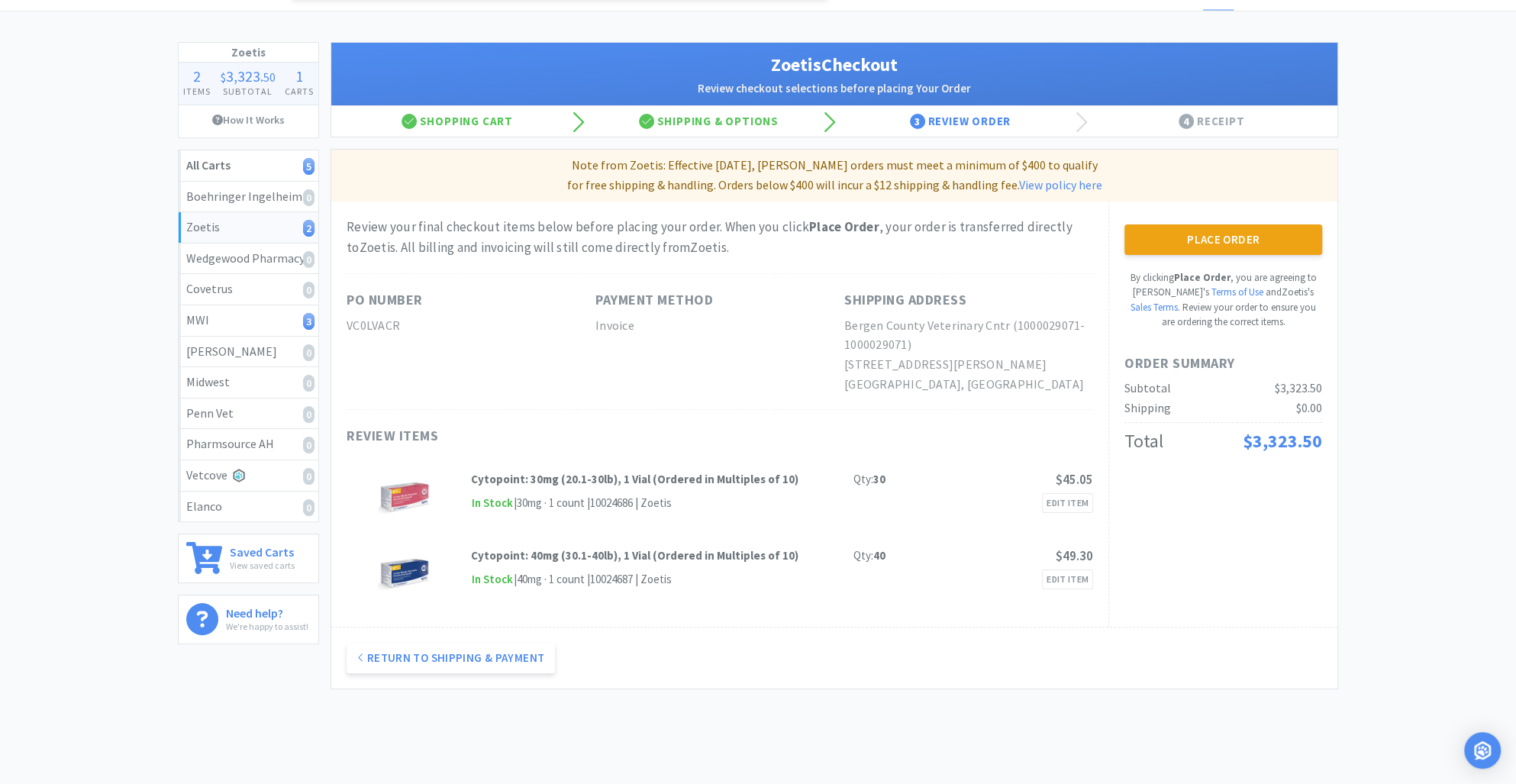
scroll to position [0, 0]
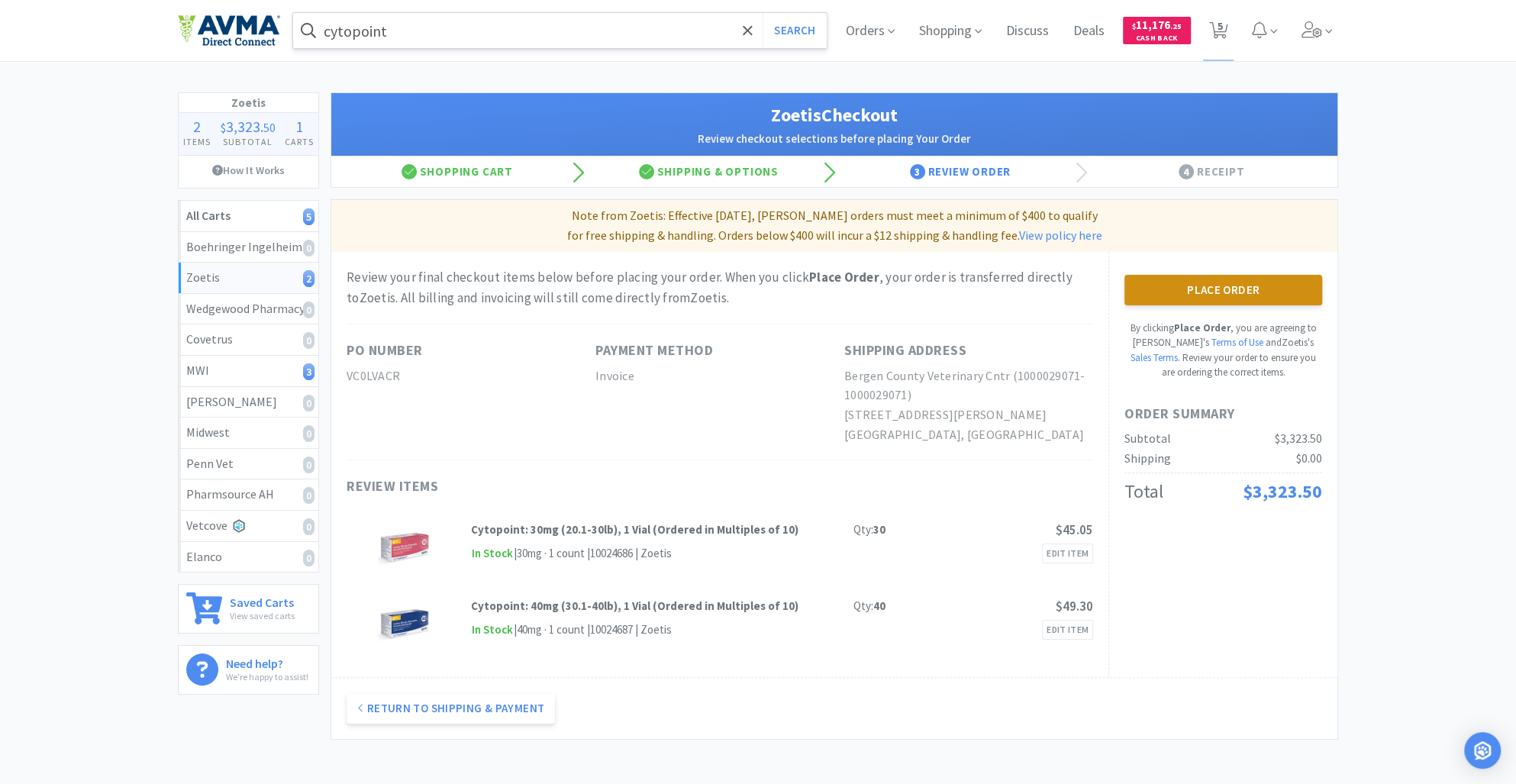
click at [1221, 291] on button "Place Order" at bounding box center [1223, 290] width 197 height 30
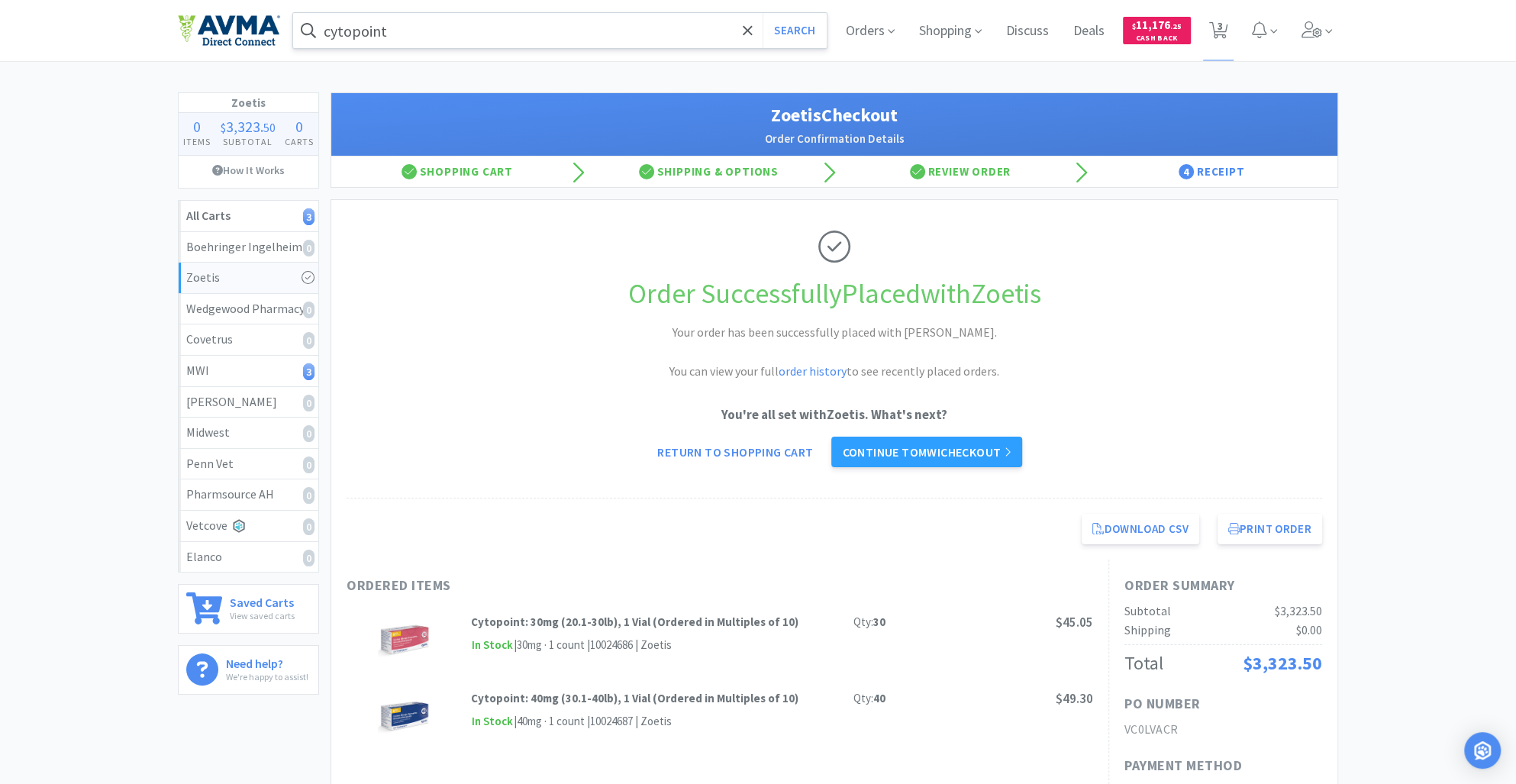
click at [1221, 291] on h1 "Order Successfully Placed with Zoetis" at bounding box center [835, 293] width 976 height 44
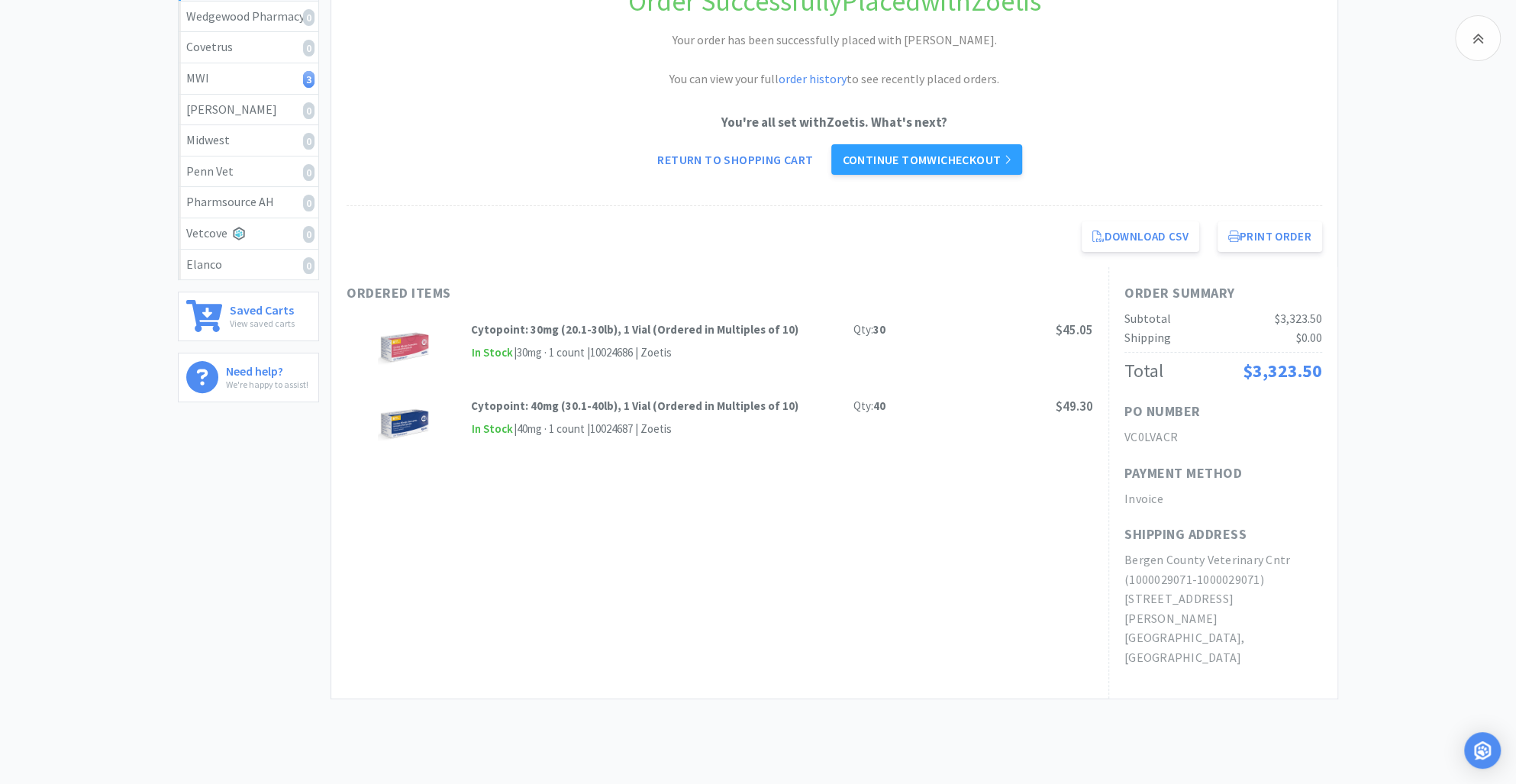
scroll to position [324, 0]
